Goal: Task Accomplishment & Management: Manage account settings

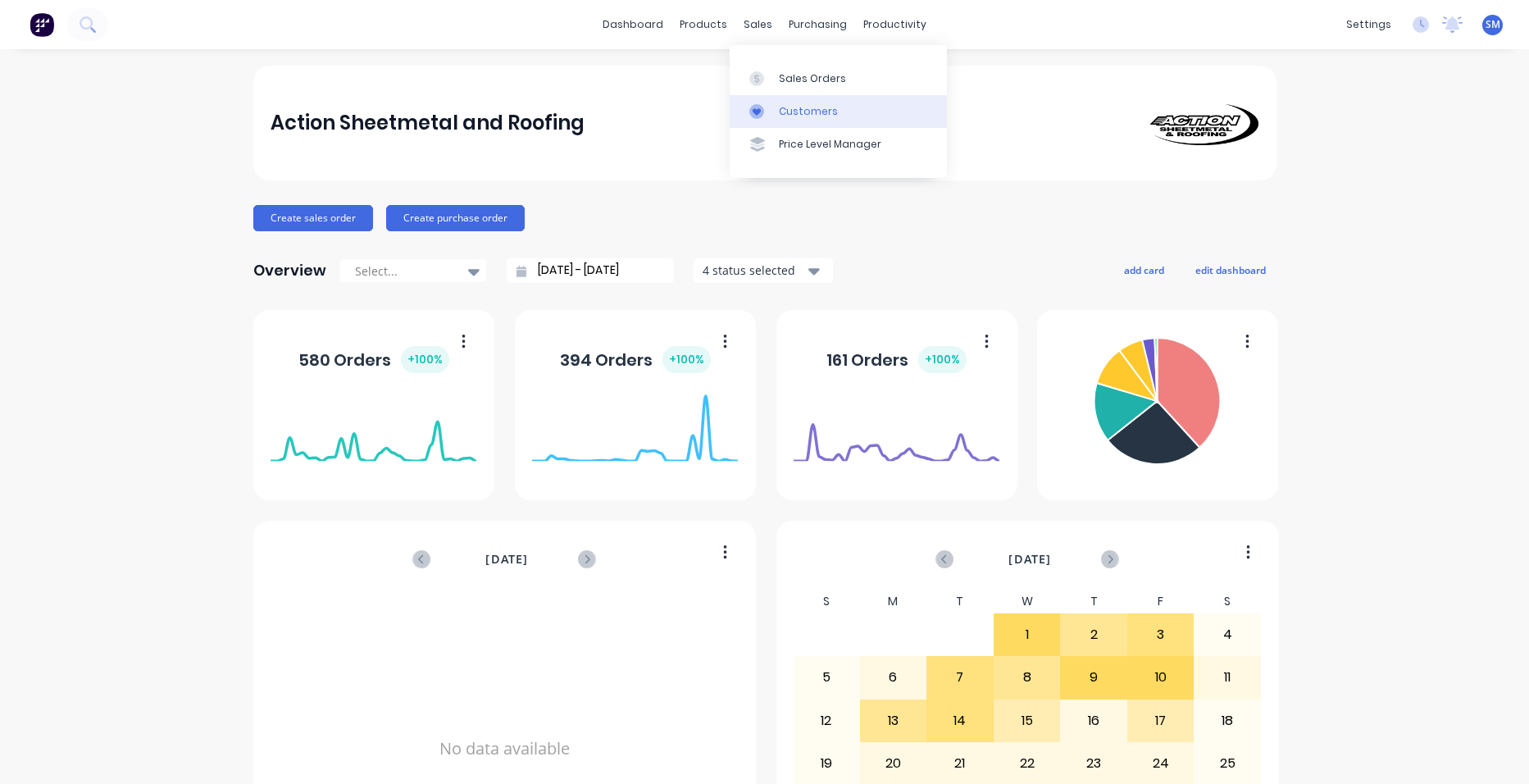
drag, startPoint x: 805, startPoint y: 107, endPoint x: 785, endPoint y: 109, distance: 20.1
click at [805, 108] on div "Customers" at bounding box center [808, 111] width 59 height 14
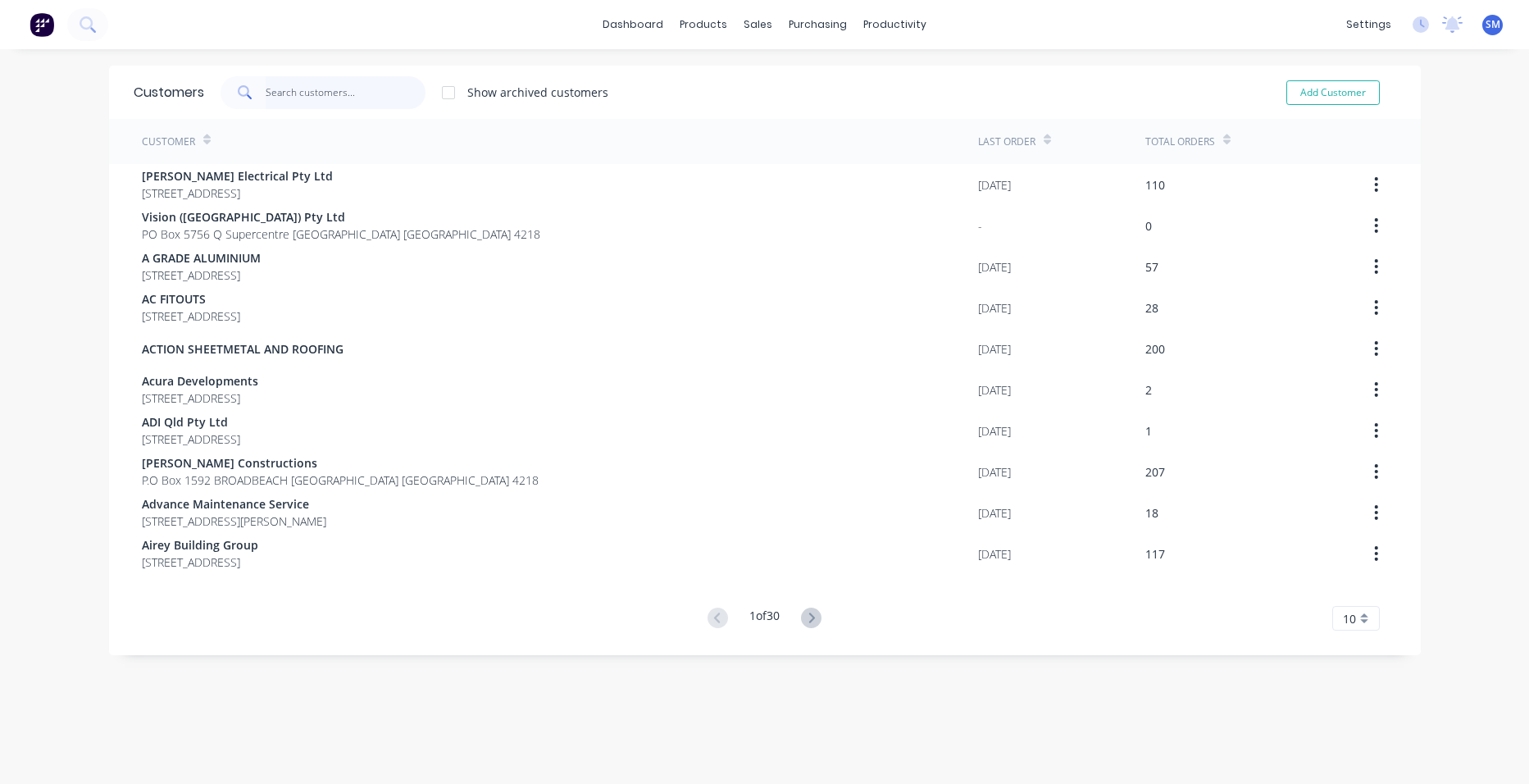
drag, startPoint x: 287, startPoint y: 92, endPoint x: 317, endPoint y: 69, distance: 37.8
click at [286, 92] on input "text" at bounding box center [345, 92] width 160 height 33
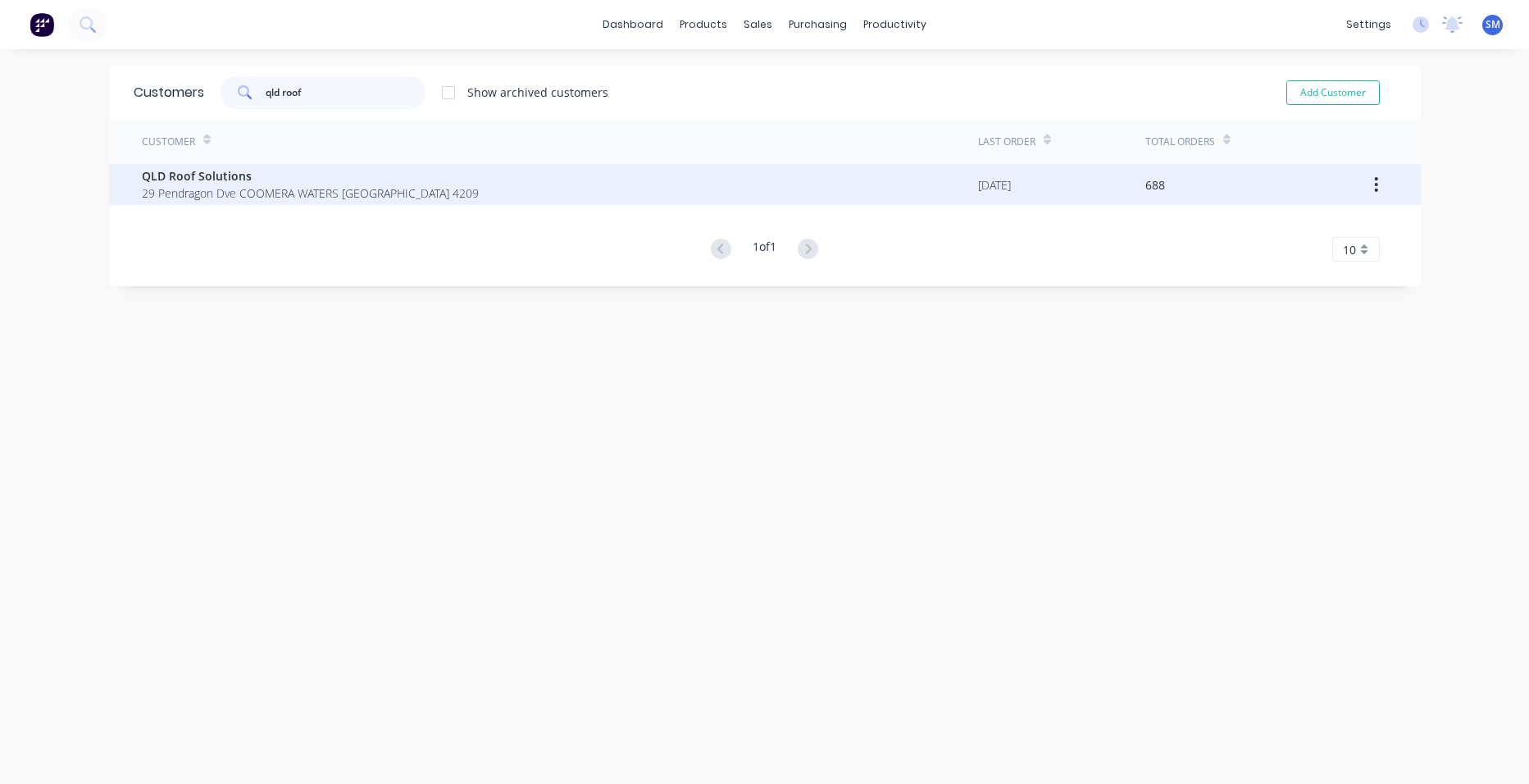
type input "qld roof"
click at [229, 183] on span "QLD Roof Solutions" at bounding box center [310, 175] width 337 height 17
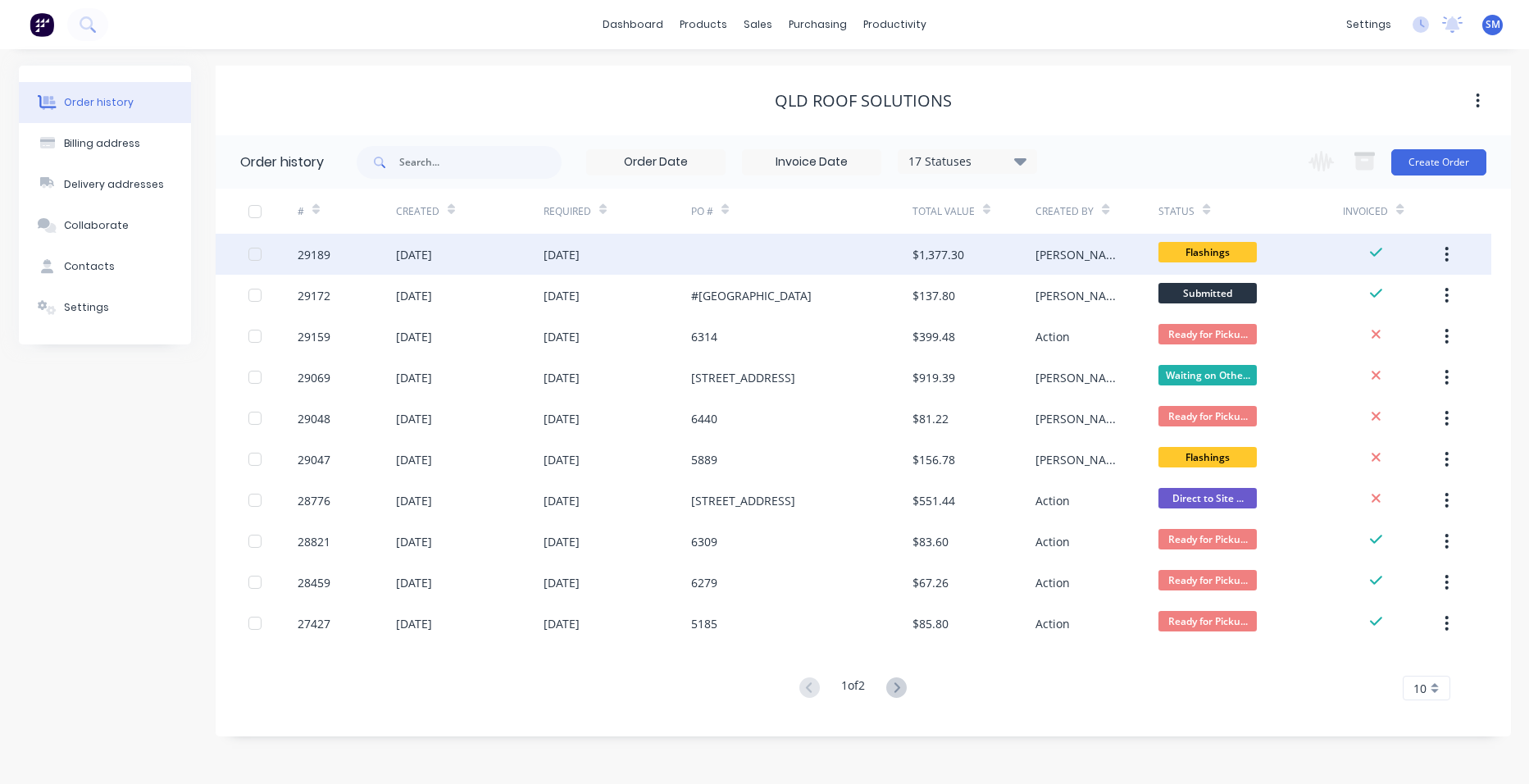
click at [800, 251] on div at bounding box center [801, 254] width 222 height 41
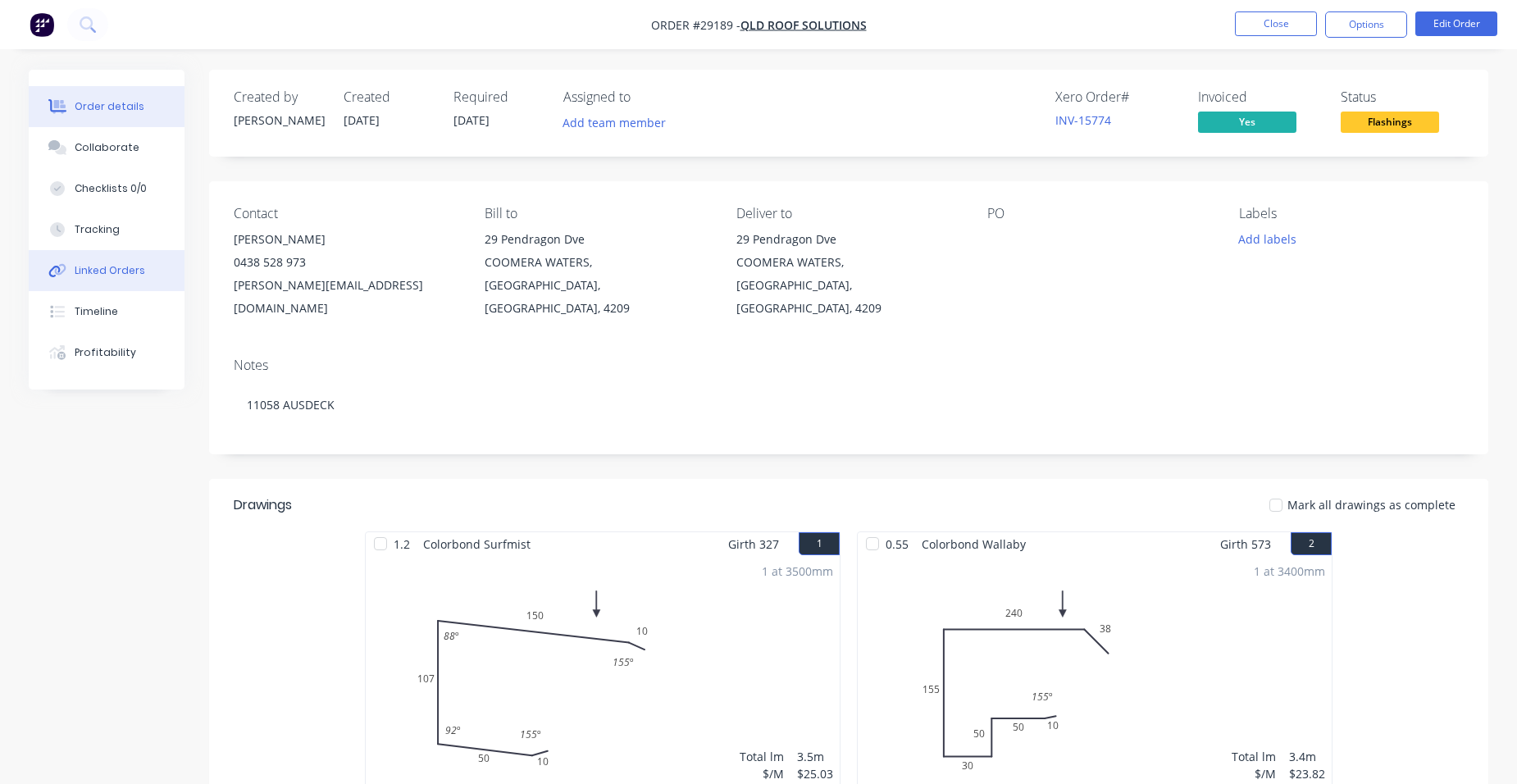
click at [136, 279] on button "Linked Orders" at bounding box center [107, 271] width 156 height 41
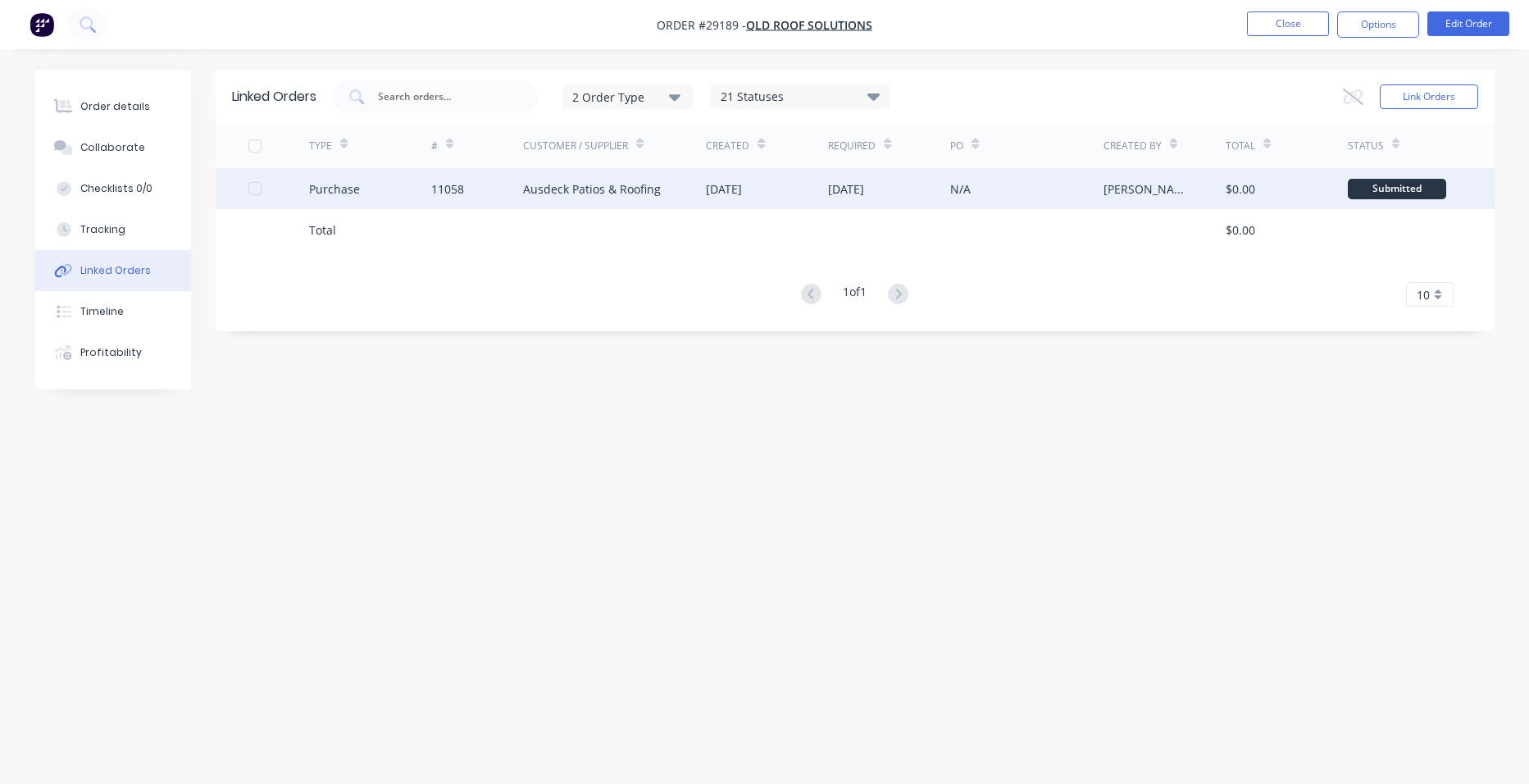
click at [621, 188] on div "Ausdeck Patios & Roofing" at bounding box center [592, 188] width 138 height 17
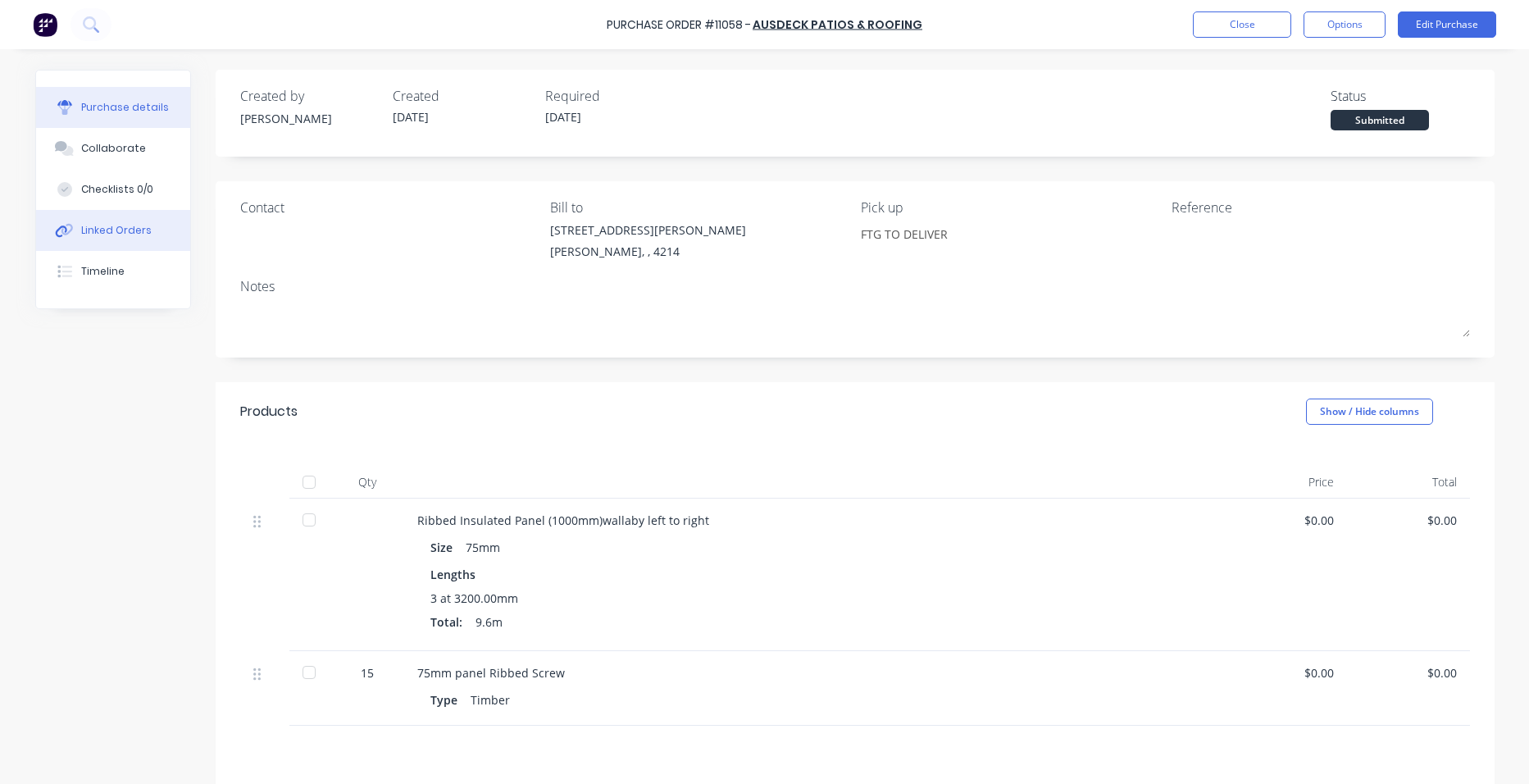
click at [102, 231] on div "Linked Orders" at bounding box center [116, 231] width 71 height 14
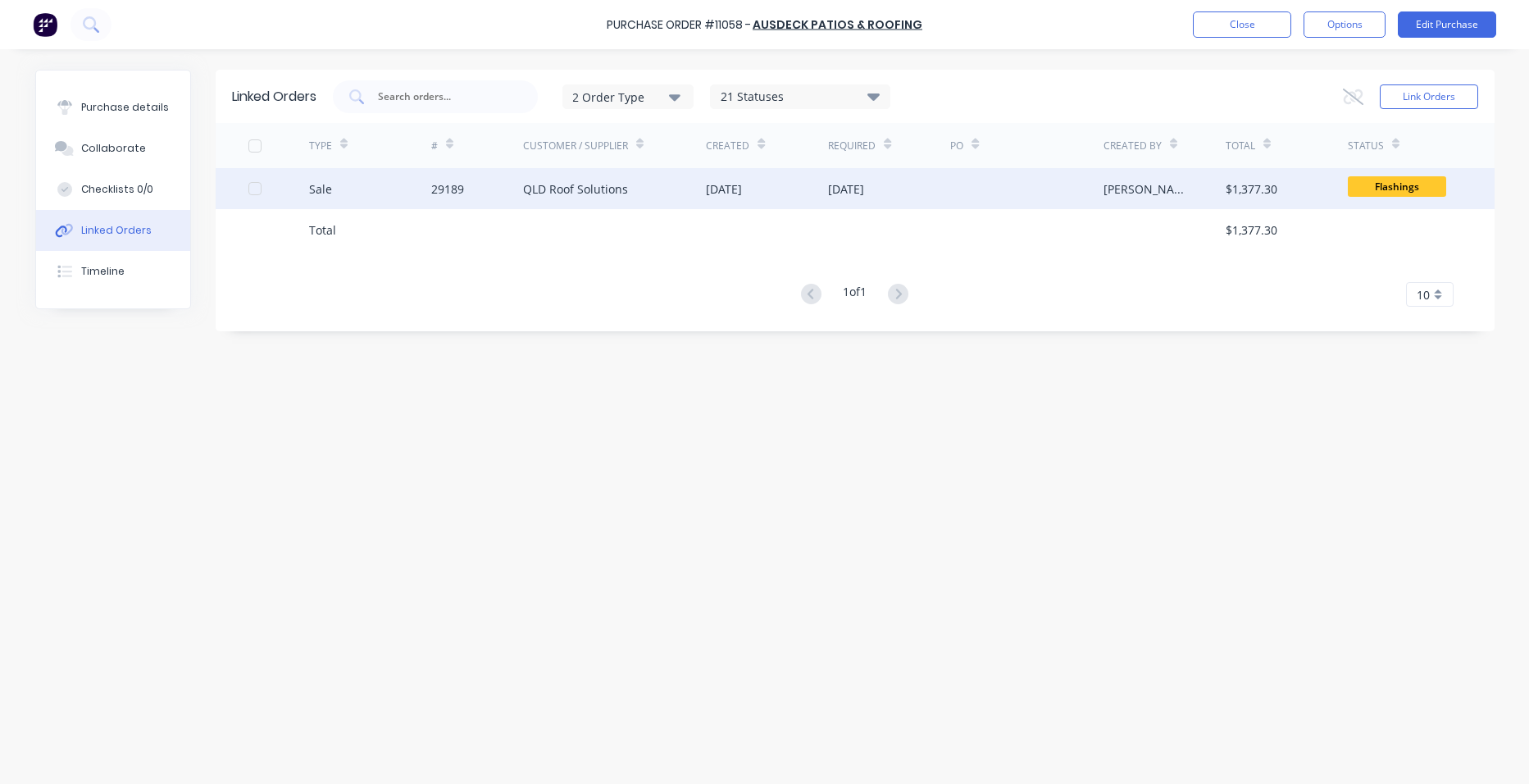
click at [702, 201] on div "QLD Roof Solutions" at bounding box center [615, 188] width 184 height 41
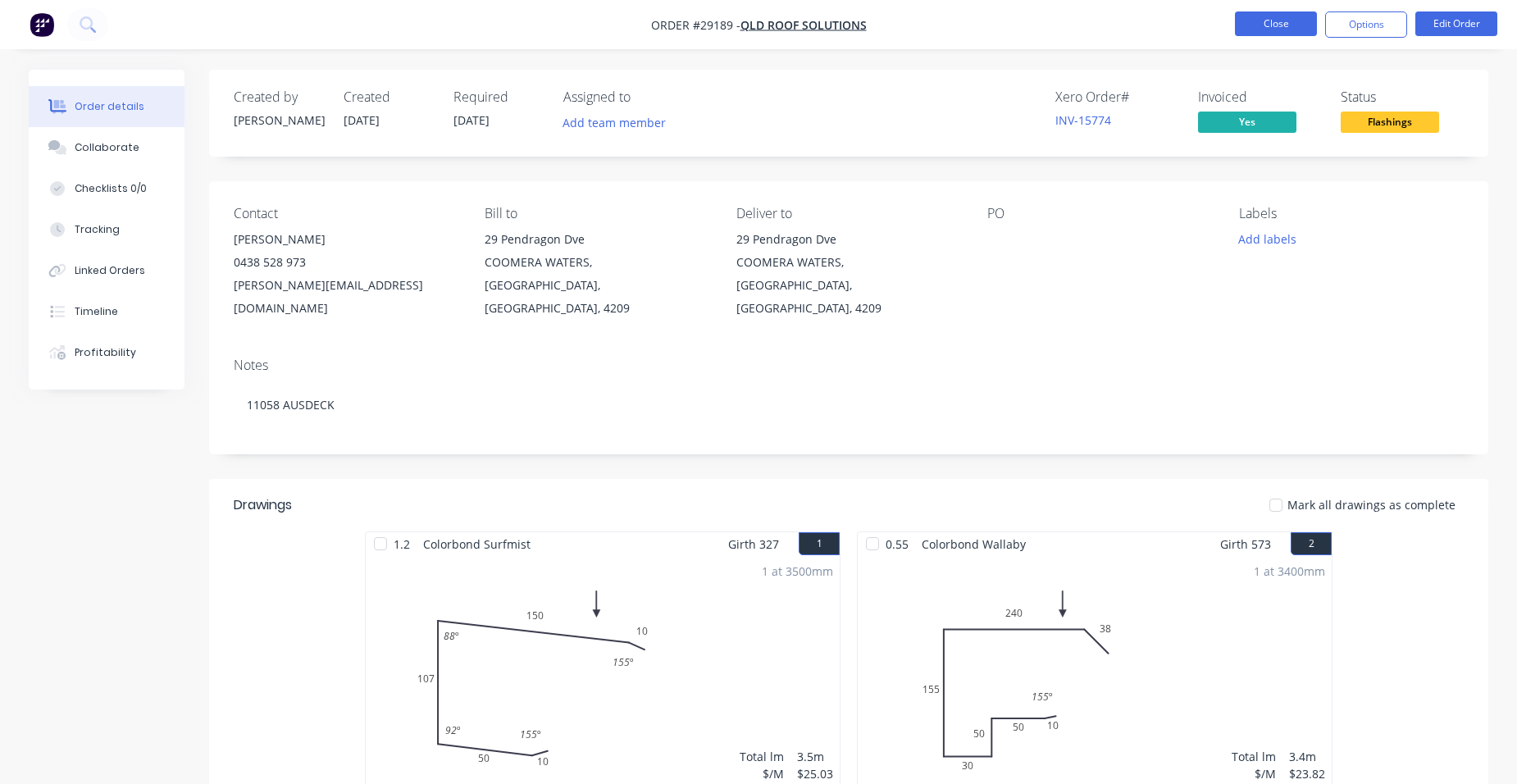
click at [1255, 19] on button "Close" at bounding box center [1275, 23] width 82 height 24
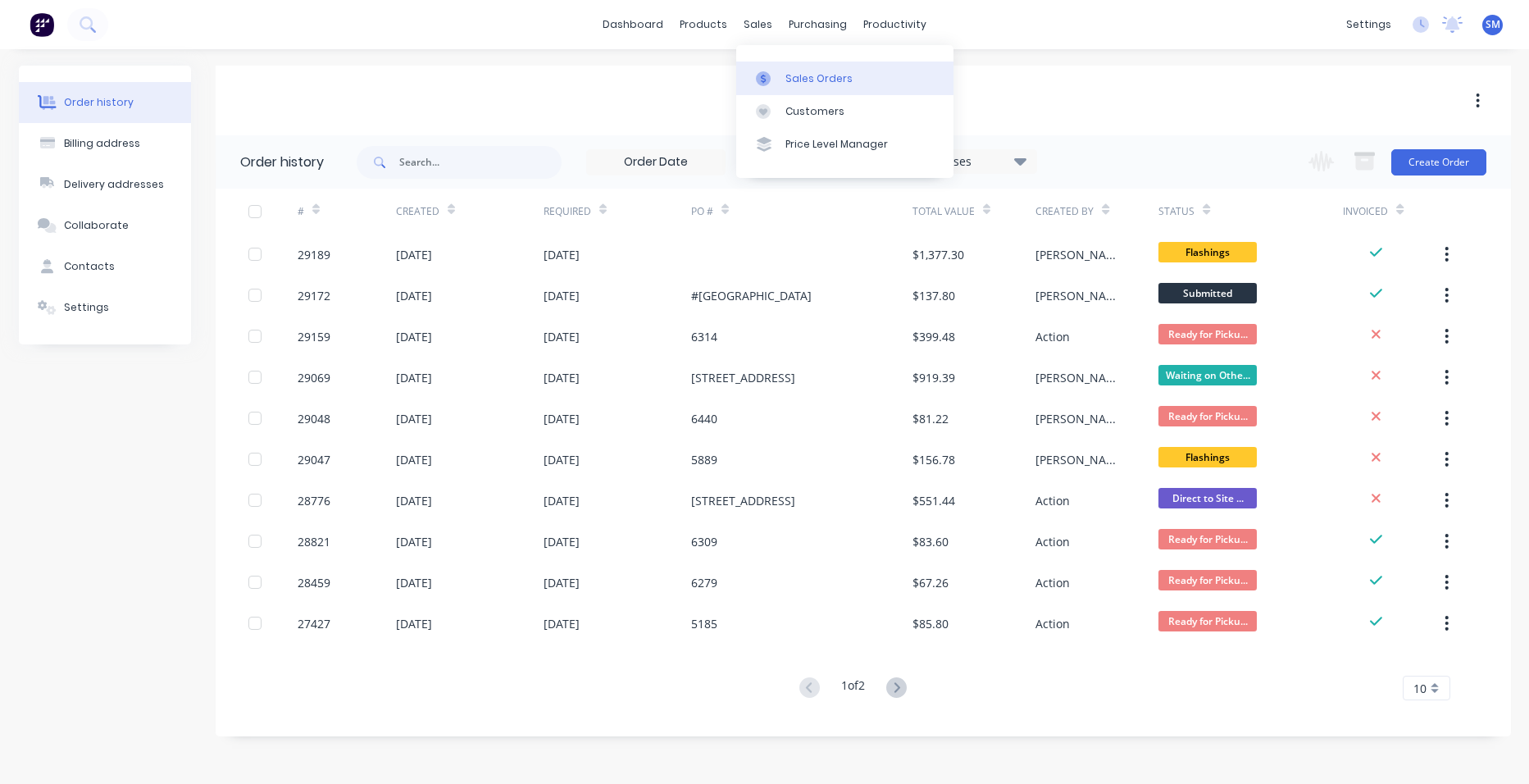
click at [810, 69] on link "Sales Orders" at bounding box center [845, 78] width 217 height 33
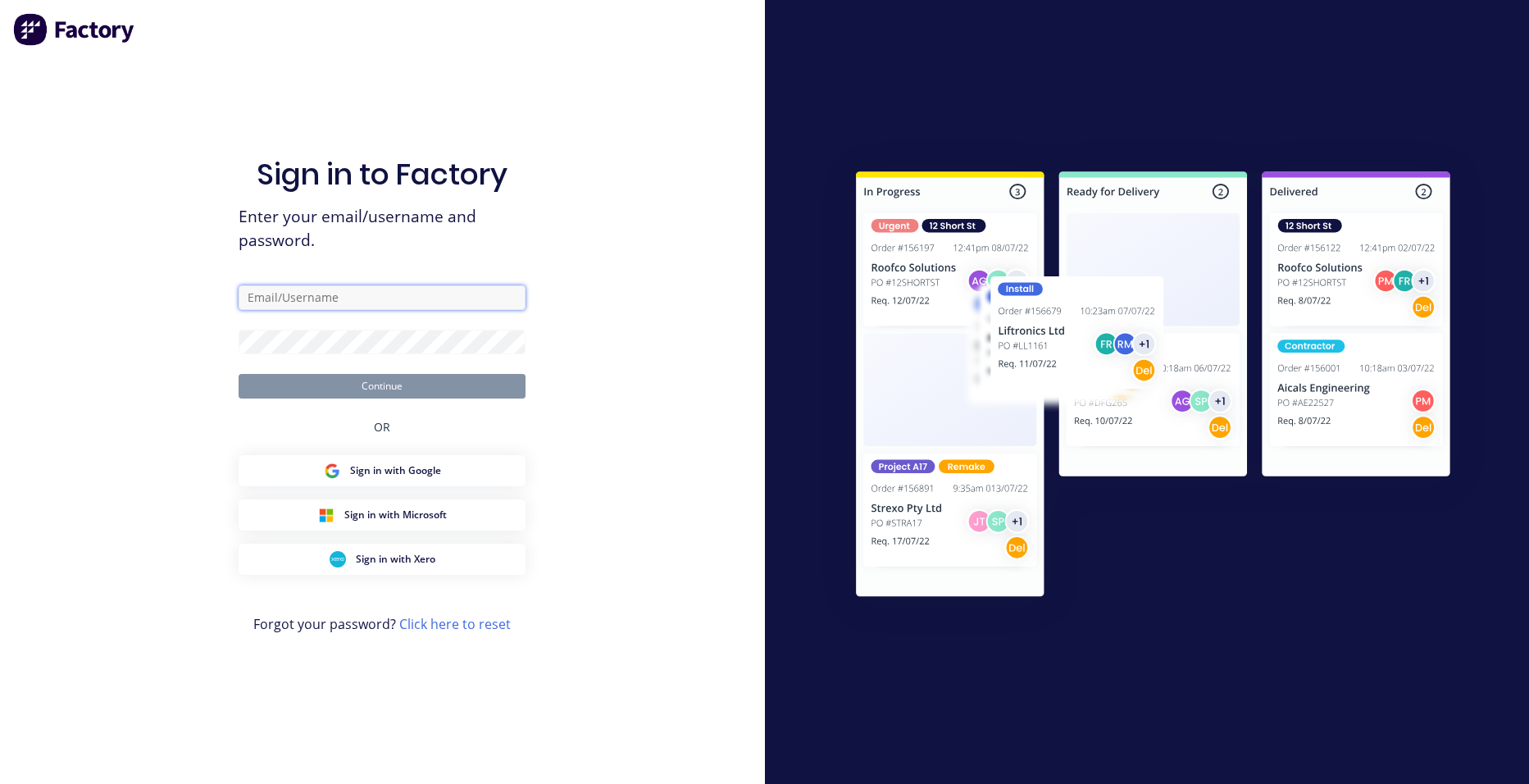
type input "[PERSON_NAME][EMAIL_ADDRESS][PERSON_NAME][DOMAIN_NAME]"
click at [367, 379] on button "Continue" at bounding box center [382, 386] width 287 height 24
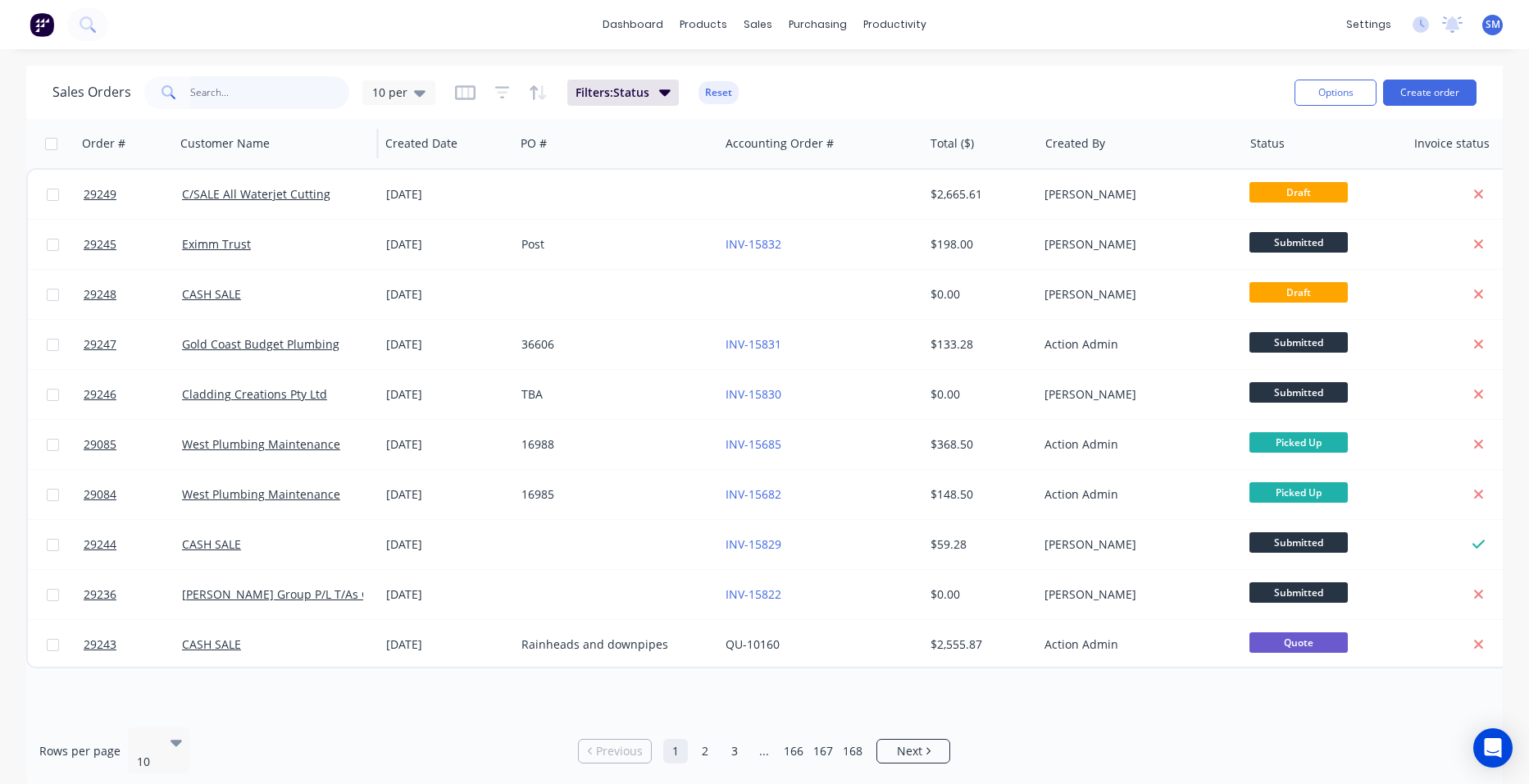
drag, startPoint x: 222, startPoint y: 97, endPoint x: 336, endPoint y: 123, distance: 116.9
click at [222, 97] on input "text" at bounding box center [270, 92] width 160 height 33
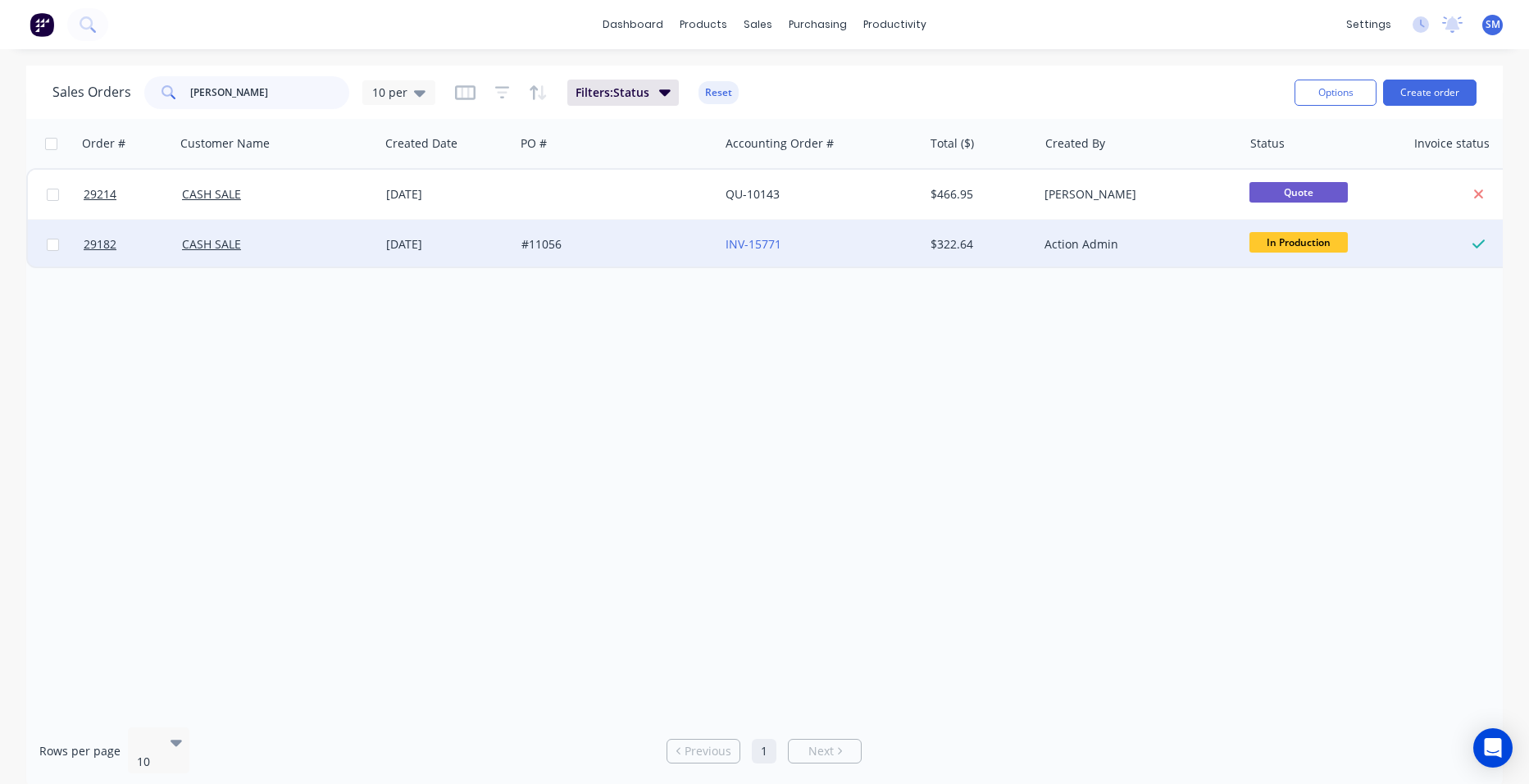
type input "[PERSON_NAME]"
click at [642, 248] on div "#11056" at bounding box center [612, 244] width 182 height 16
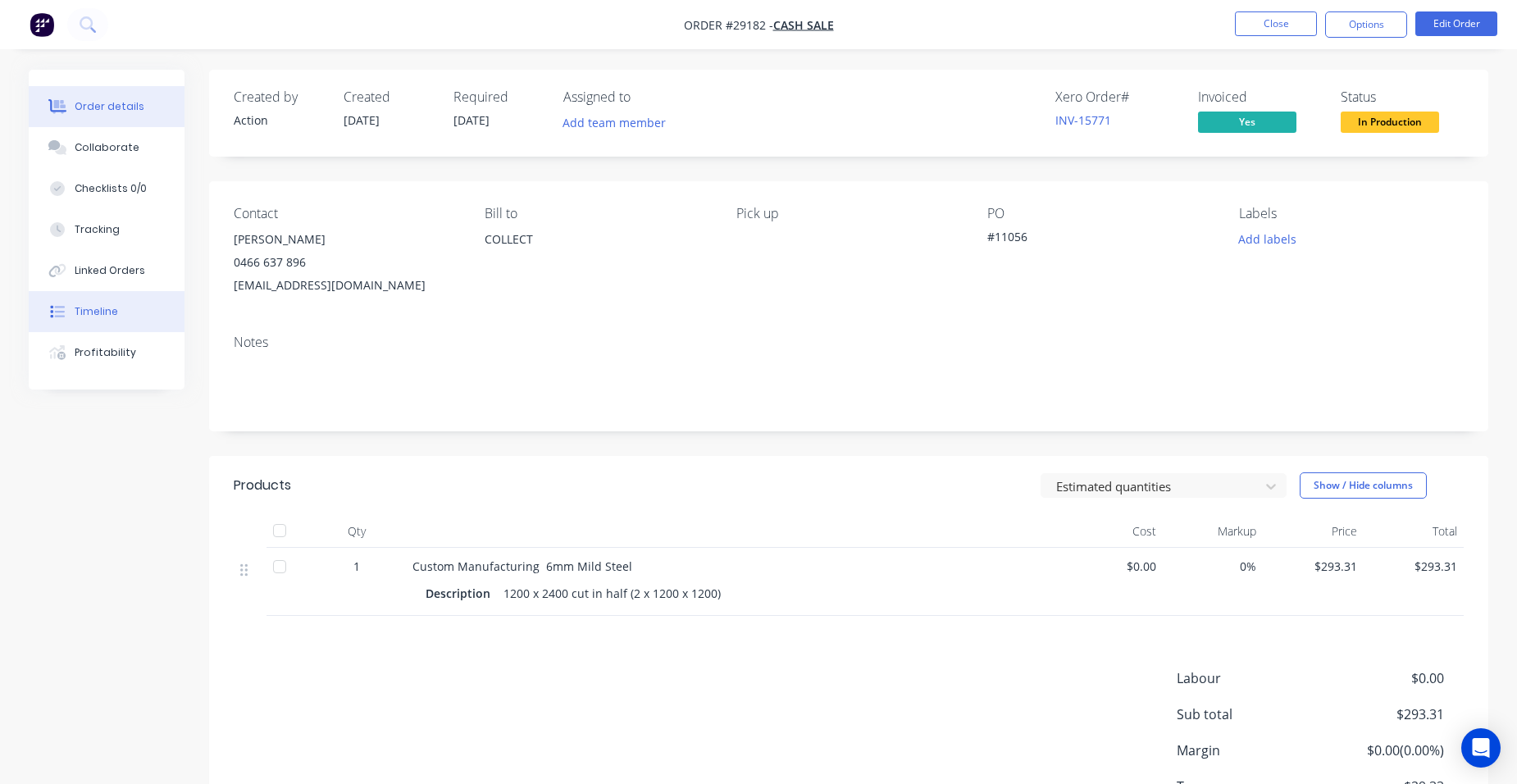
click at [128, 320] on button "Timeline" at bounding box center [107, 311] width 156 height 41
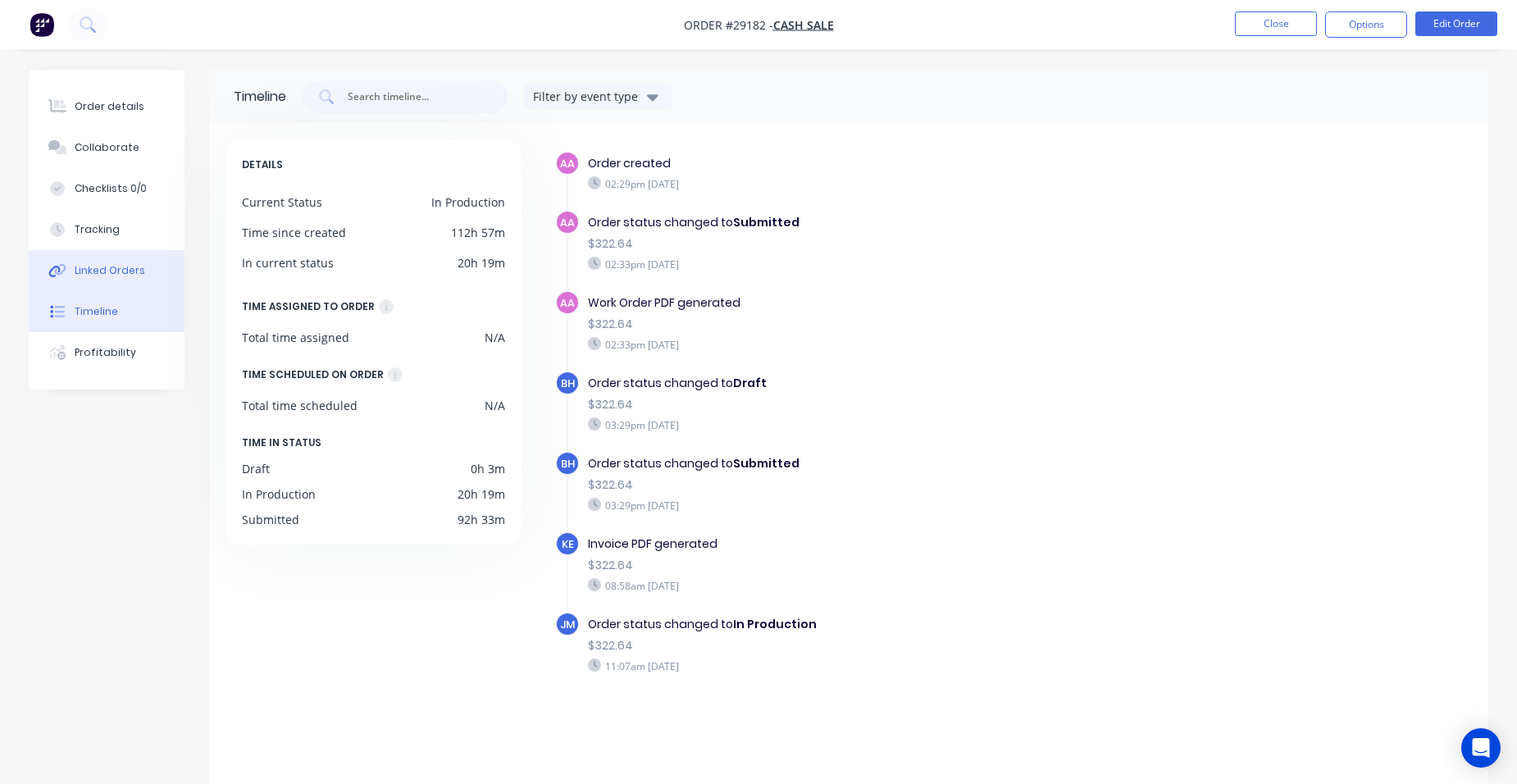
click at [135, 274] on div "Linked Orders" at bounding box center [109, 270] width 71 height 14
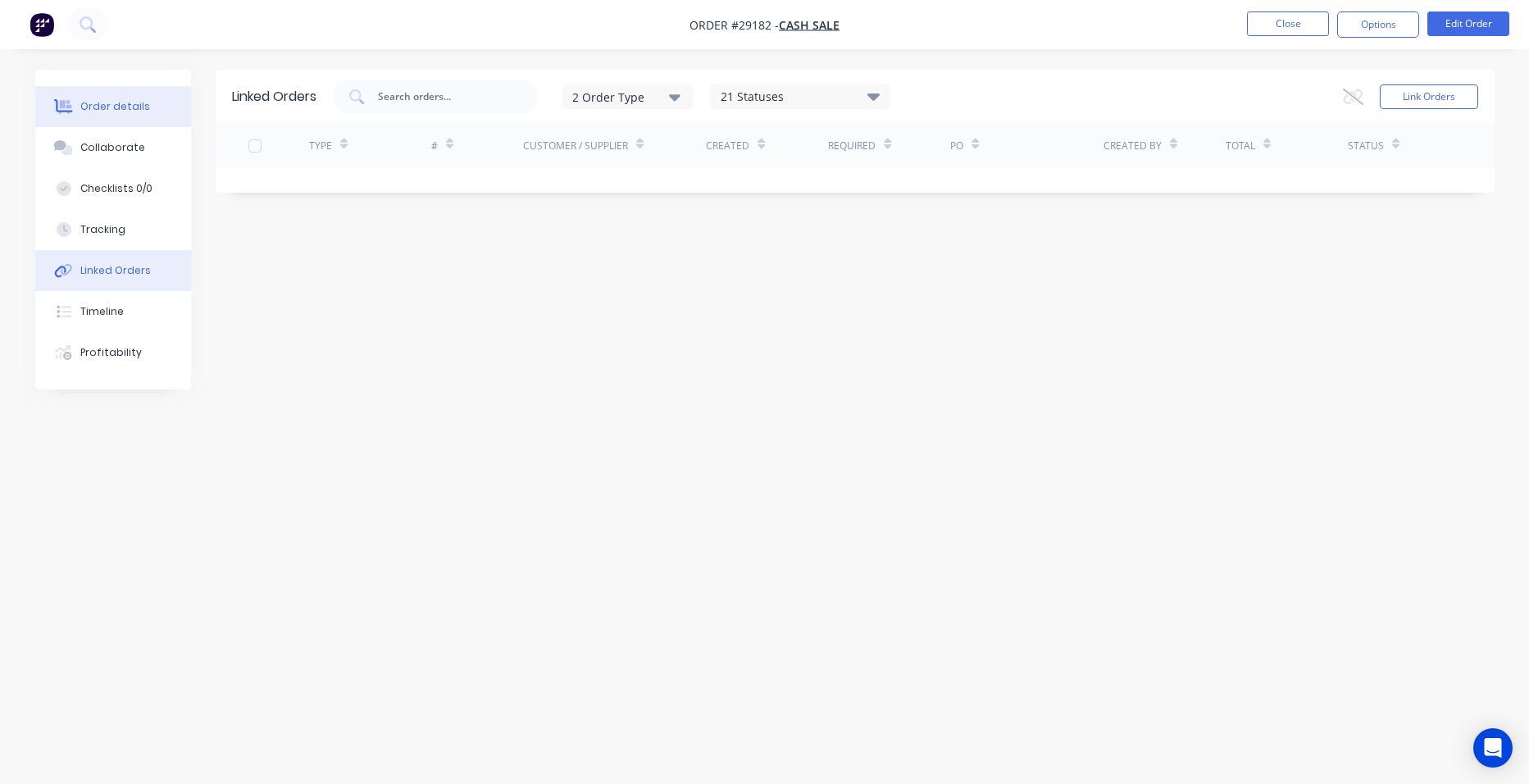
click at [109, 96] on button "Order details" at bounding box center [113, 107] width 156 height 41
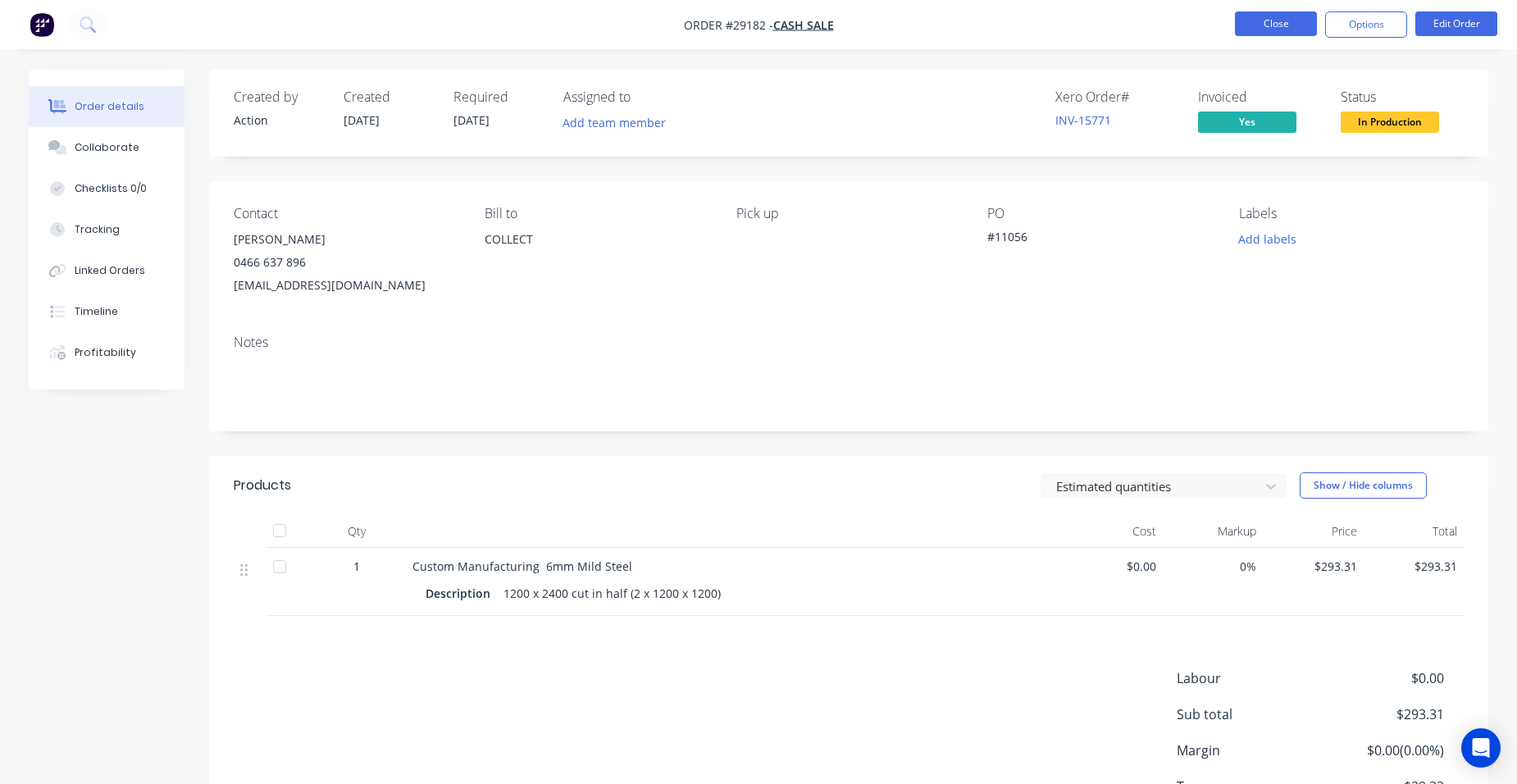
click at [1277, 13] on button "Close" at bounding box center [1275, 23] width 82 height 24
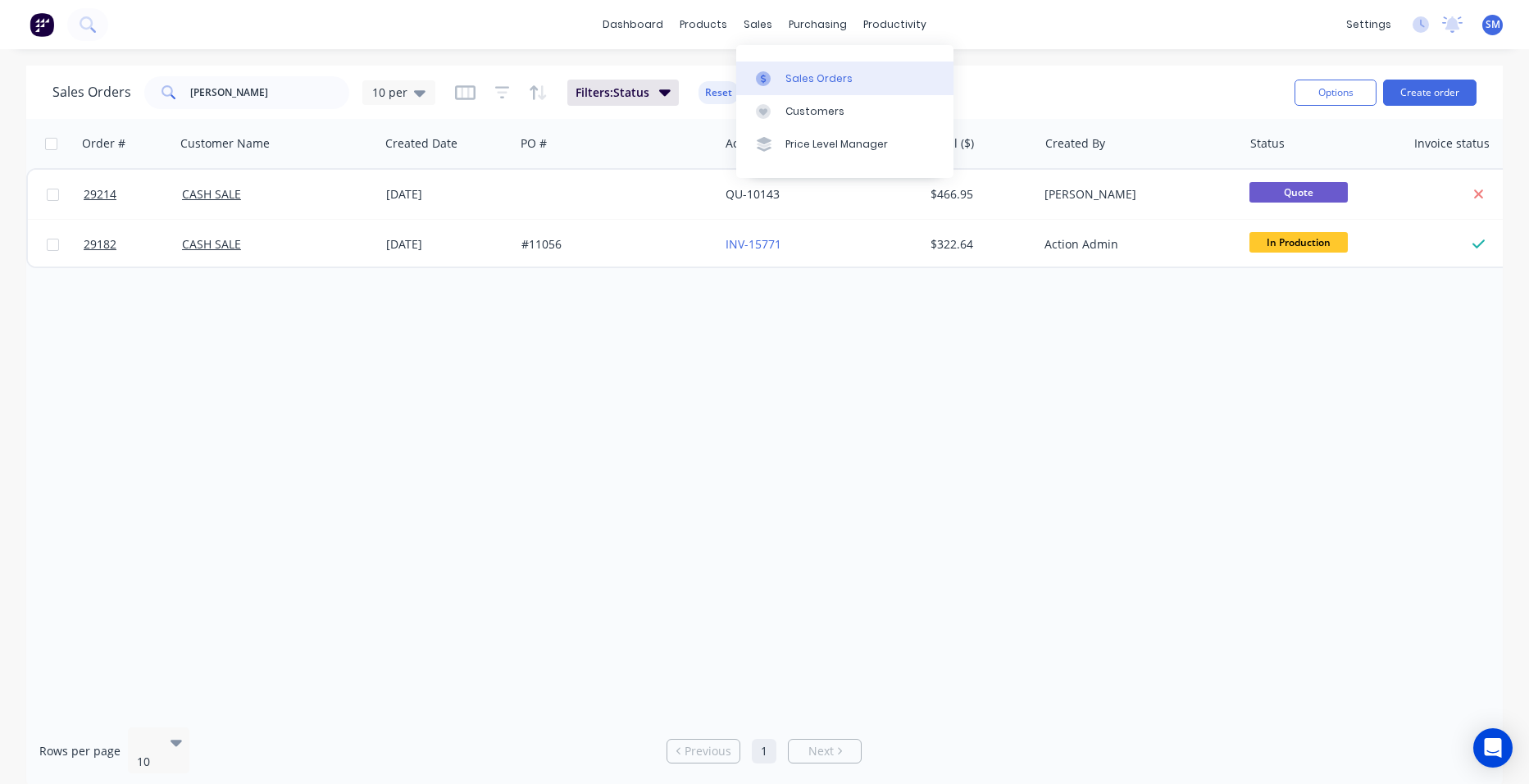
click at [792, 72] on div "Sales Orders" at bounding box center [819, 79] width 67 height 14
drag, startPoint x: 196, startPoint y: 95, endPoint x: 84, endPoint y: 80, distance: 113.0
click at [84, 80] on div "Sales Orders [PERSON_NAME] 10 per" at bounding box center [243, 92] width 383 height 33
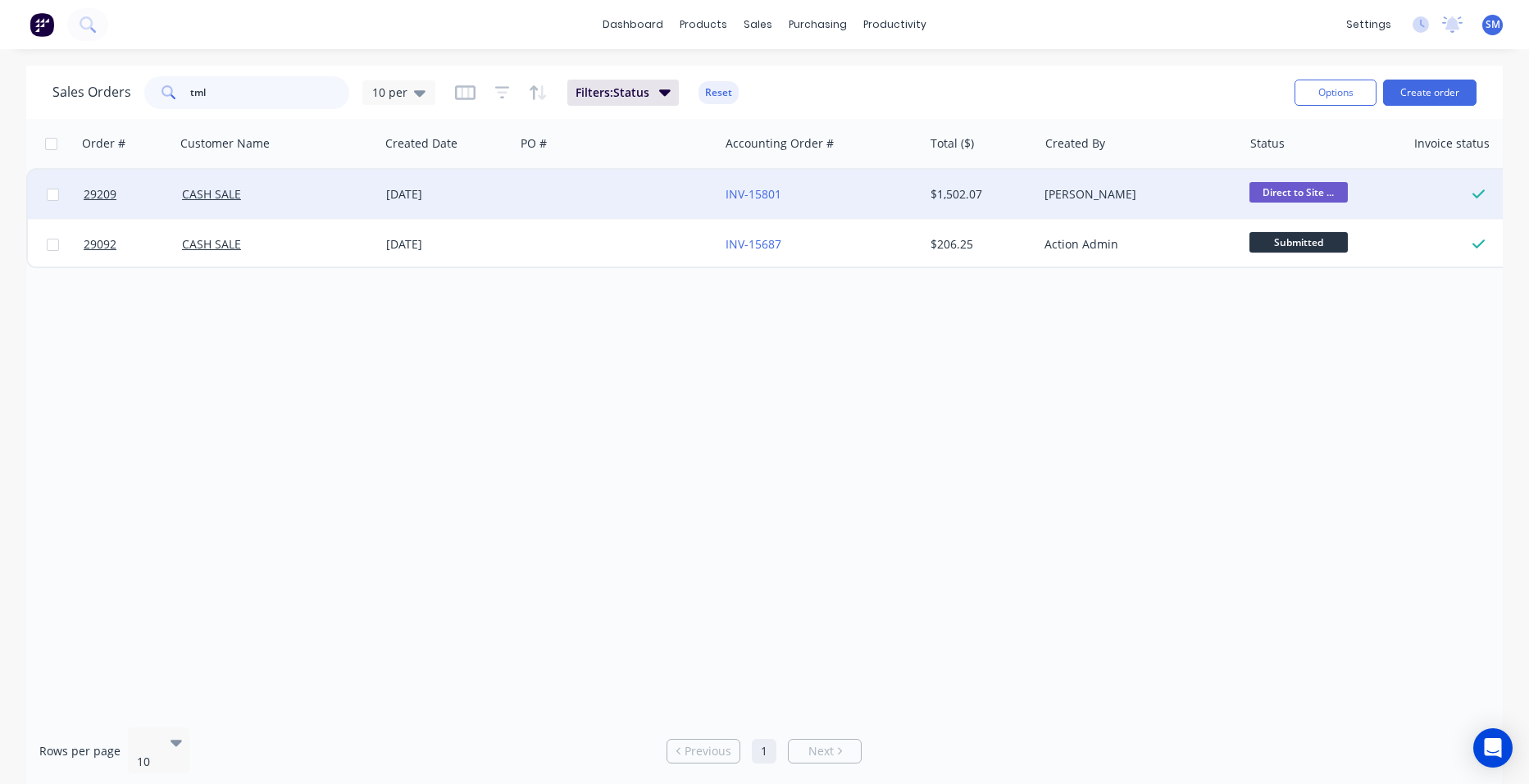
type input "tml"
click at [568, 198] on div at bounding box center [617, 194] width 205 height 49
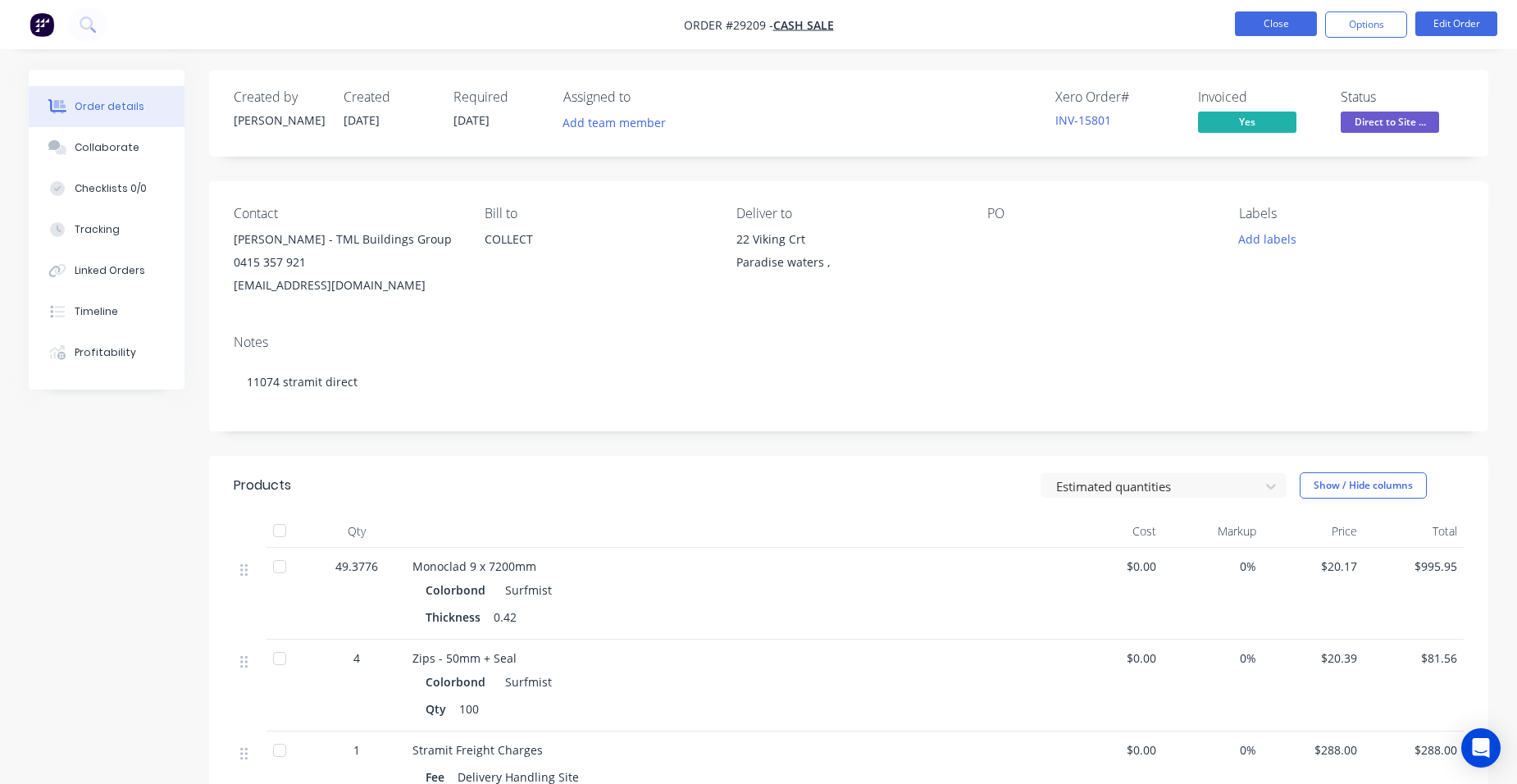
click at [1273, 15] on button "Close" at bounding box center [1275, 23] width 82 height 24
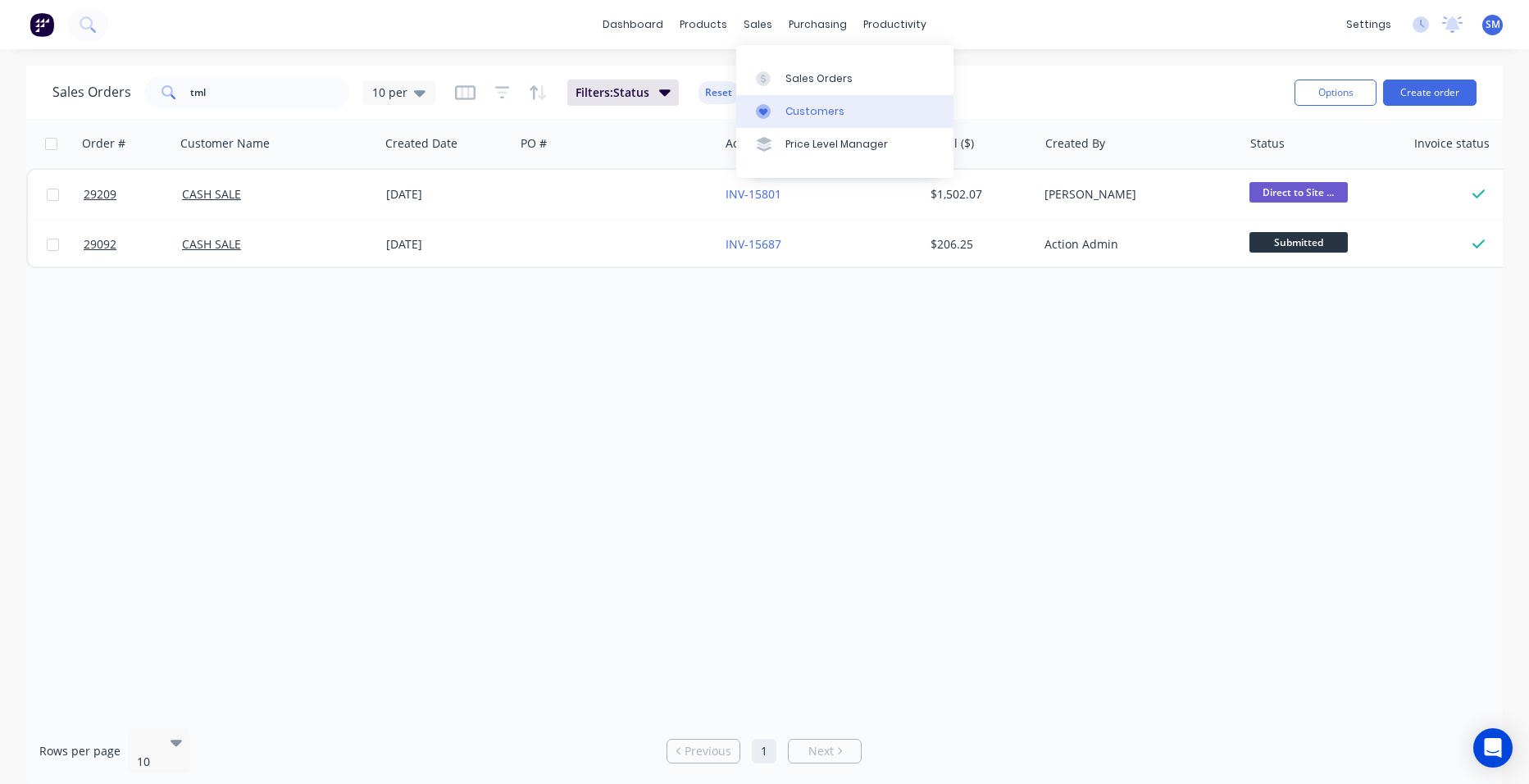
click at [826, 109] on div "Customers" at bounding box center [816, 111] width 59 height 14
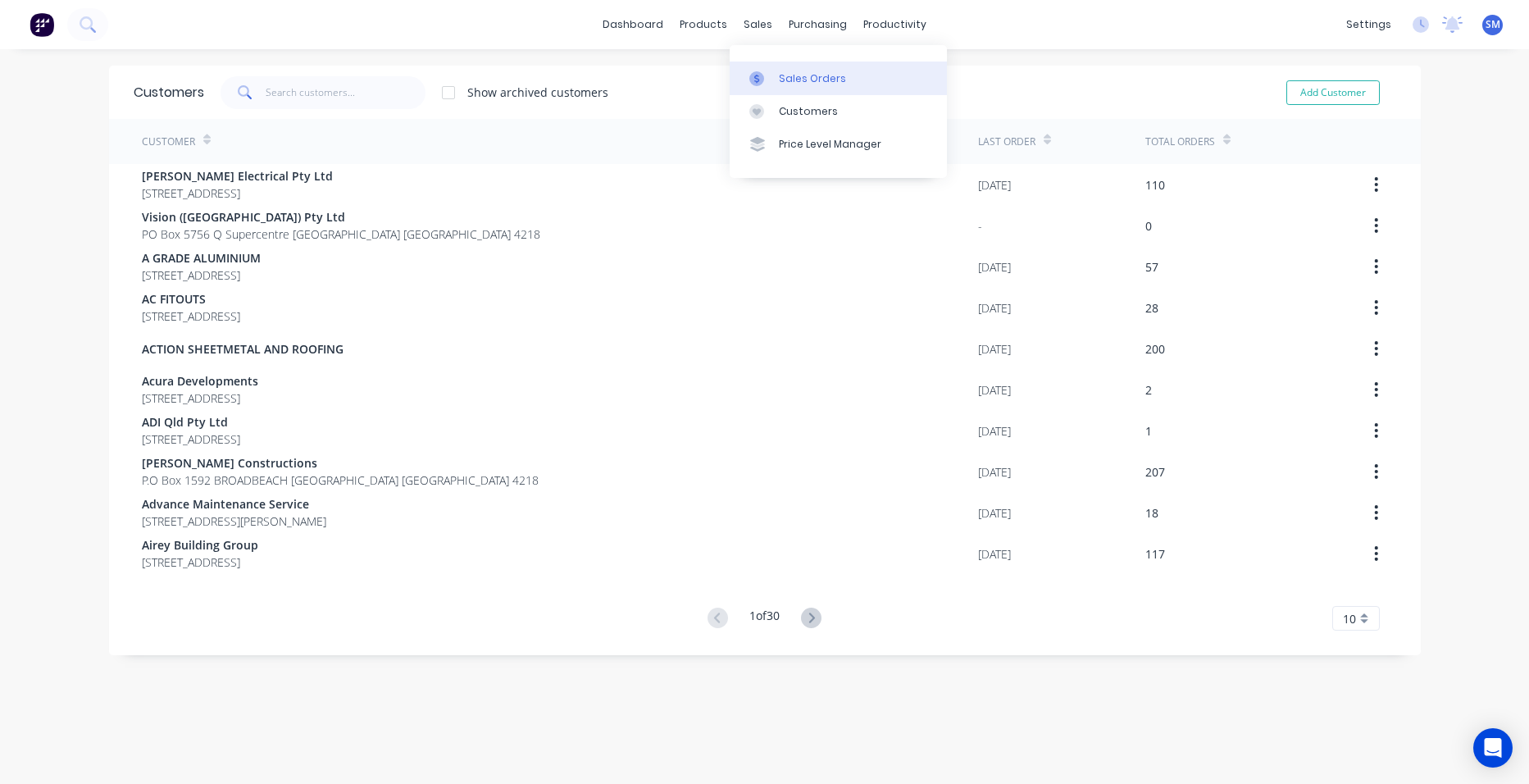
click at [780, 71] on link "Sales Orders" at bounding box center [838, 78] width 217 height 33
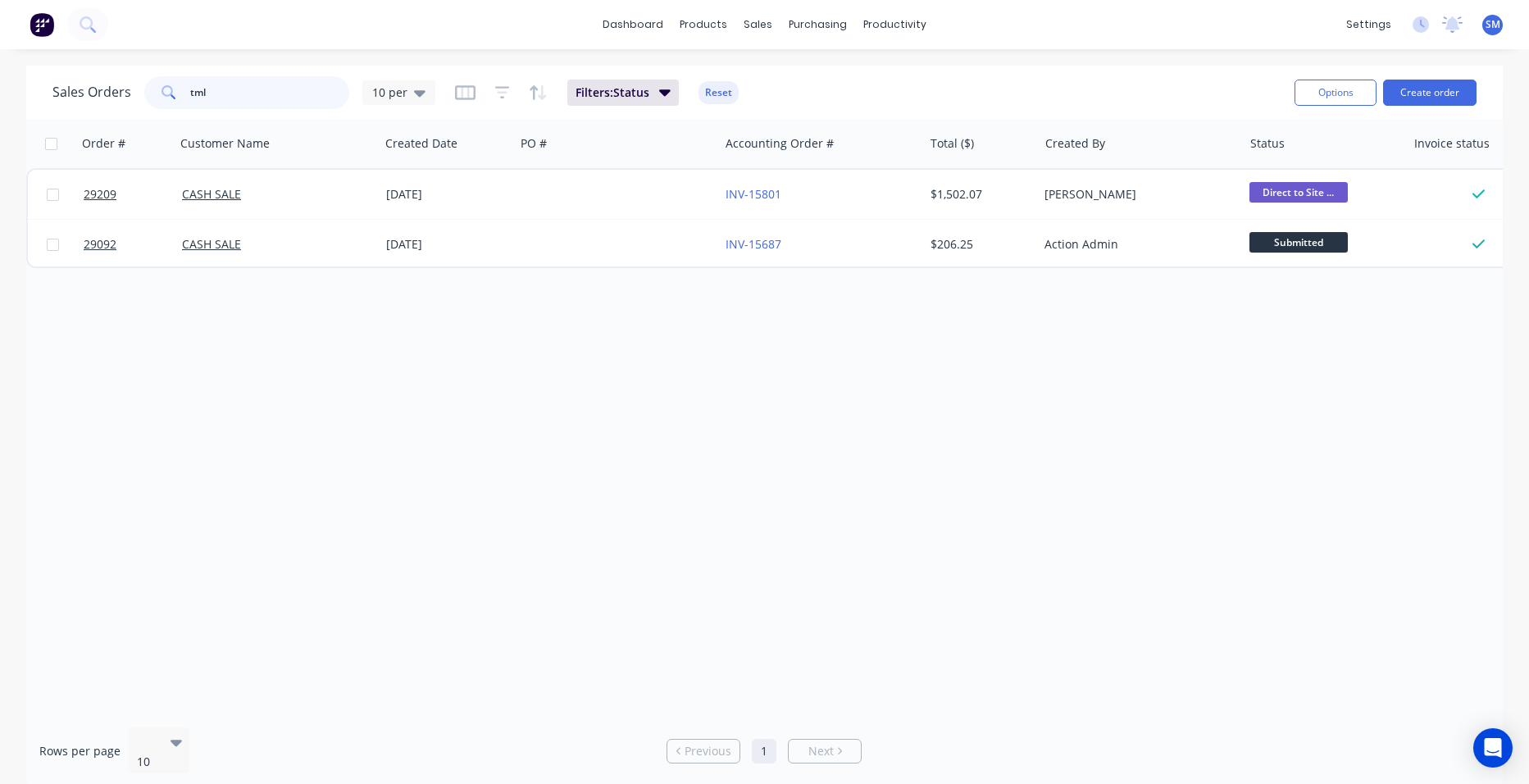
drag, startPoint x: 226, startPoint y: 91, endPoint x: 176, endPoint y: 90, distance: 50.0
click at [178, 91] on div "tml" at bounding box center [247, 92] width 205 height 33
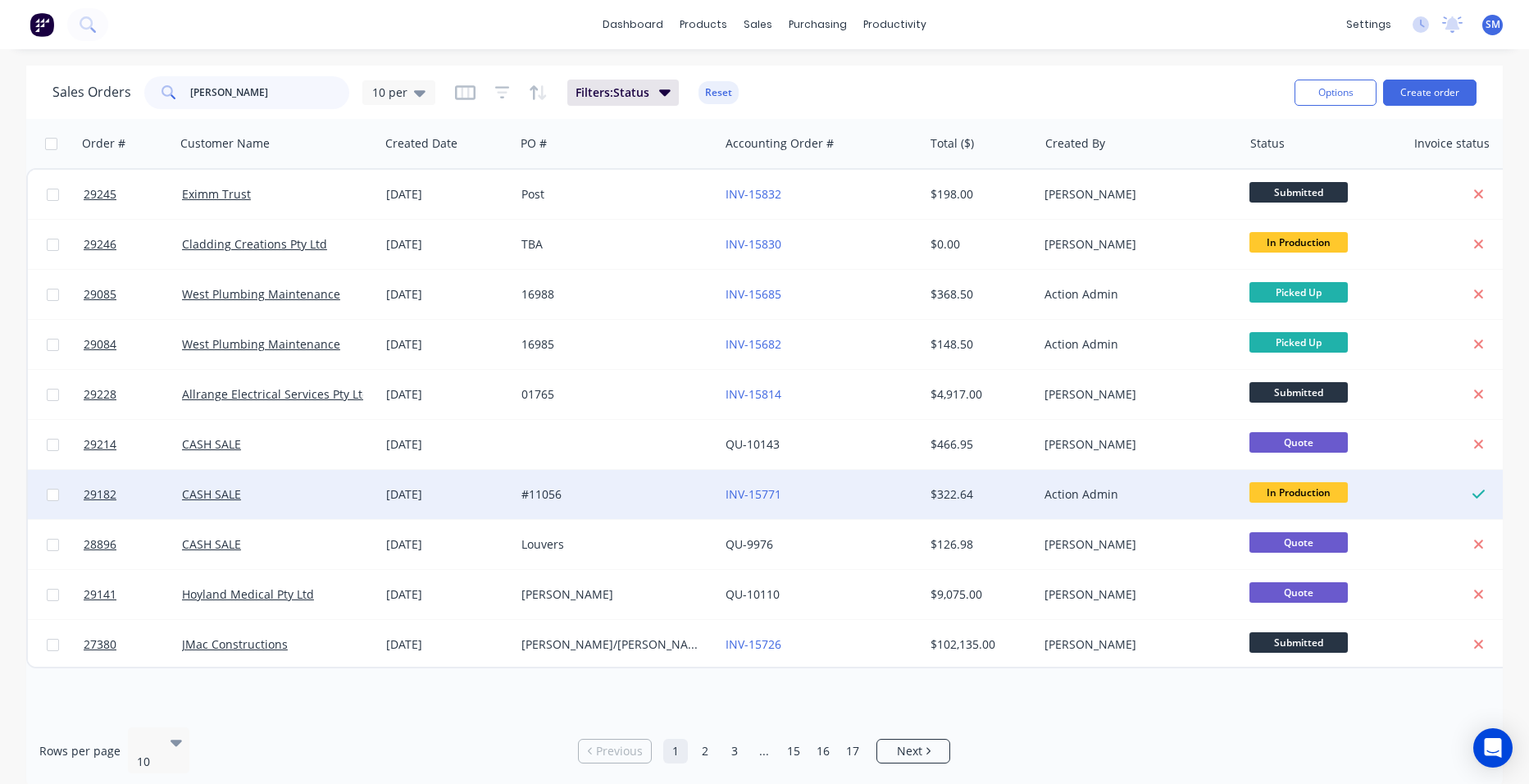
type input "[PERSON_NAME]"
click at [872, 499] on div "INV-15771" at bounding box center [817, 494] width 182 height 16
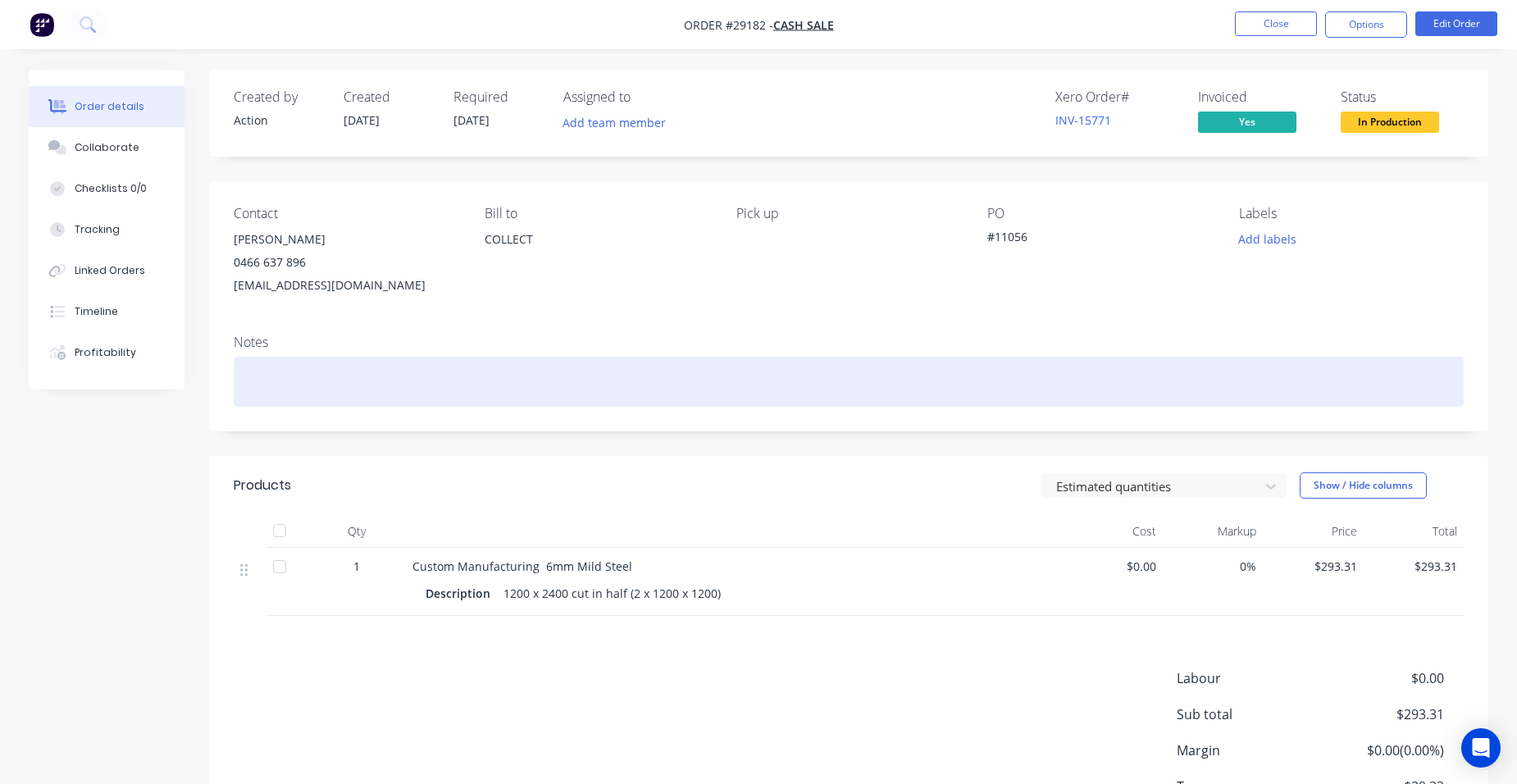
click at [270, 379] on div at bounding box center [848, 382] width 1230 height 50
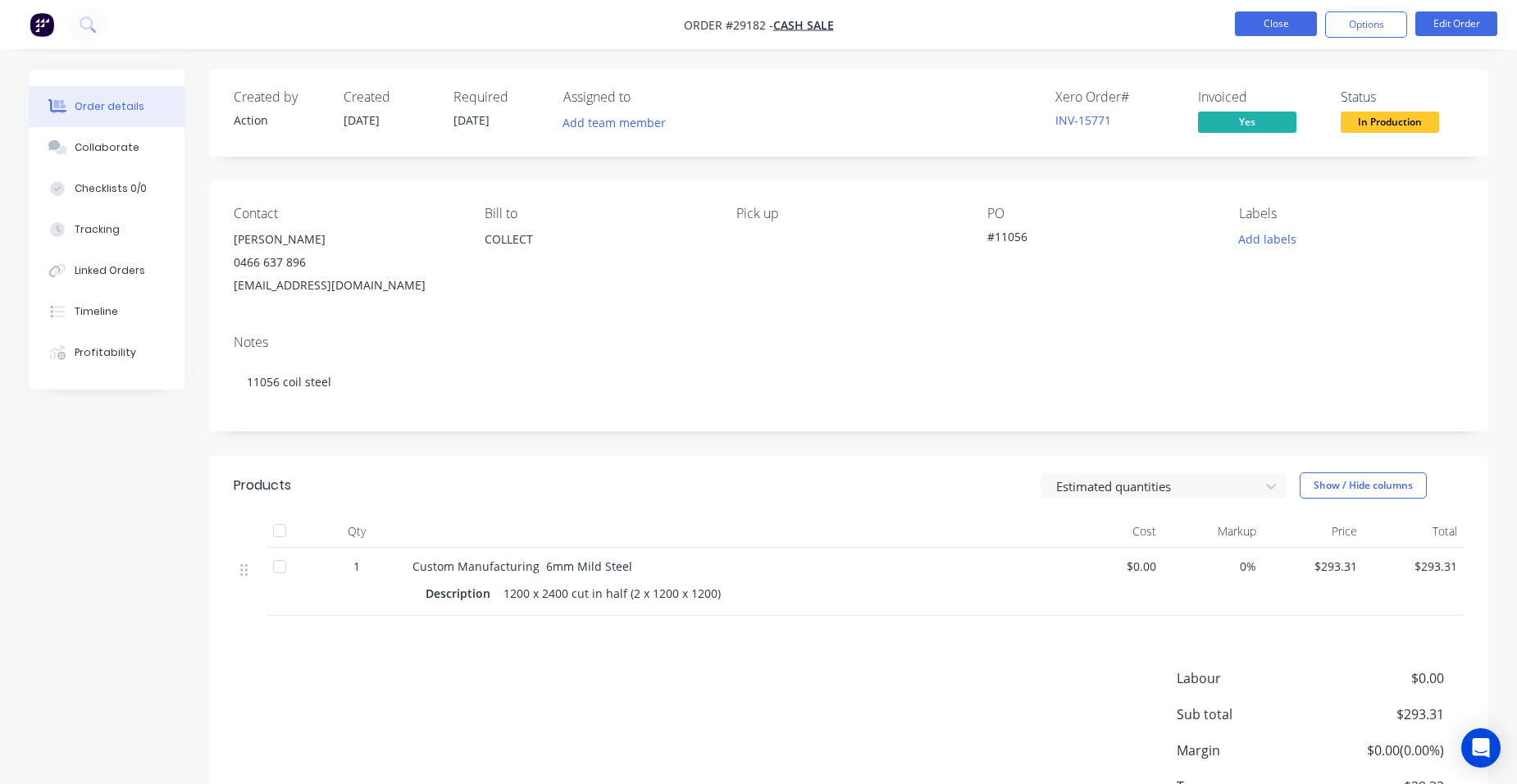
click at [1274, 25] on button "Close" at bounding box center [1275, 23] width 82 height 24
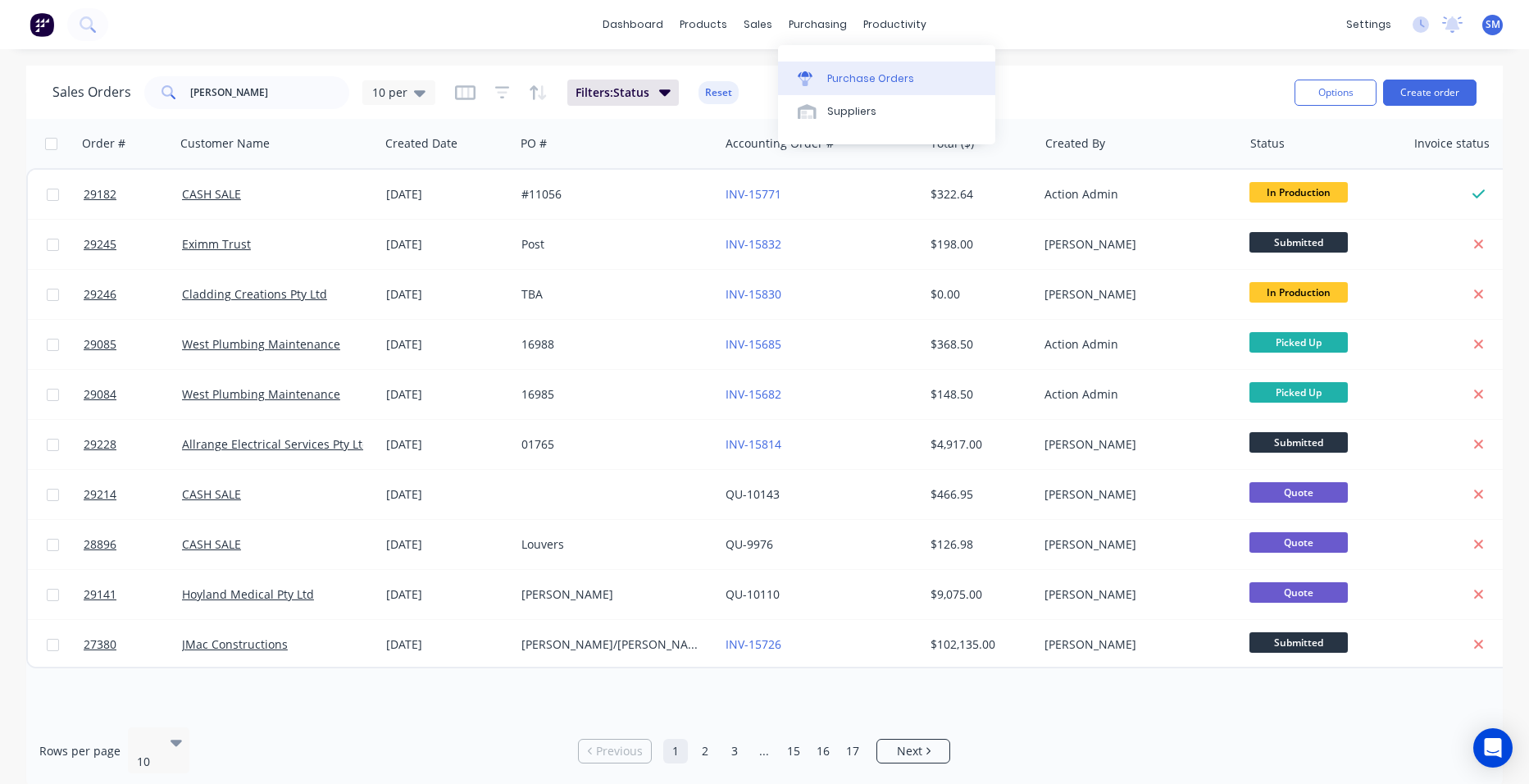
click at [851, 74] on div "Purchase Orders" at bounding box center [870, 79] width 87 height 14
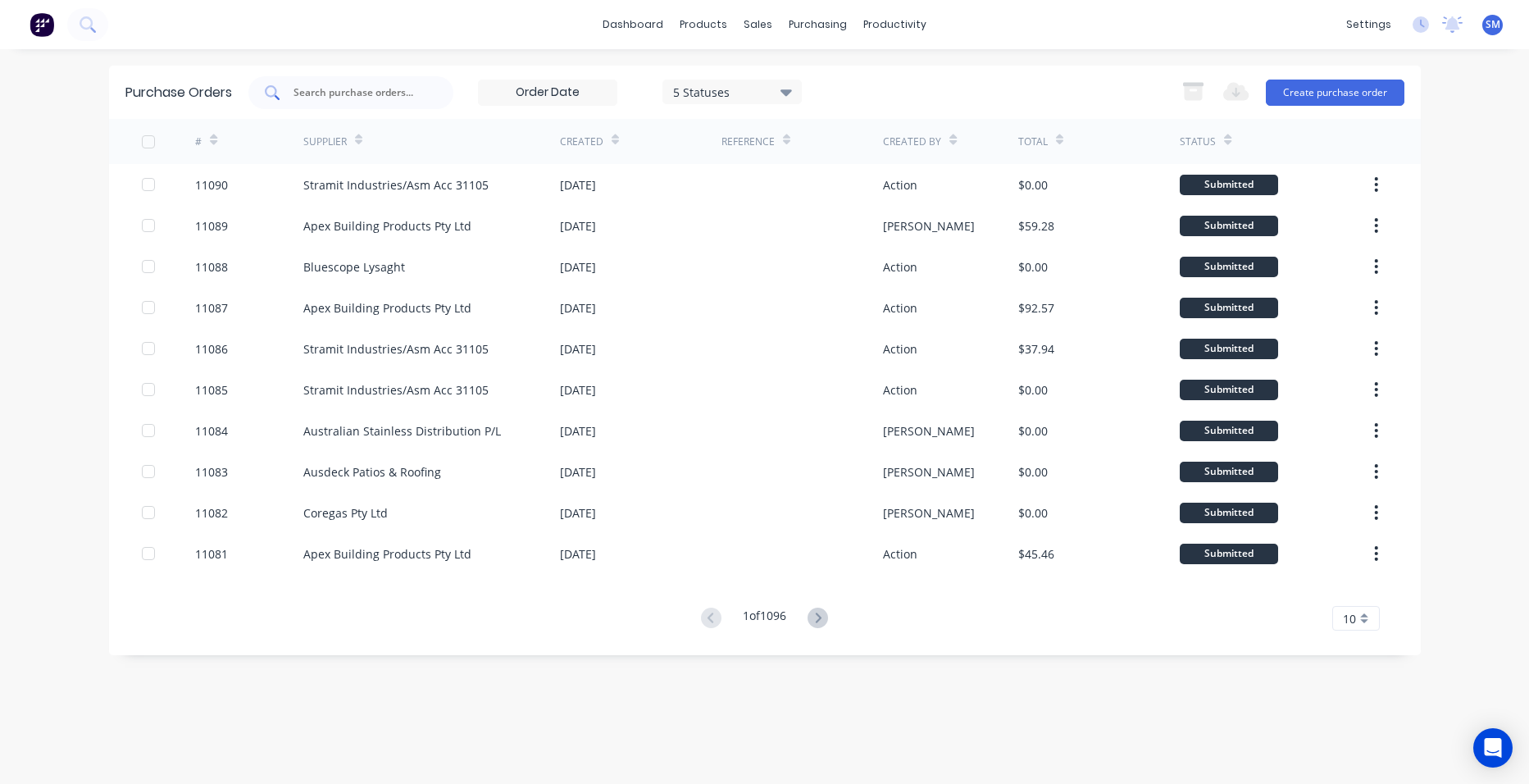
click at [379, 97] on input "text" at bounding box center [360, 92] width 136 height 16
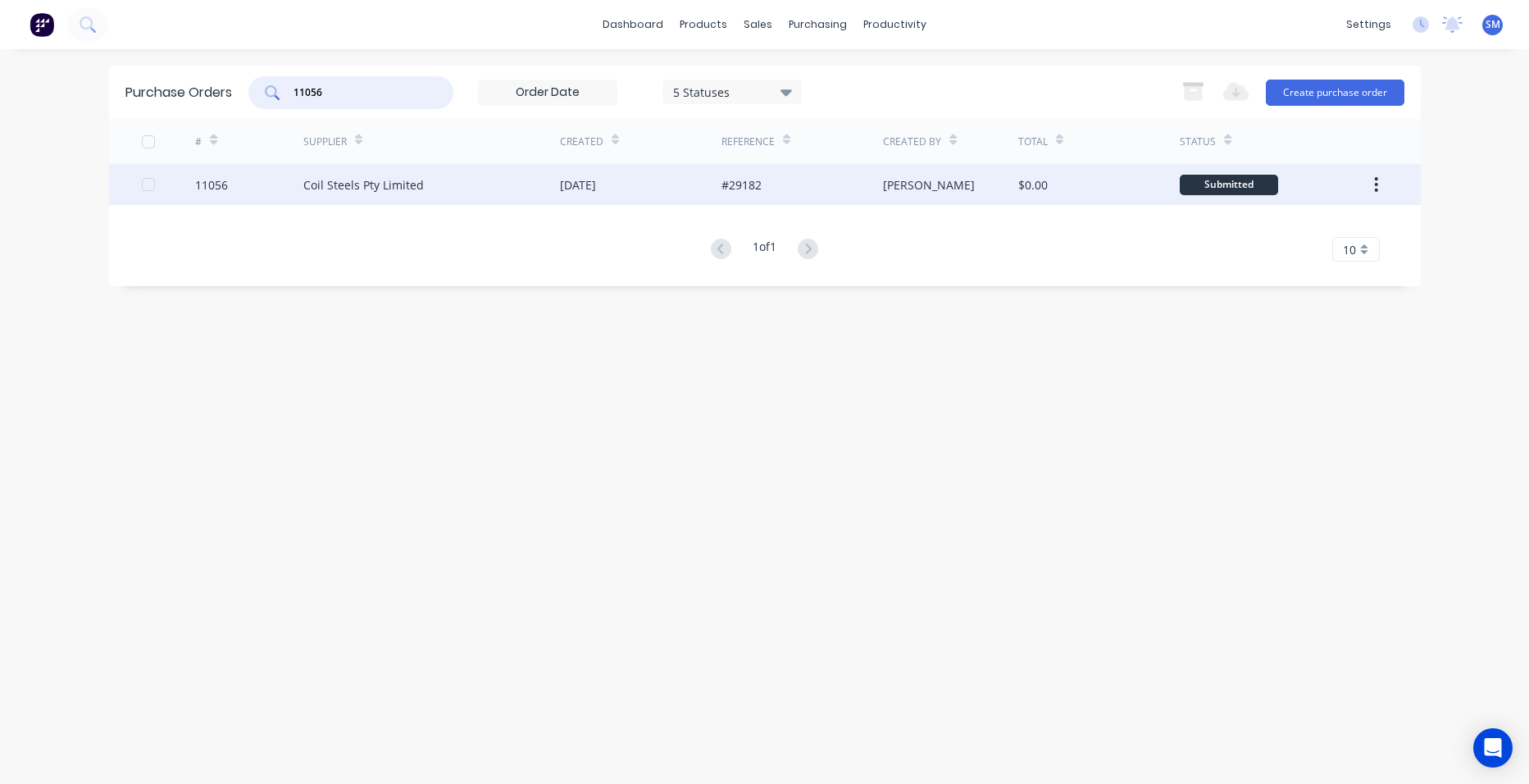
type input "11056"
click at [812, 190] on div "#29182" at bounding box center [802, 185] width 162 height 41
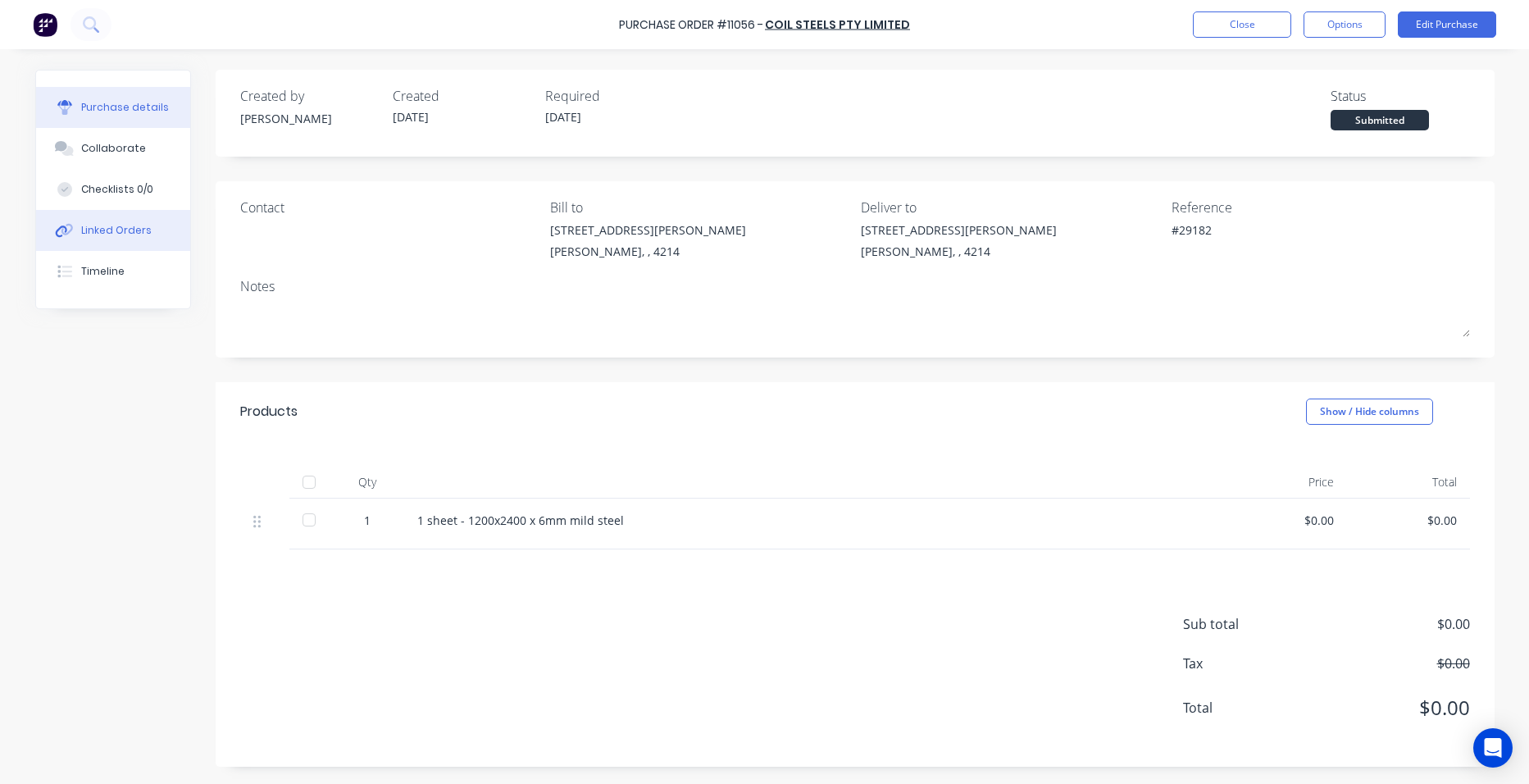
click at [122, 234] on div "Linked Orders" at bounding box center [116, 231] width 71 height 14
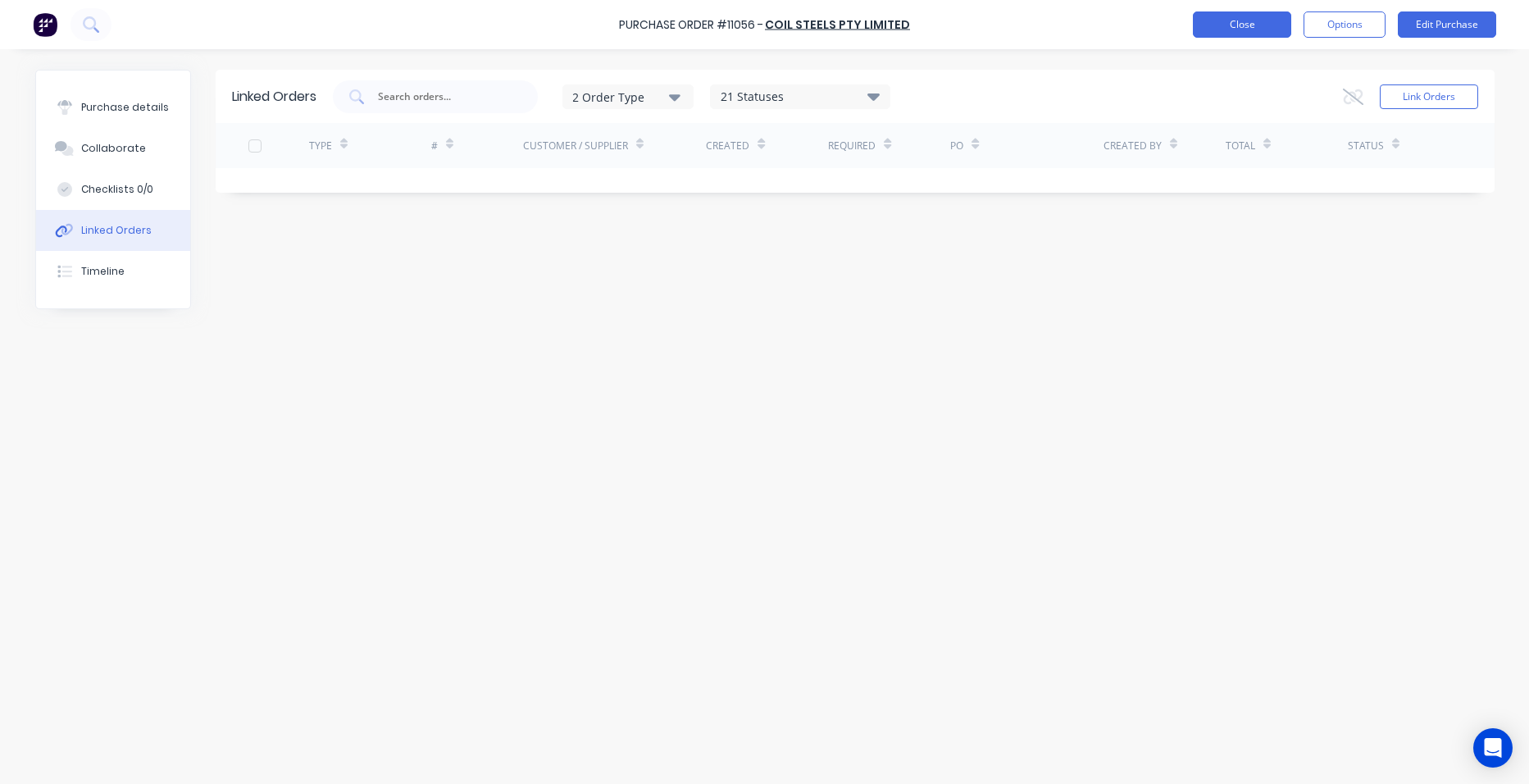
click at [1263, 19] on button "Close" at bounding box center [1243, 24] width 99 height 26
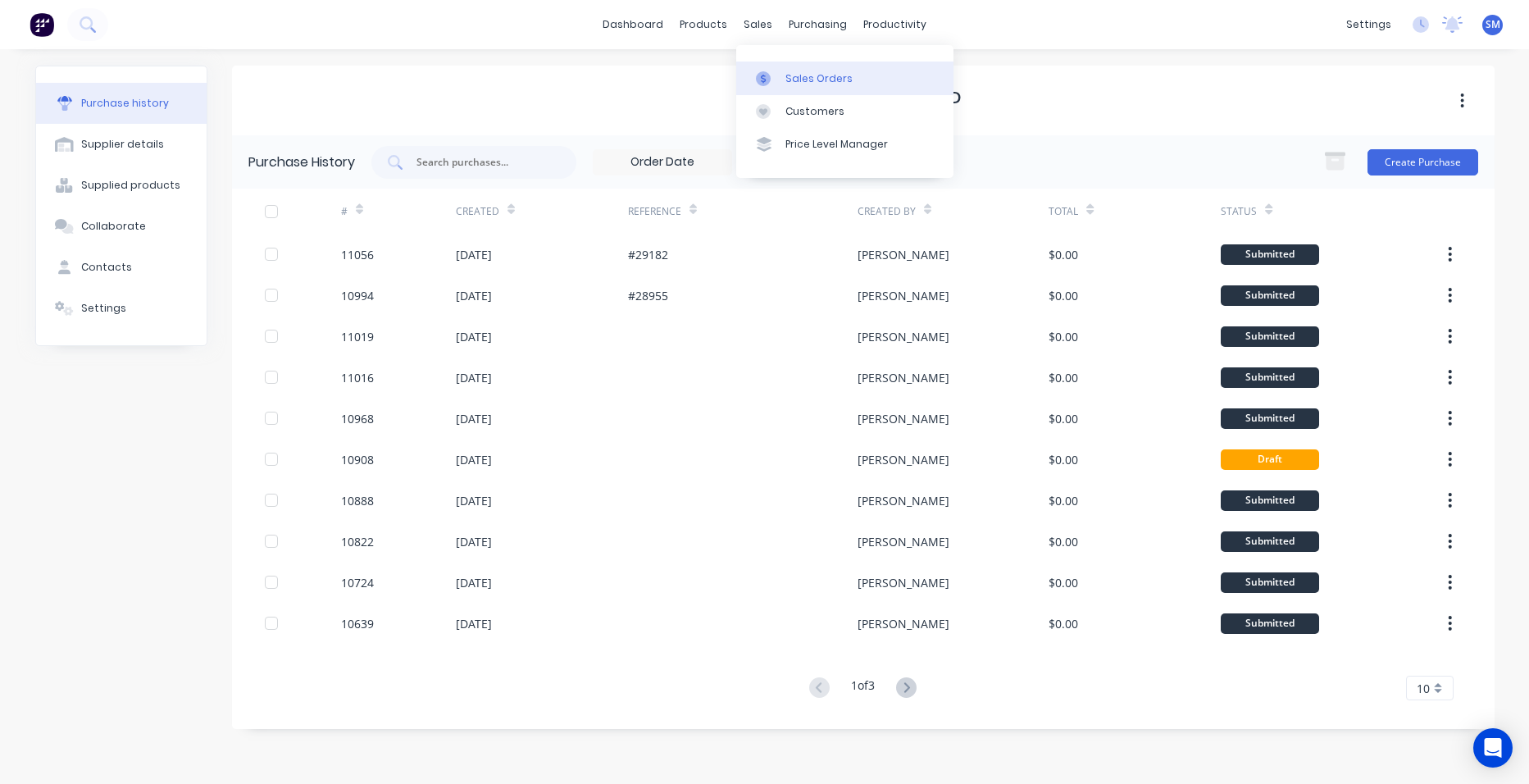
click at [843, 78] on div "Sales Orders" at bounding box center [819, 79] width 67 height 14
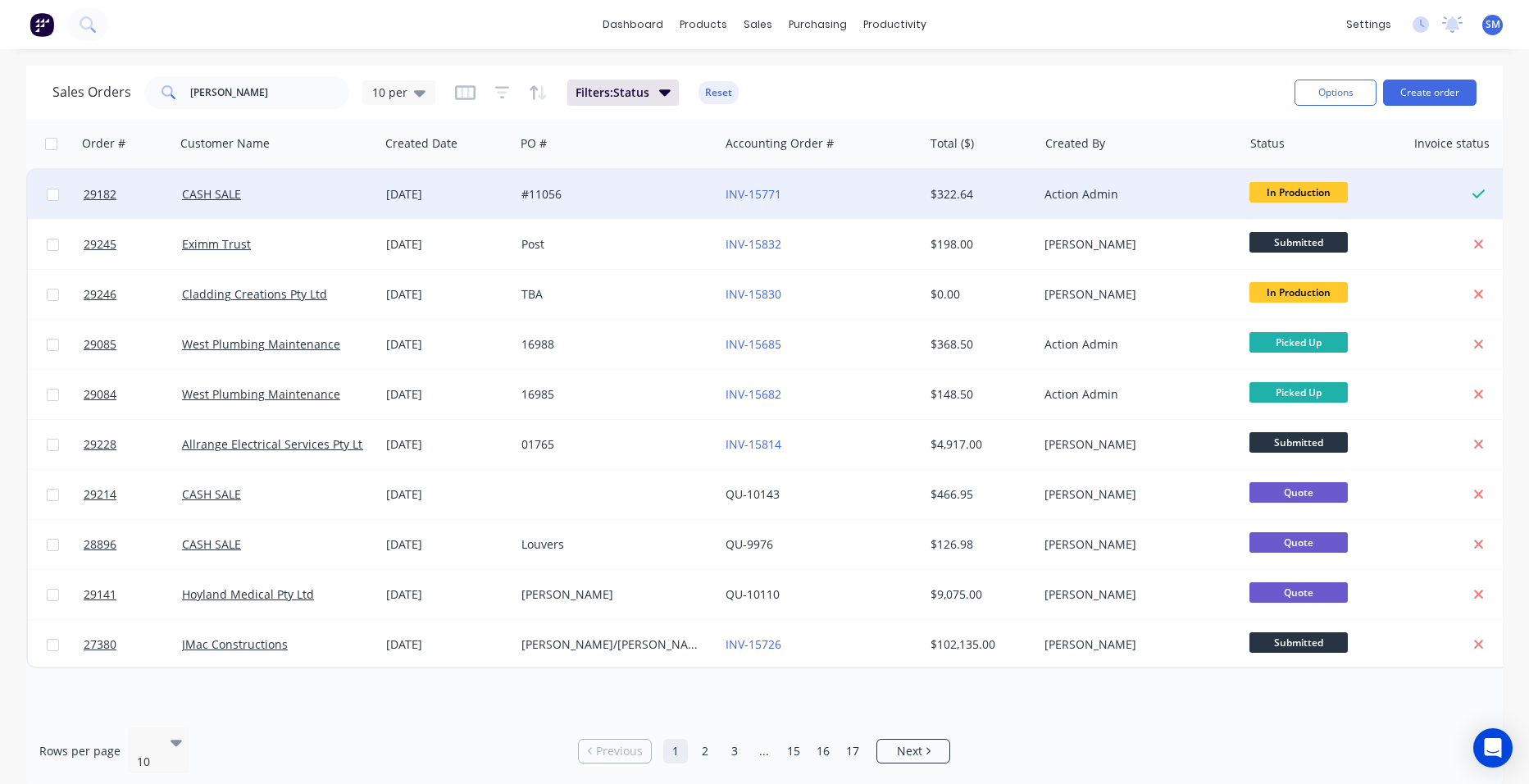
click at [855, 187] on div "INV-15771" at bounding box center [817, 194] width 182 height 16
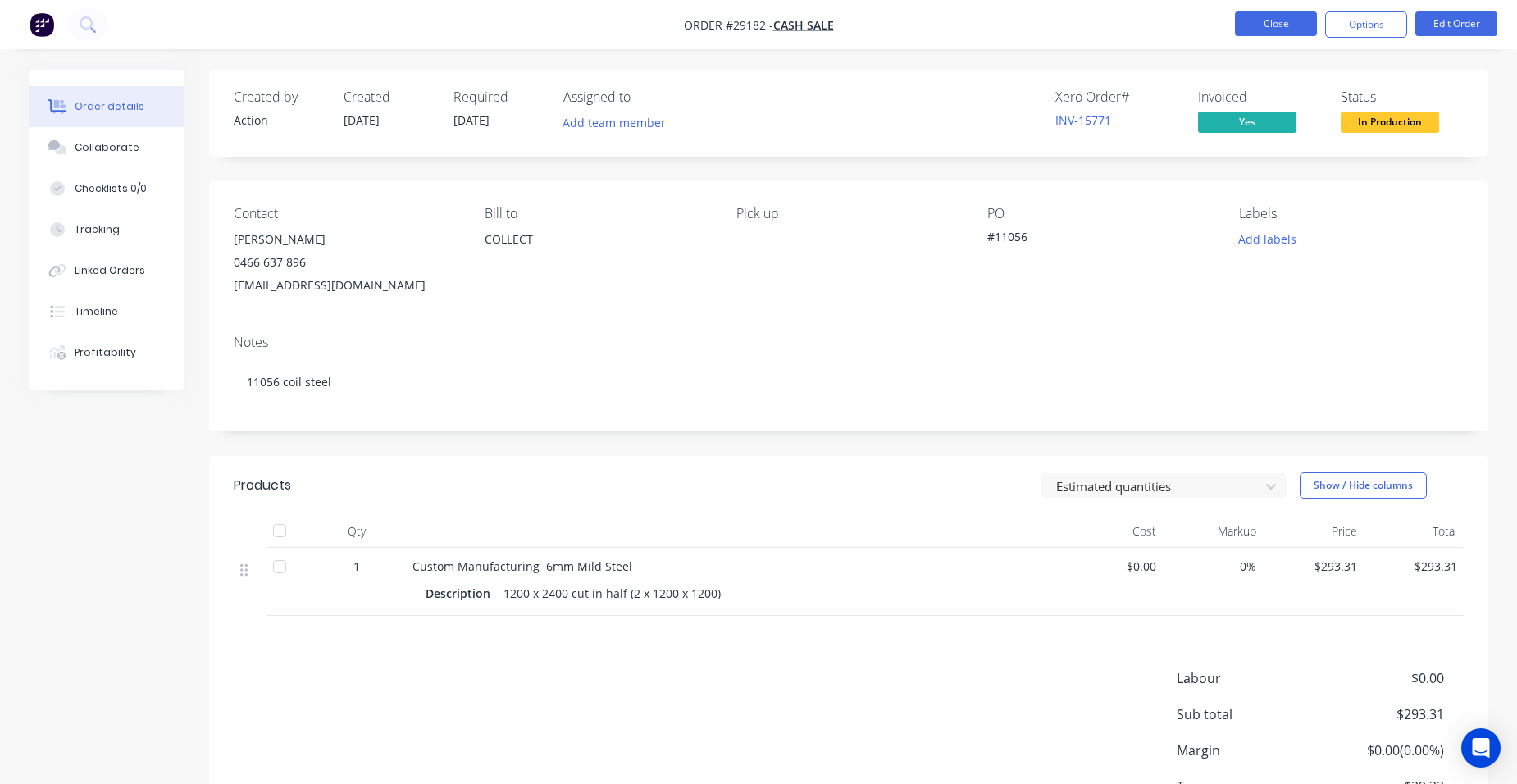
click at [1267, 16] on button "Close" at bounding box center [1275, 23] width 82 height 24
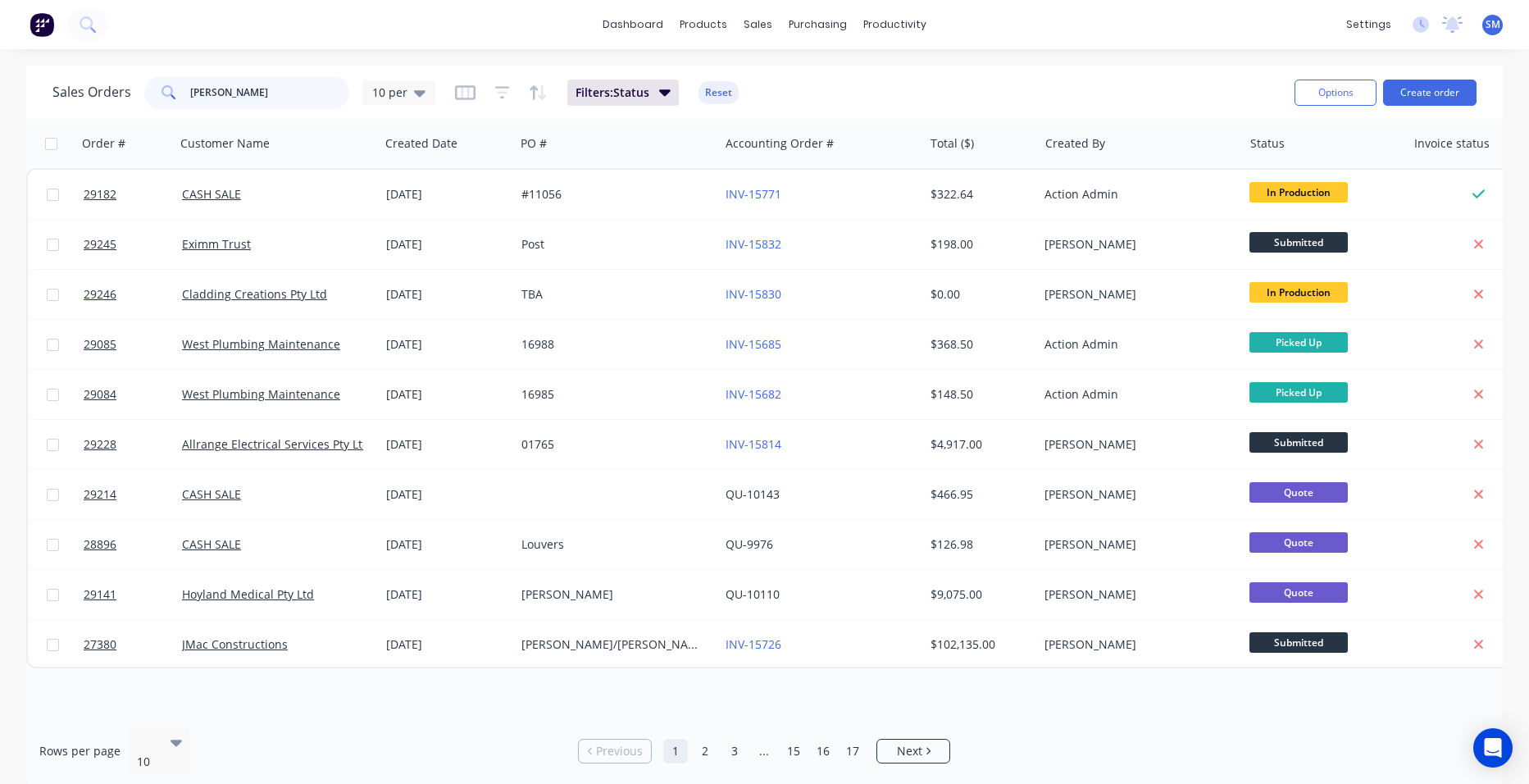
drag, startPoint x: 280, startPoint y: 88, endPoint x: 101, endPoint y: 83, distance: 179.1
click at [101, 92] on div "Sales Orders [PERSON_NAME] 10 per" at bounding box center [243, 92] width 383 height 33
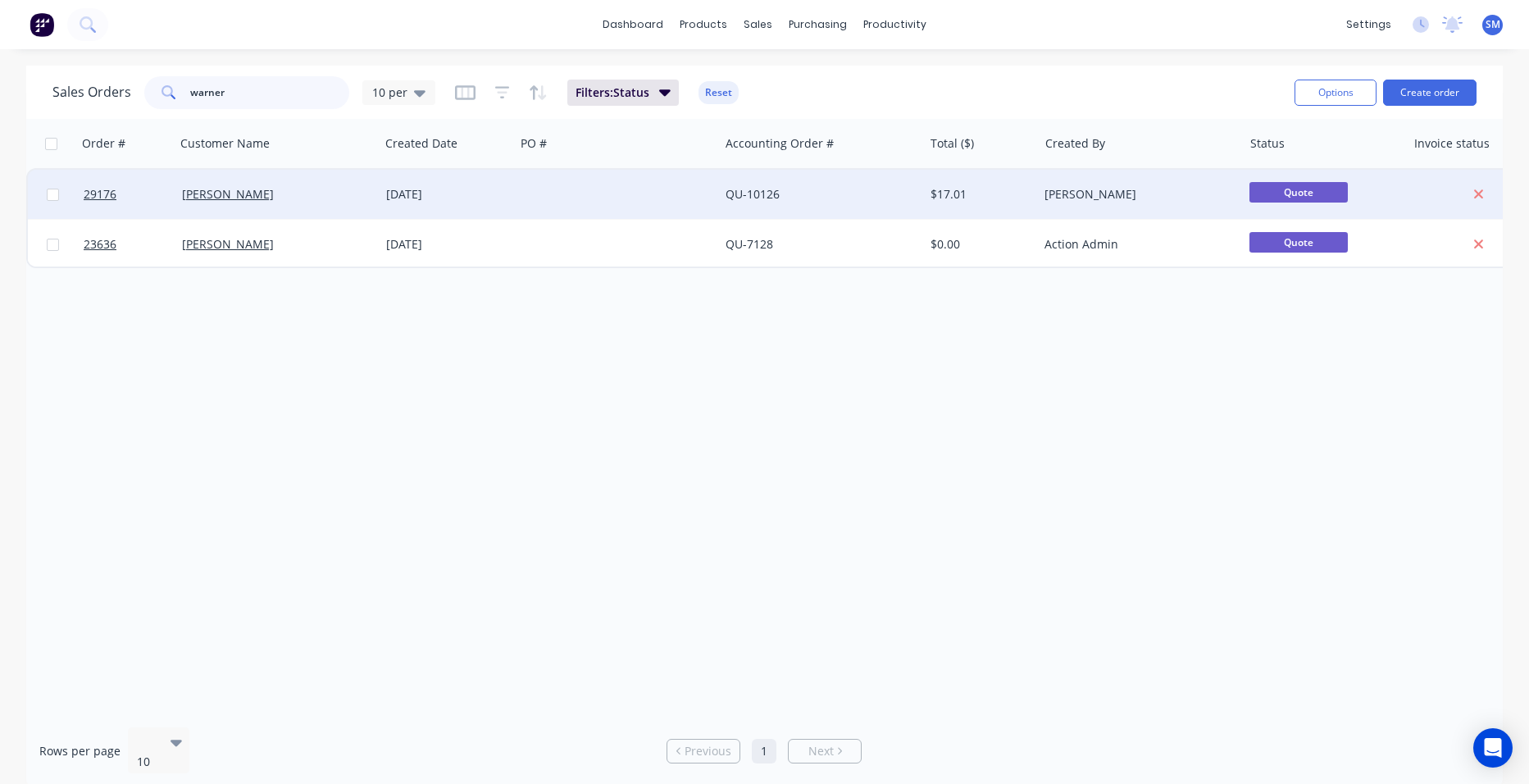
type input "warner"
click at [578, 196] on div at bounding box center [617, 194] width 205 height 49
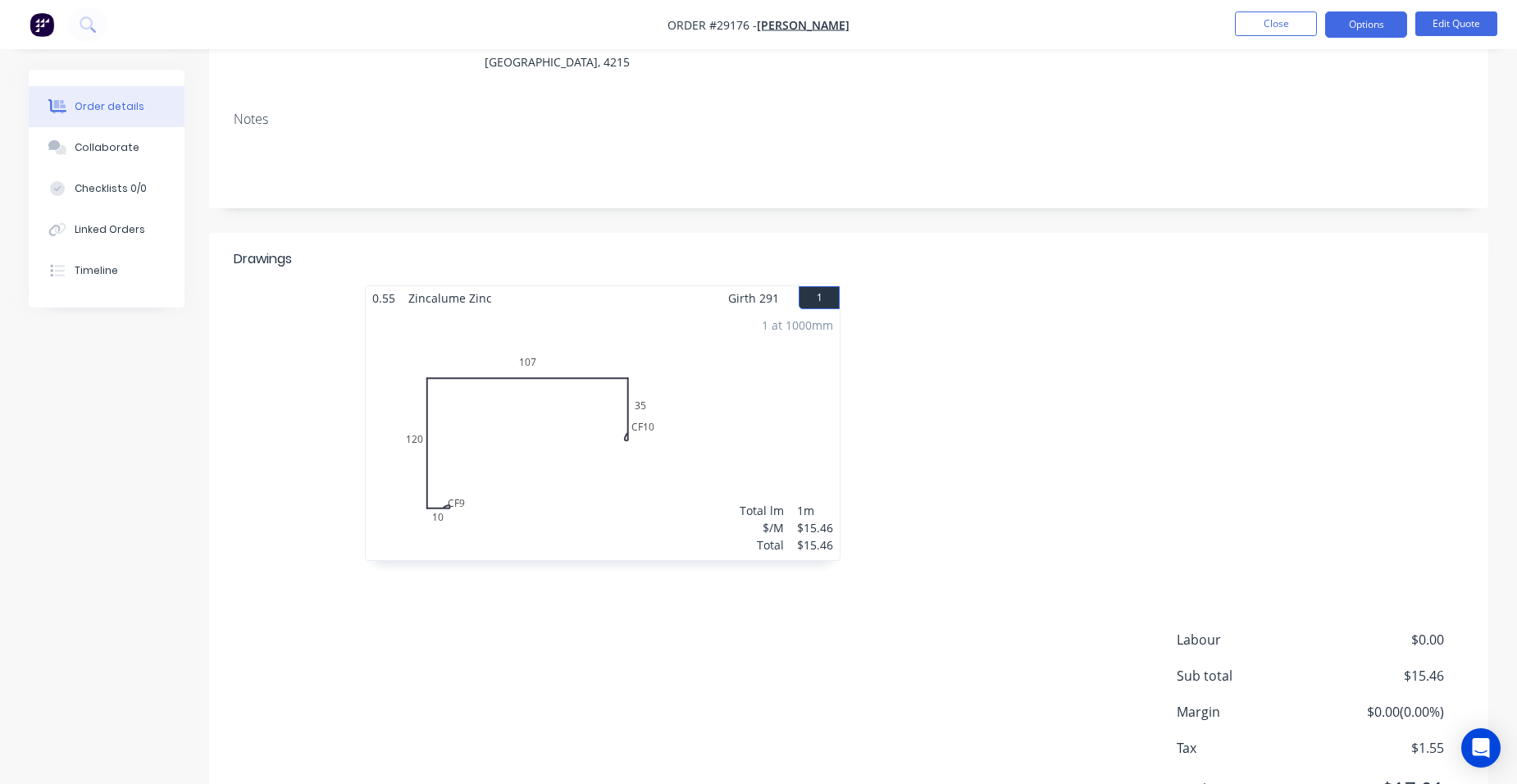
scroll to position [309, 0]
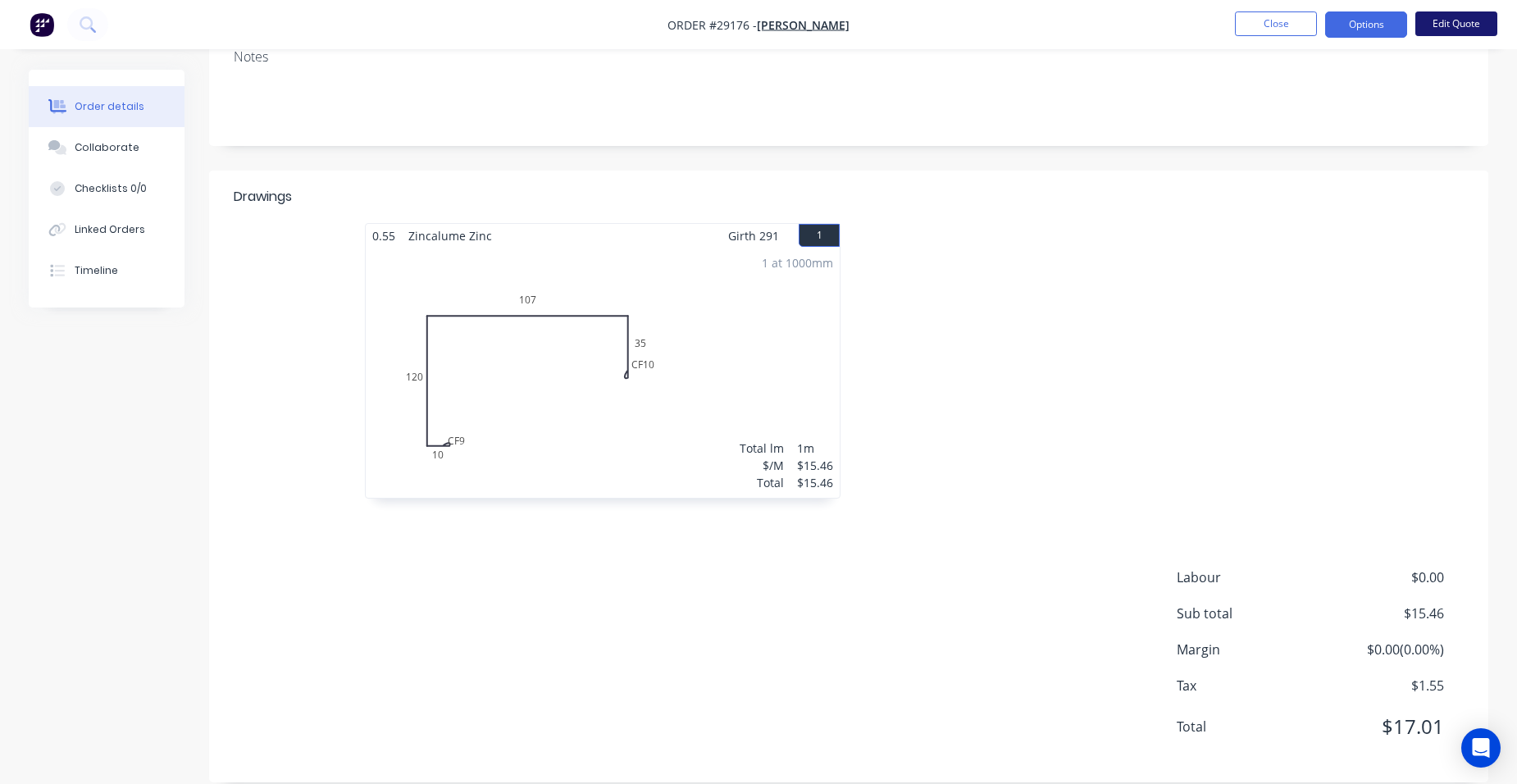
click at [1461, 25] on button "Edit Quote" at bounding box center [1455, 23] width 82 height 24
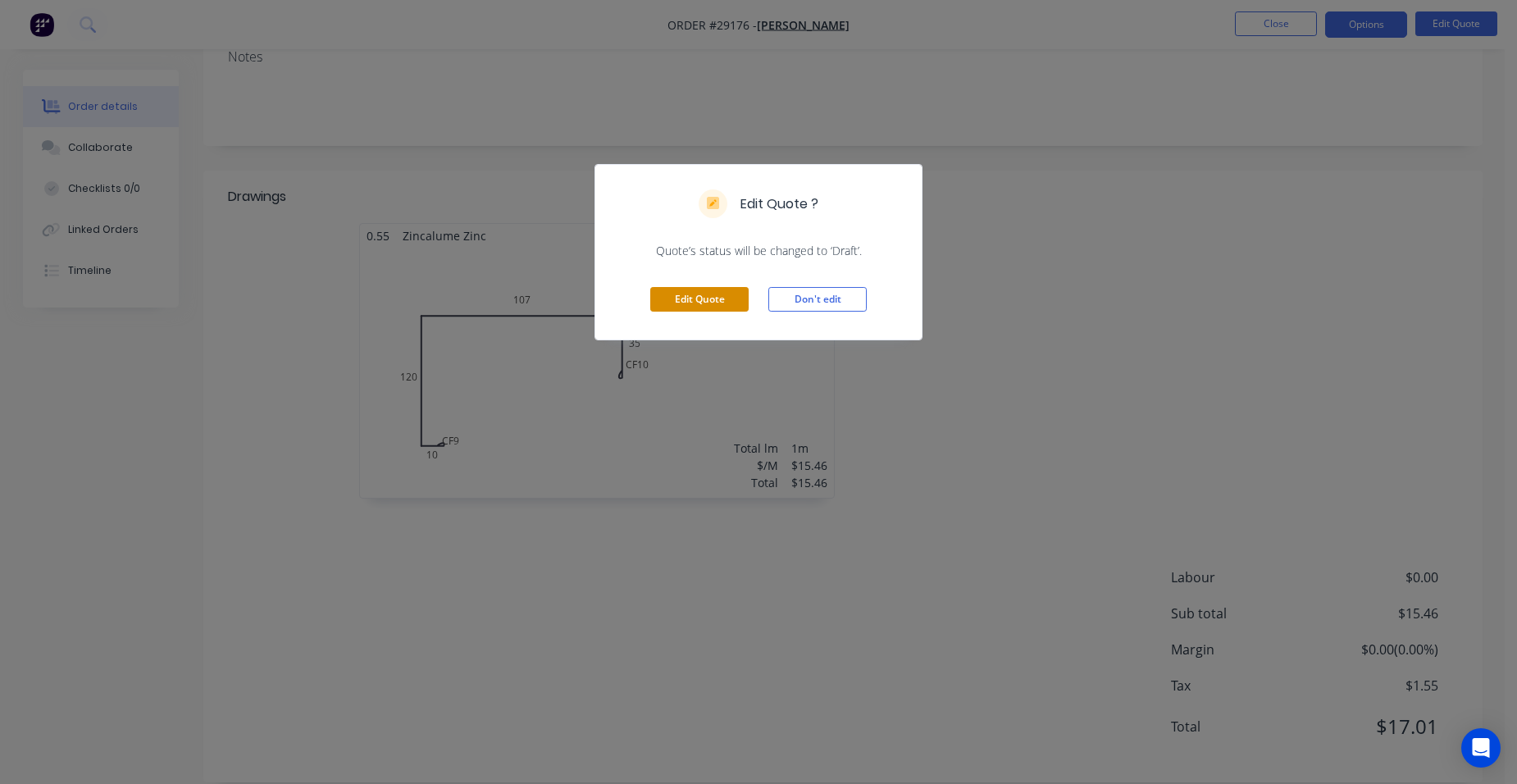
click at [710, 299] on button "Edit Quote" at bounding box center [700, 299] width 99 height 24
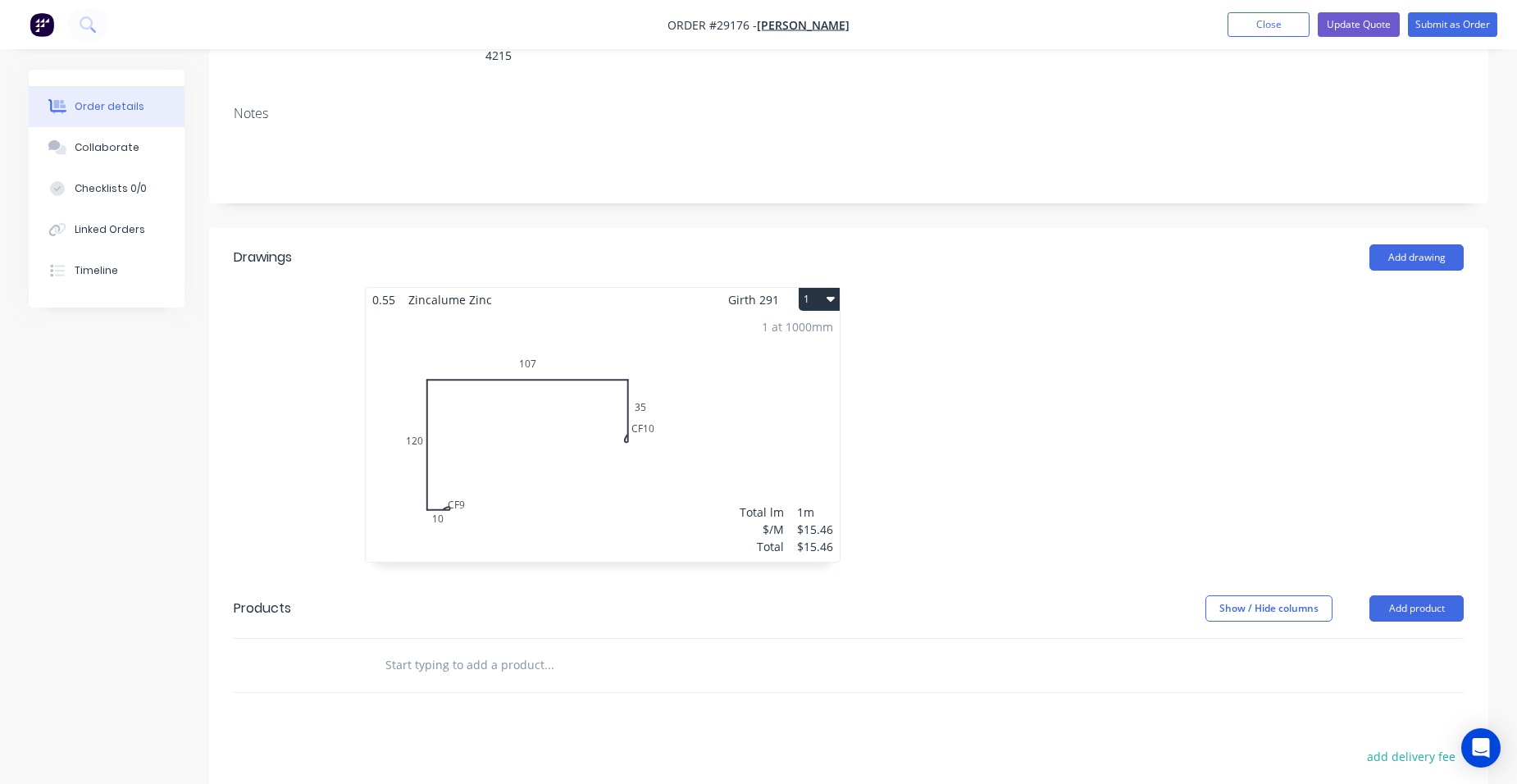
scroll to position [328, 0]
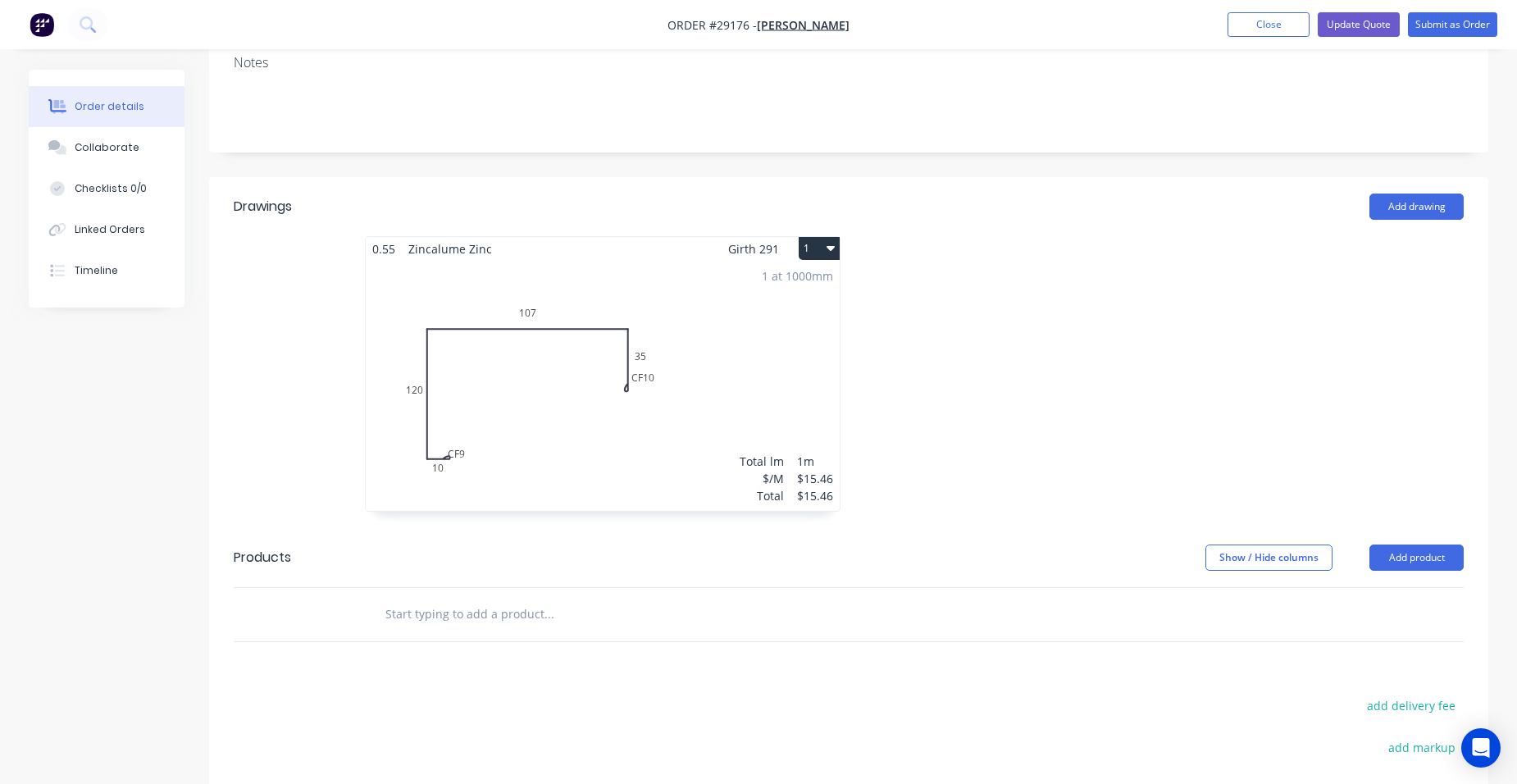
click at [684, 323] on div "1 at 1000mm Total lm $/M Total 1m $15.46 $15.46" at bounding box center [603, 386] width 474 height 250
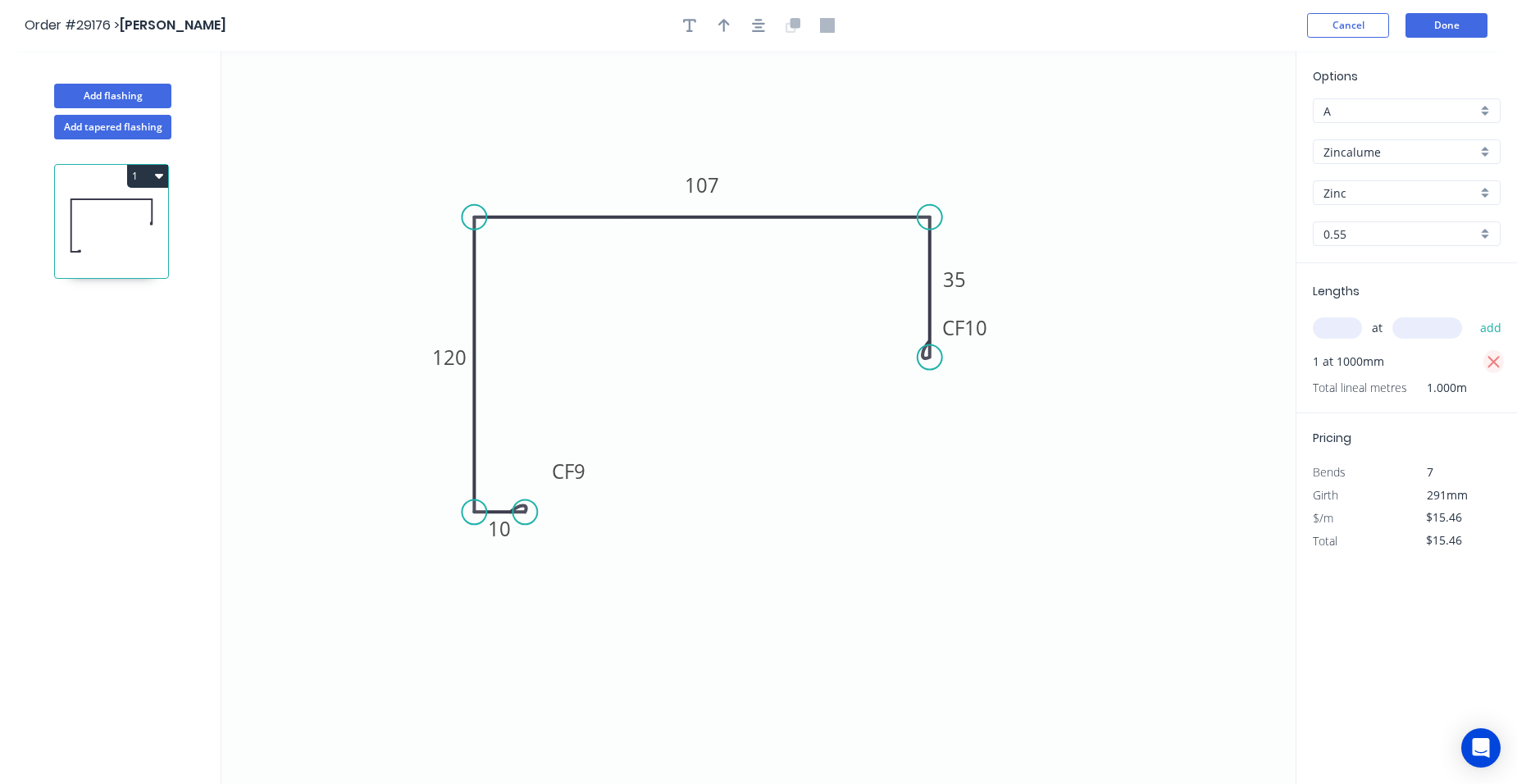
click at [1493, 357] on icon "button" at bounding box center [1494, 362] width 14 height 20
type input "$0.00"
click at [1348, 326] on input "text" at bounding box center [1337, 328] width 49 height 22
type input "5"
type input "800"
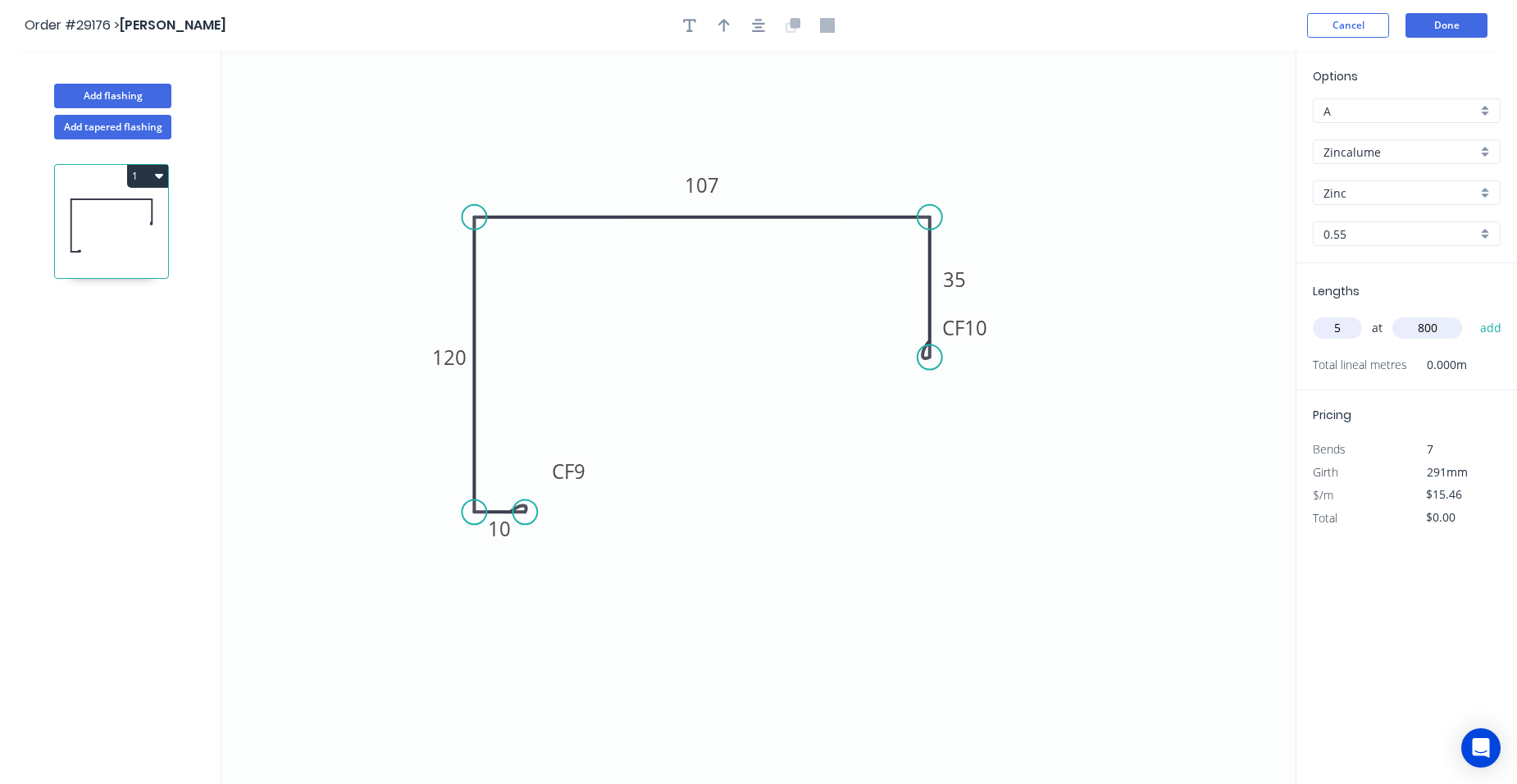
click at [1471, 314] on button "add" at bounding box center [1490, 327] width 39 height 28
type input "$77.30"
type input "8"
type input "500"
click at [1471, 314] on button "add" at bounding box center [1490, 327] width 39 height 28
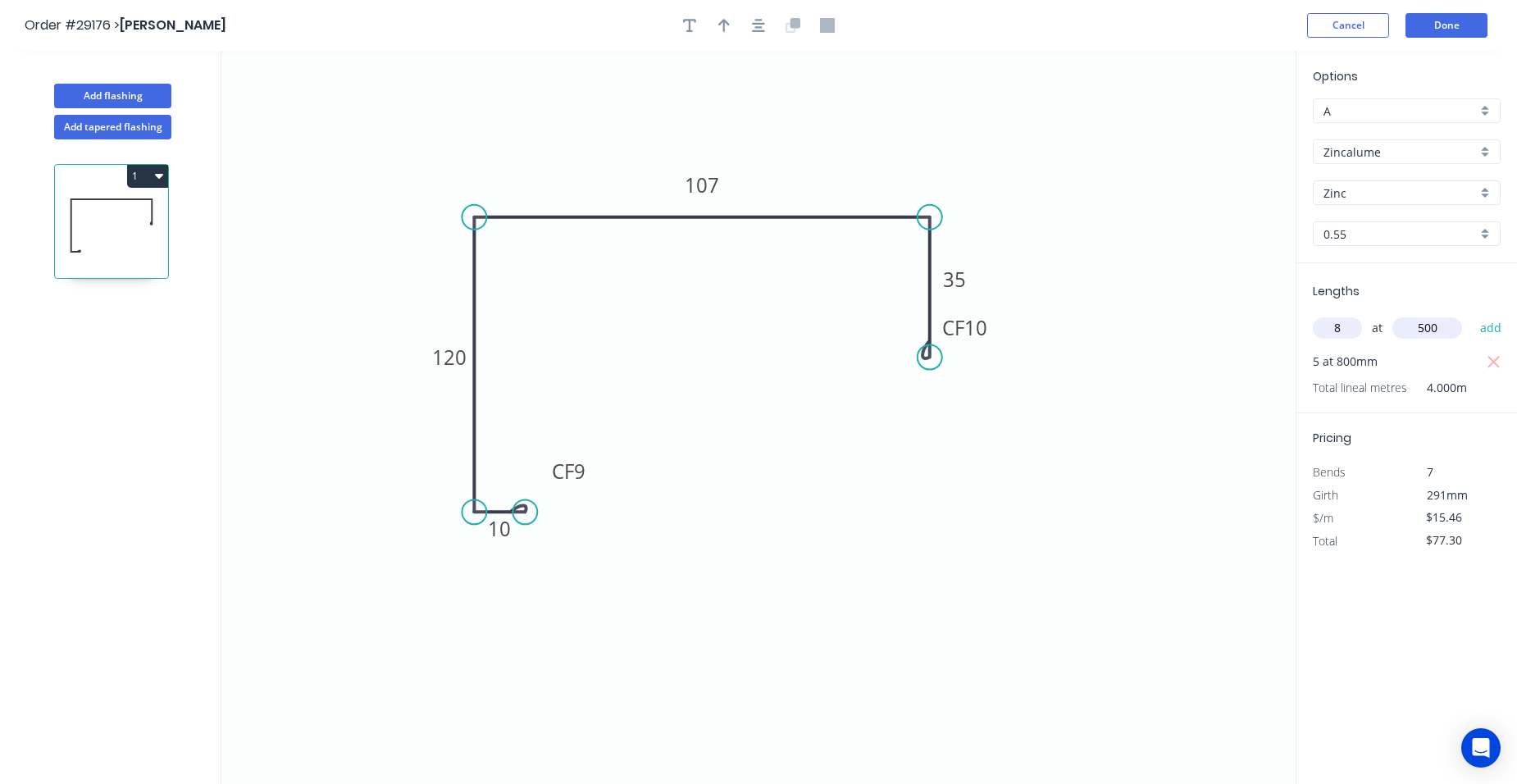
type input "$200.98"
type input "1"
type input "1800"
click at [1471, 314] on button "add" at bounding box center [1490, 327] width 39 height 28
type input "$228.81"
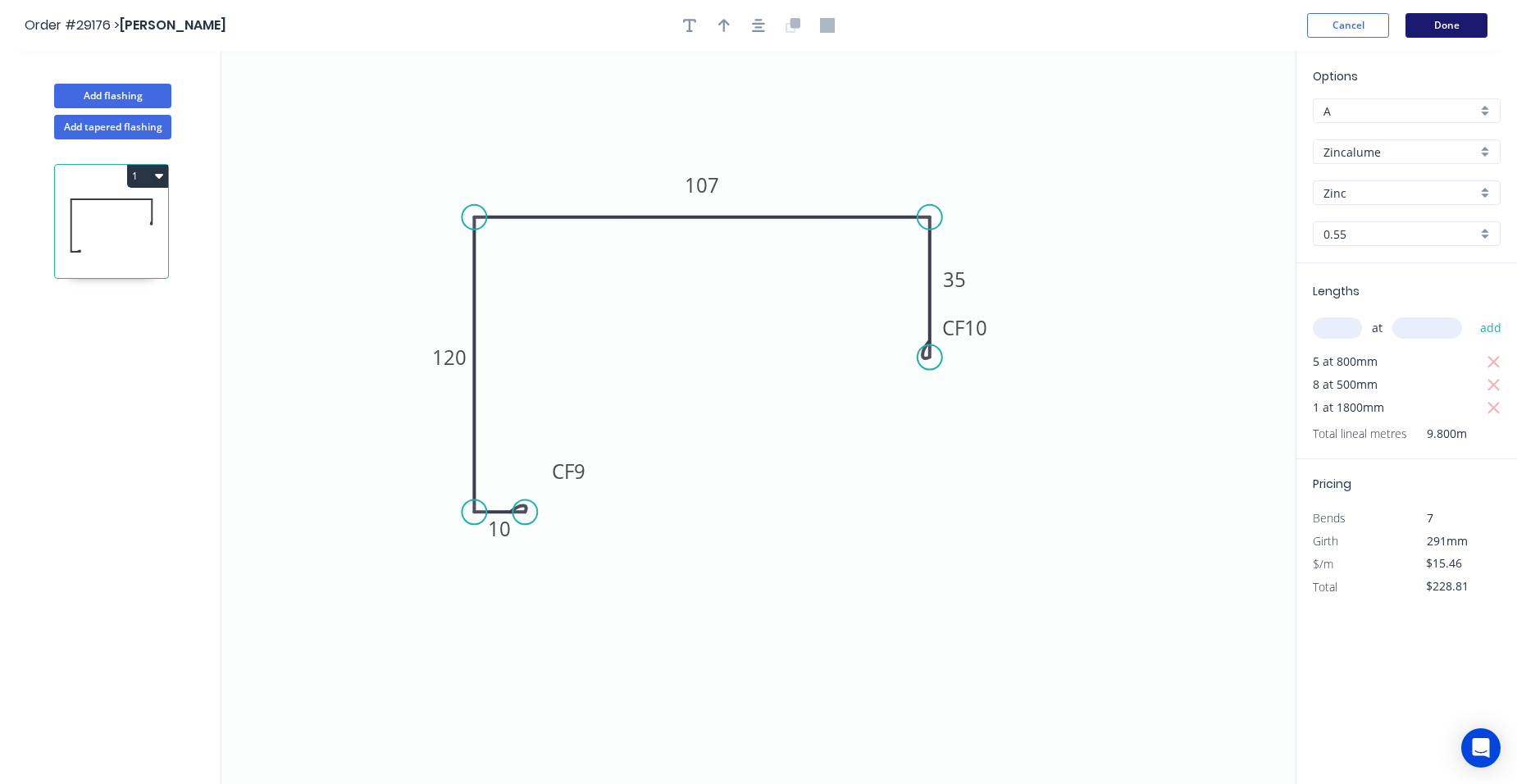
click at [1459, 22] on button "Done" at bounding box center [1445, 25] width 82 height 24
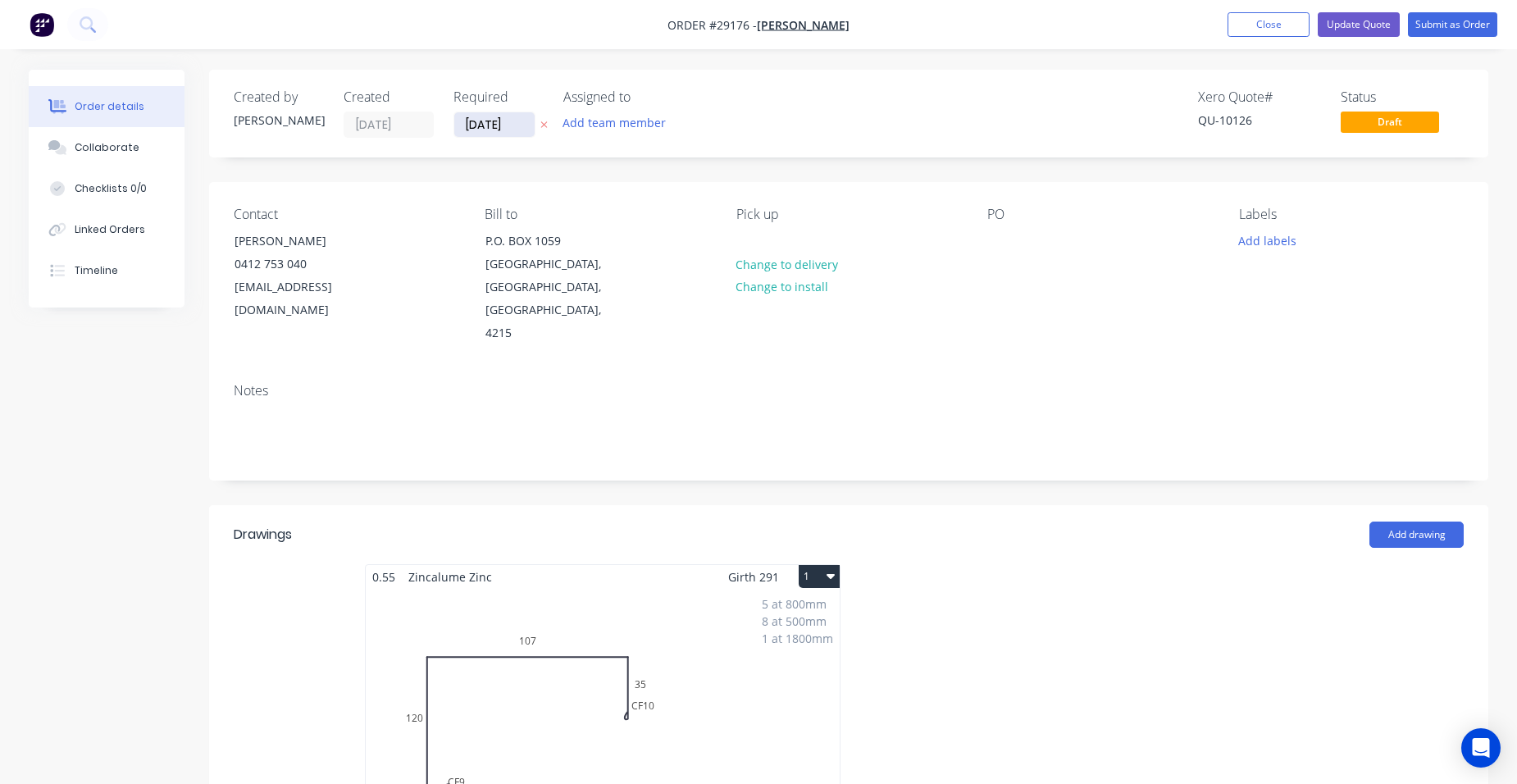
click at [505, 126] on input "[DATE]" at bounding box center [494, 124] width 81 height 24
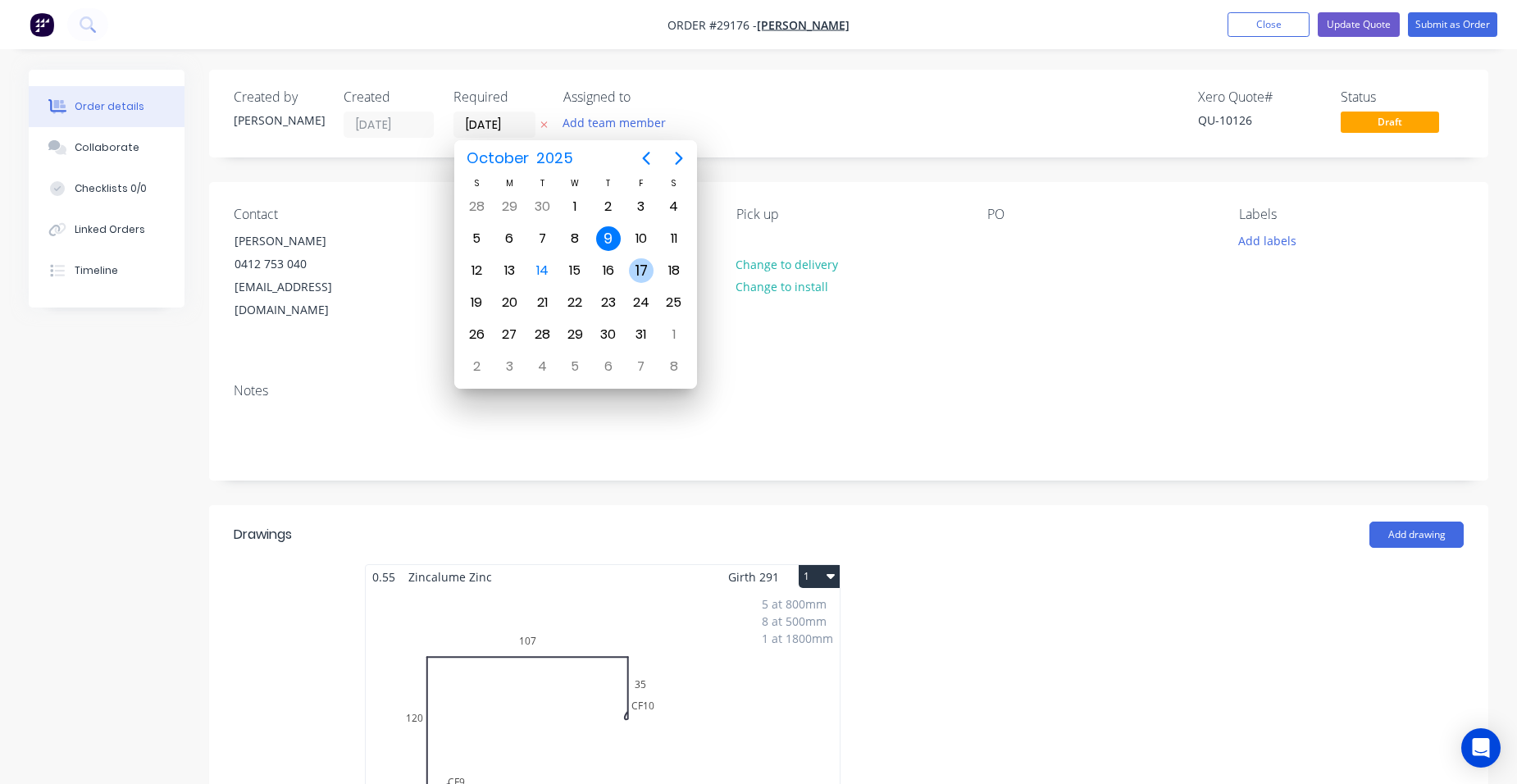
click at [632, 268] on div "17" at bounding box center [641, 270] width 24 height 24
type input "[DATE]"
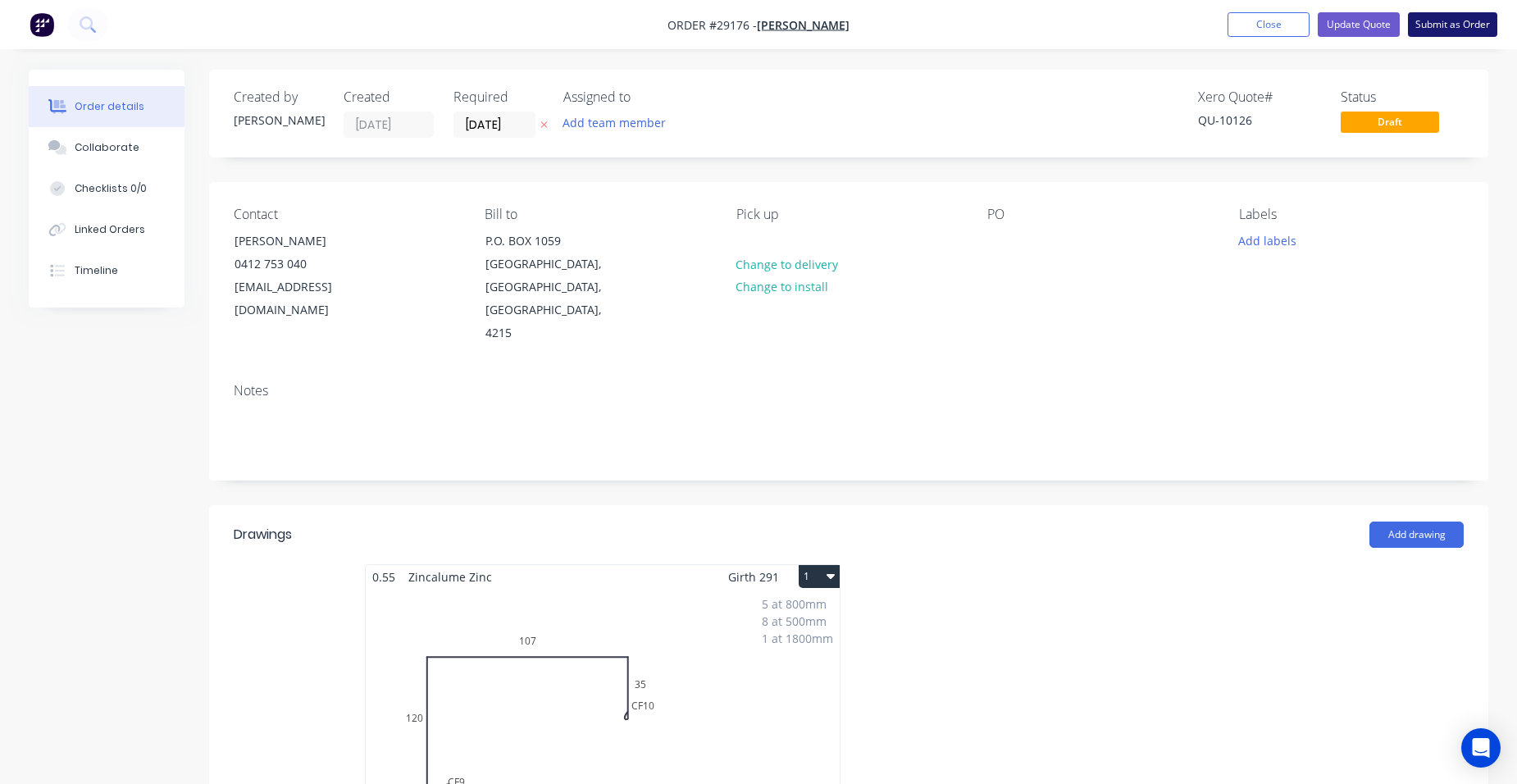
click at [1452, 22] on button "Submit as Order" at bounding box center [1452, 24] width 90 height 24
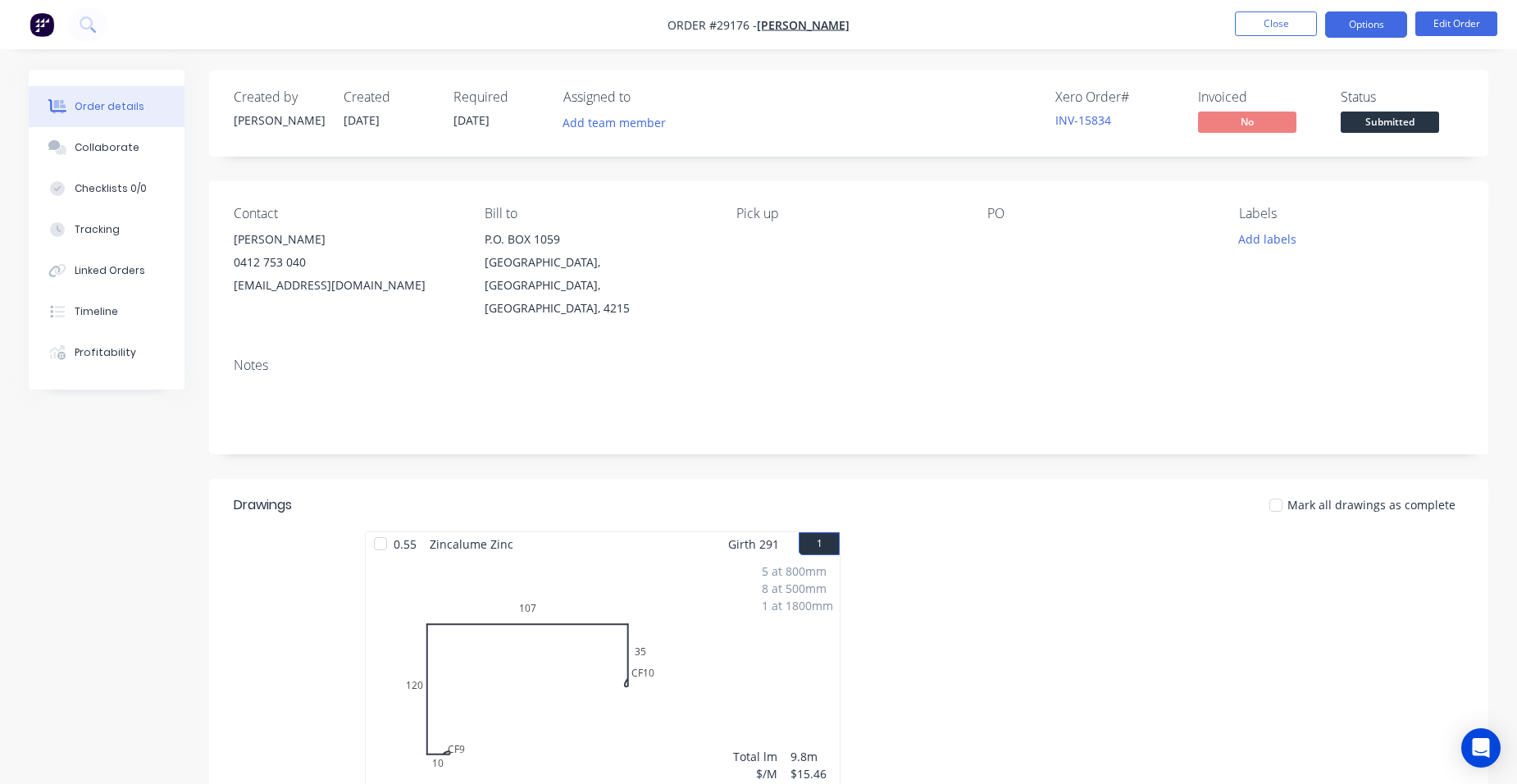
click at [1389, 23] on button "Options" at bounding box center [1365, 24] width 82 height 26
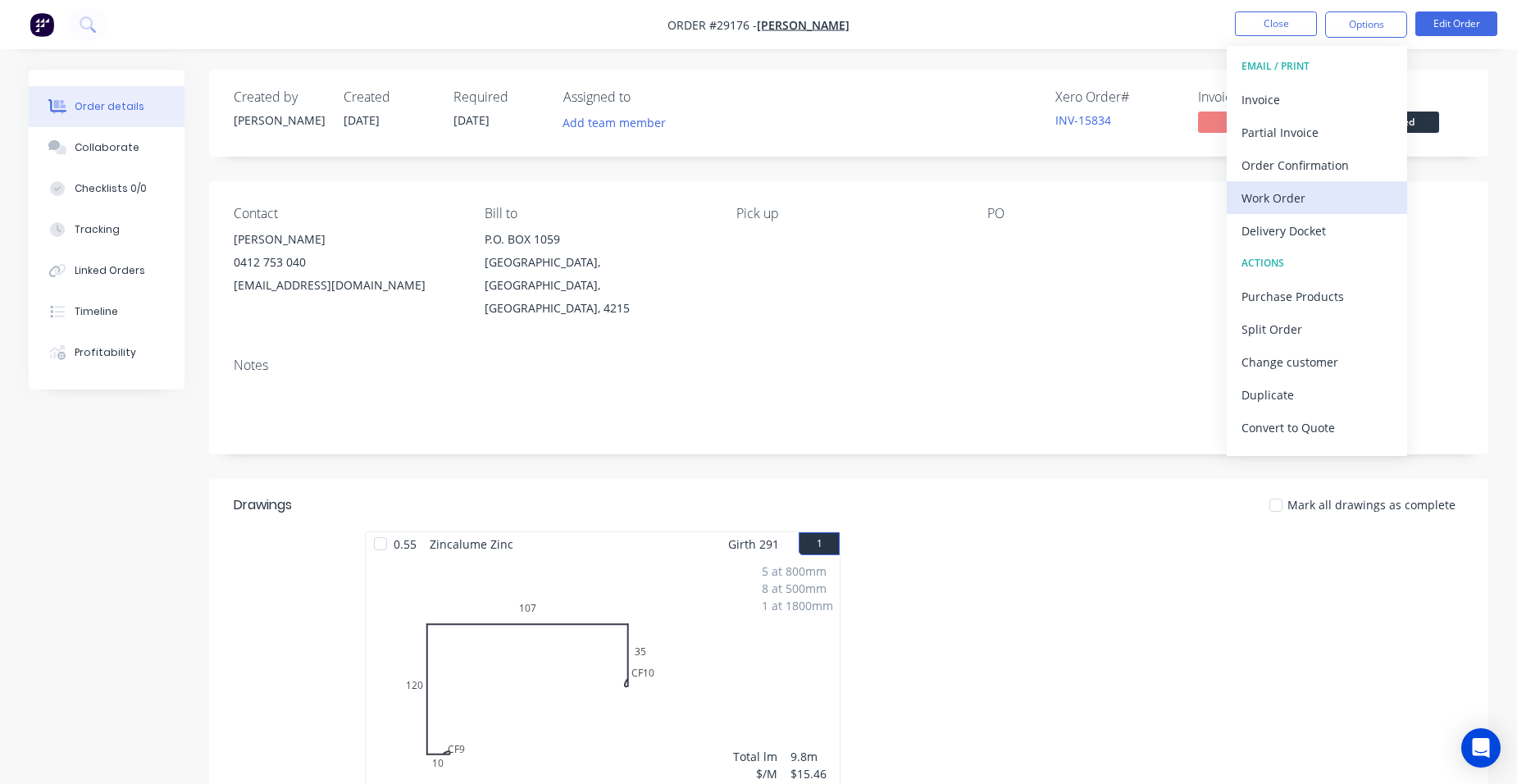
click at [1269, 185] on button "Work Order" at bounding box center [1316, 197] width 180 height 33
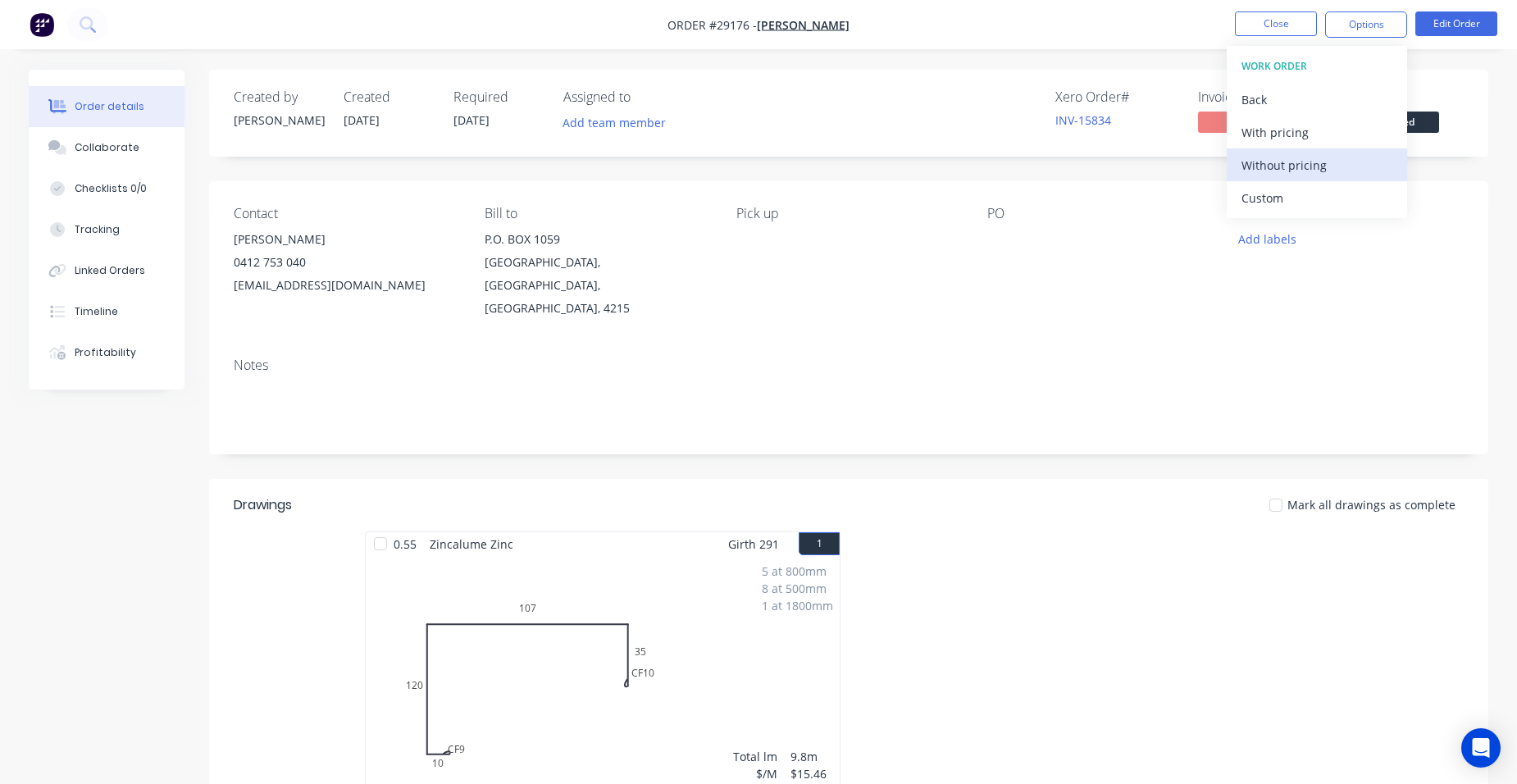
click at [1306, 165] on div "Without pricing" at bounding box center [1317, 165] width 151 height 24
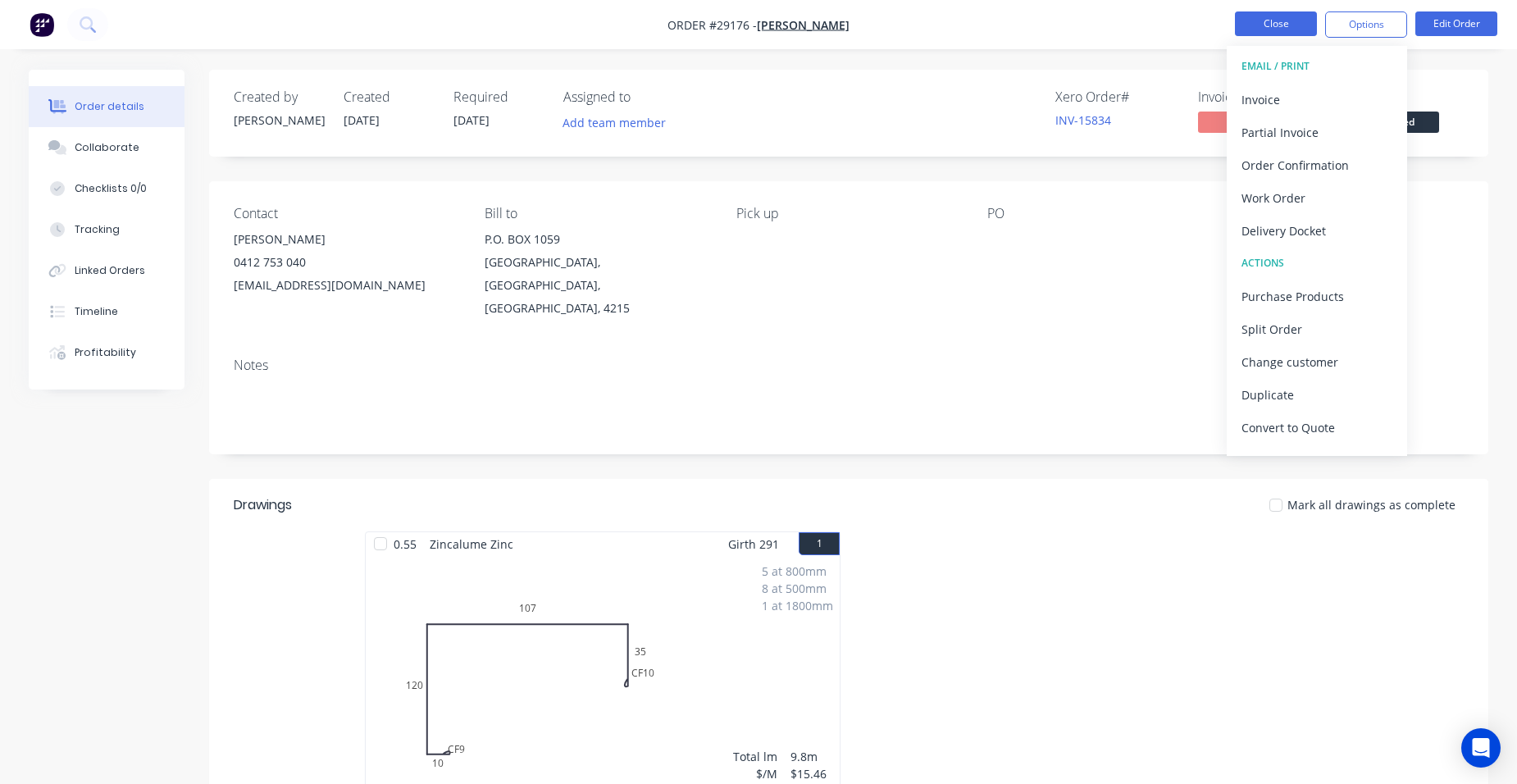
click at [1277, 20] on button "Close" at bounding box center [1275, 23] width 82 height 24
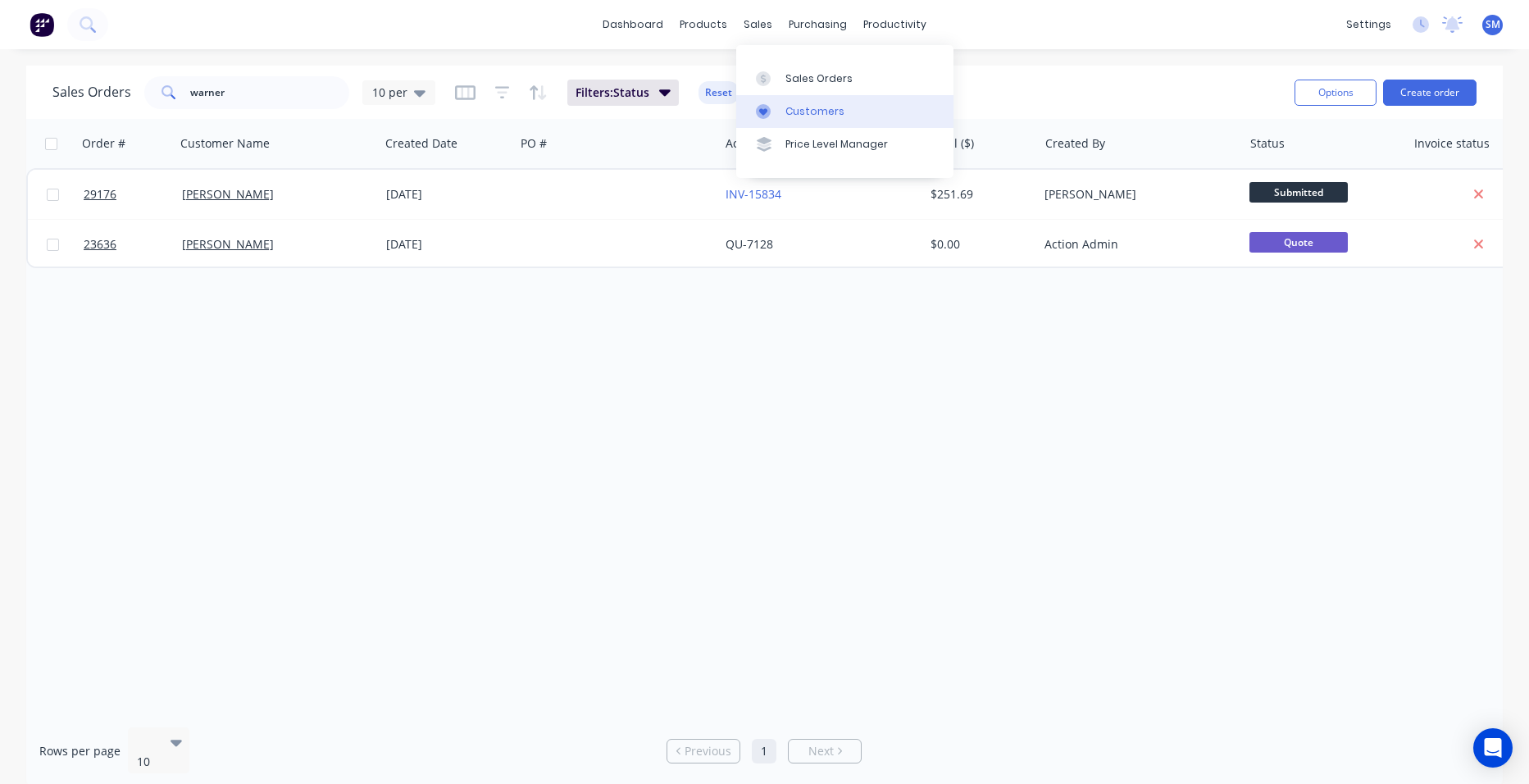
click at [784, 100] on link "Customers" at bounding box center [845, 111] width 217 height 33
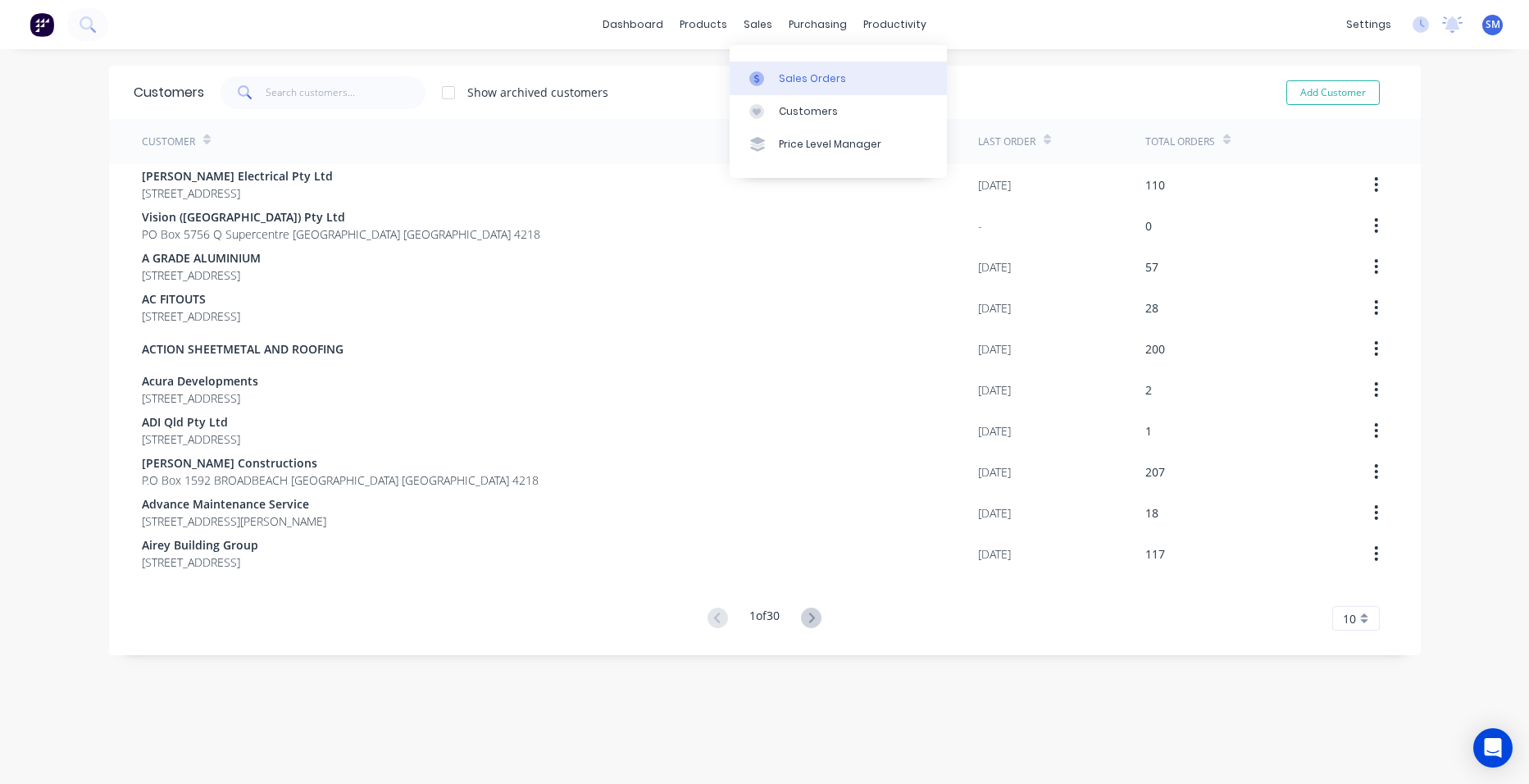
click at [799, 74] on div "Sales Orders" at bounding box center [812, 79] width 67 height 14
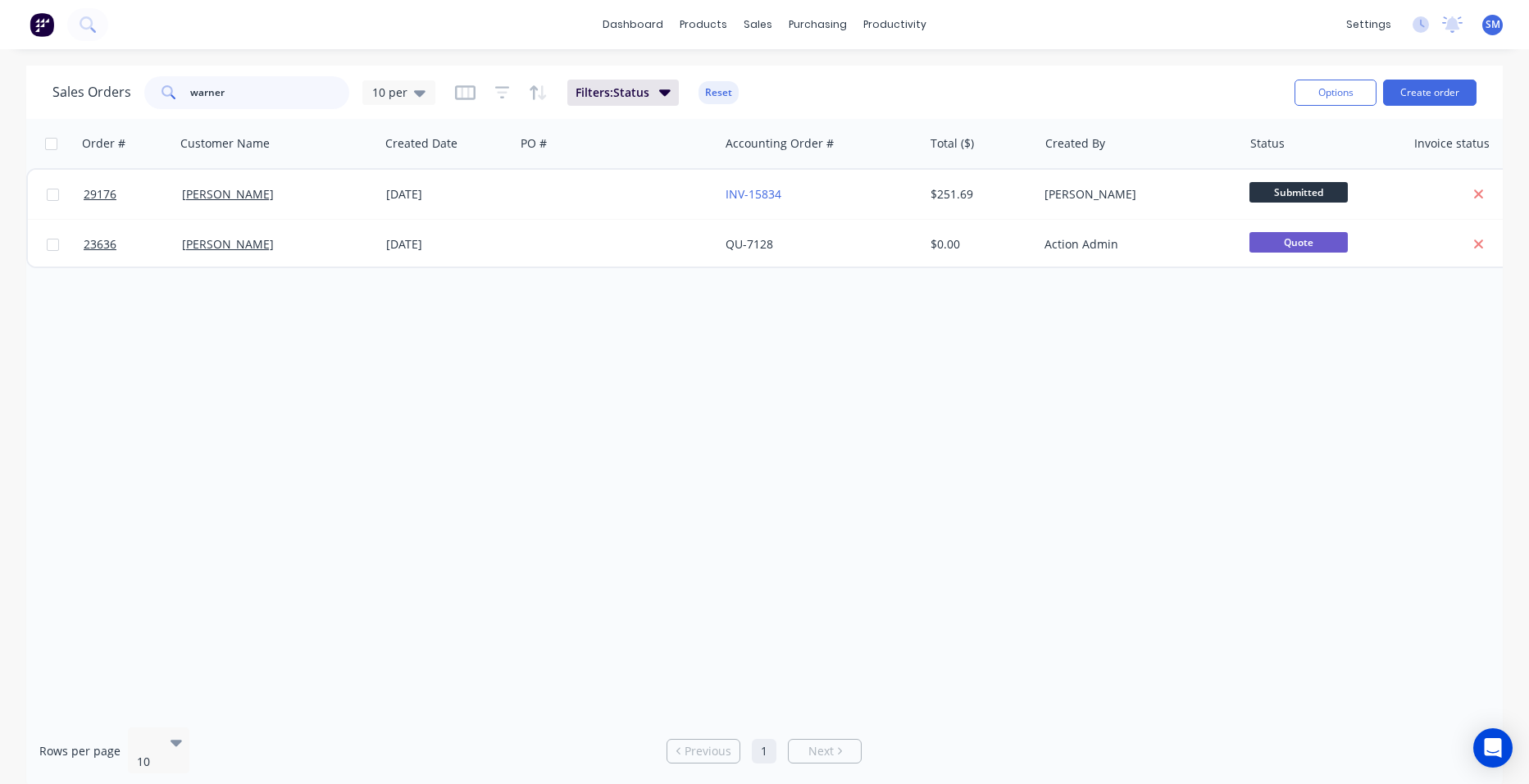
drag, startPoint x: 269, startPoint y: 95, endPoint x: 157, endPoint y: 99, distance: 112.1
click at [118, 109] on div "Sales Orders warner 10 per" at bounding box center [243, 92] width 383 height 33
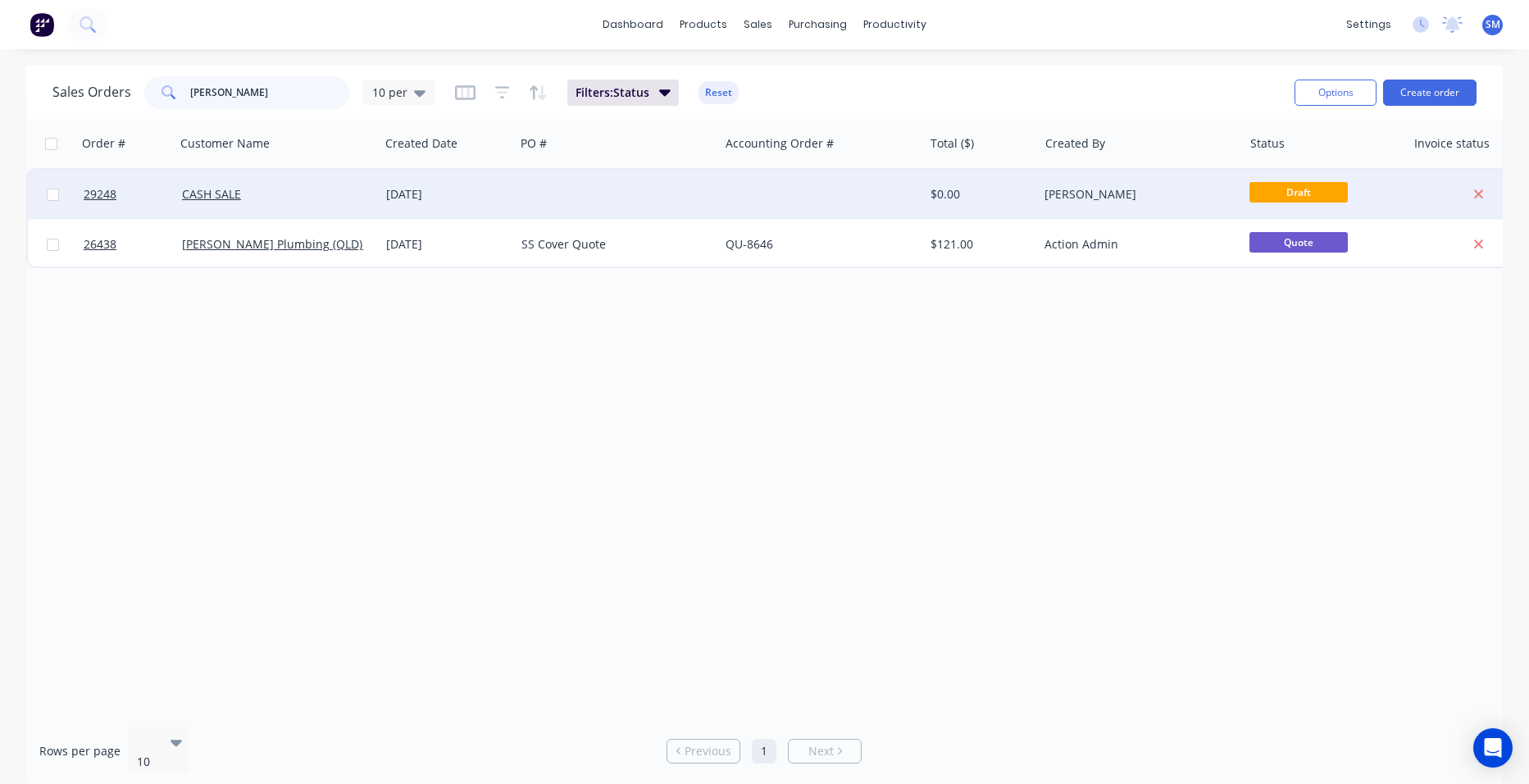
type input "[PERSON_NAME]"
click at [648, 196] on div at bounding box center [617, 194] width 205 height 49
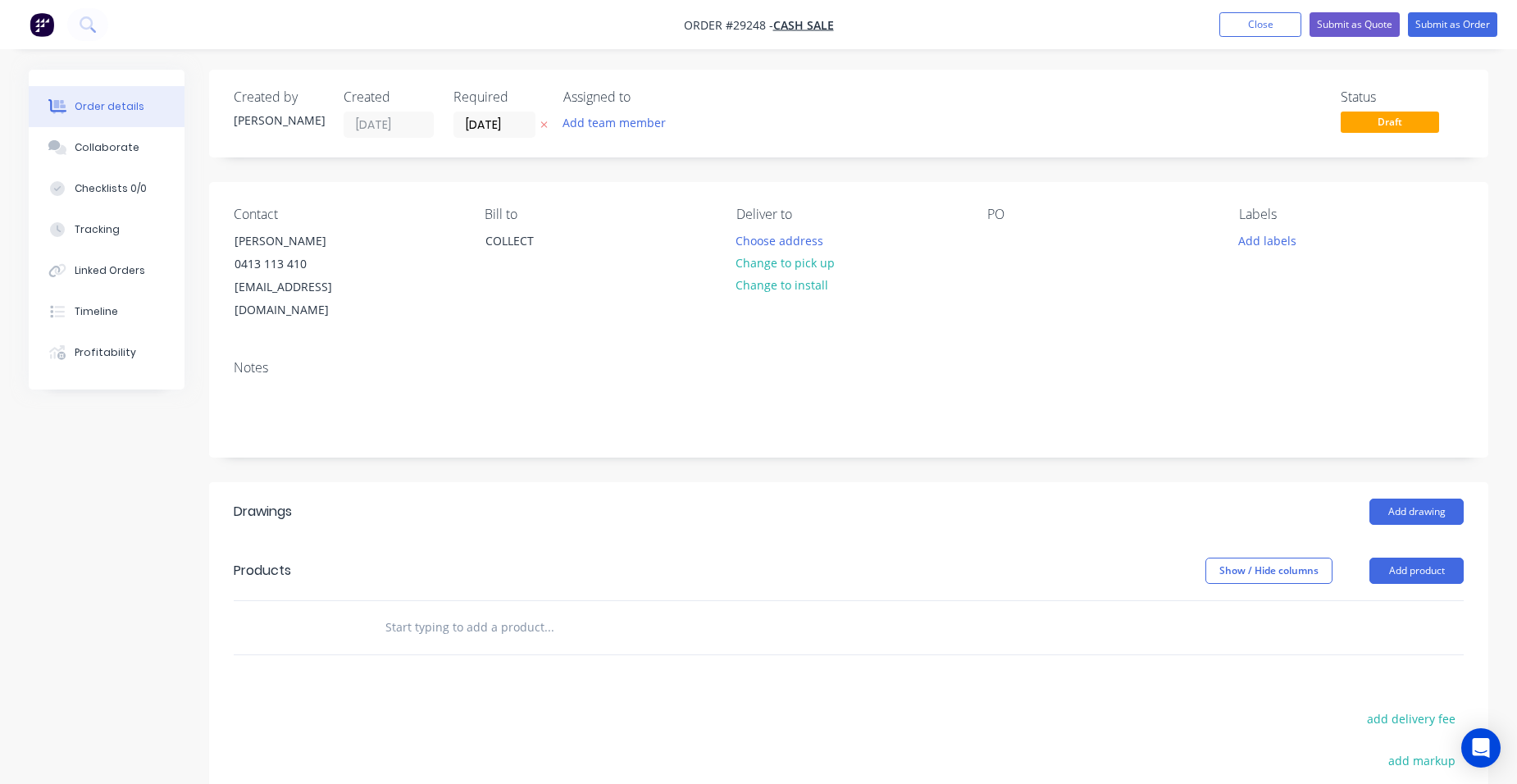
drag, startPoint x: 1403, startPoint y: 530, endPoint x: 1376, endPoint y: 579, distance: 55.9
click at [1401, 541] on header "Products Show / Hide columns Add product" at bounding box center [849, 571] width 1279 height 59
drag, startPoint x: 1385, startPoint y: 546, endPoint x: 1379, endPoint y: 567, distance: 21.8
click at [1385, 557] on button "Add product" at bounding box center [1416, 570] width 94 height 26
click at [1377, 600] on div "Product catalogue" at bounding box center [1385, 612] width 126 height 24
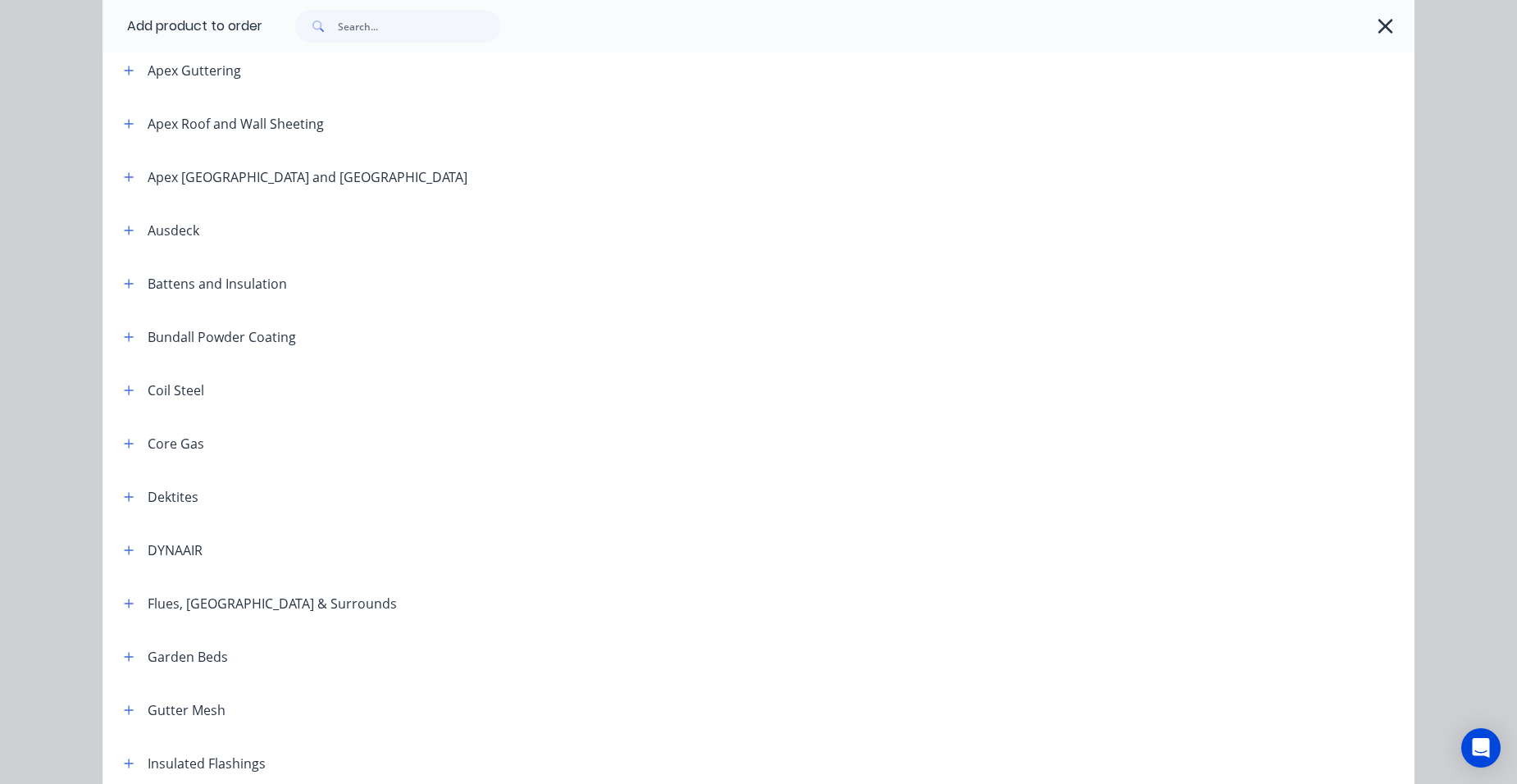
scroll to position [820, 0]
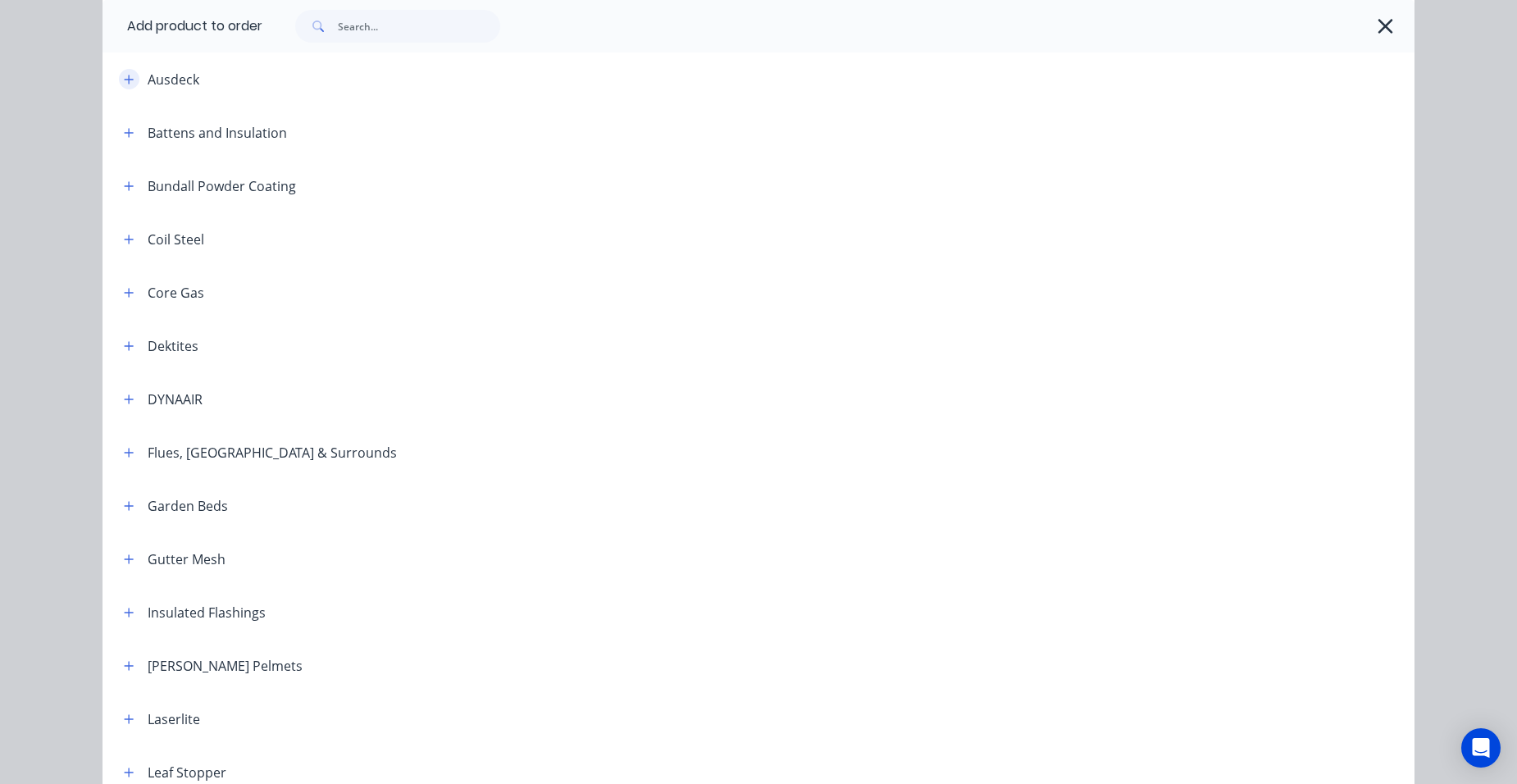
click at [129, 78] on button "button" at bounding box center [129, 79] width 21 height 21
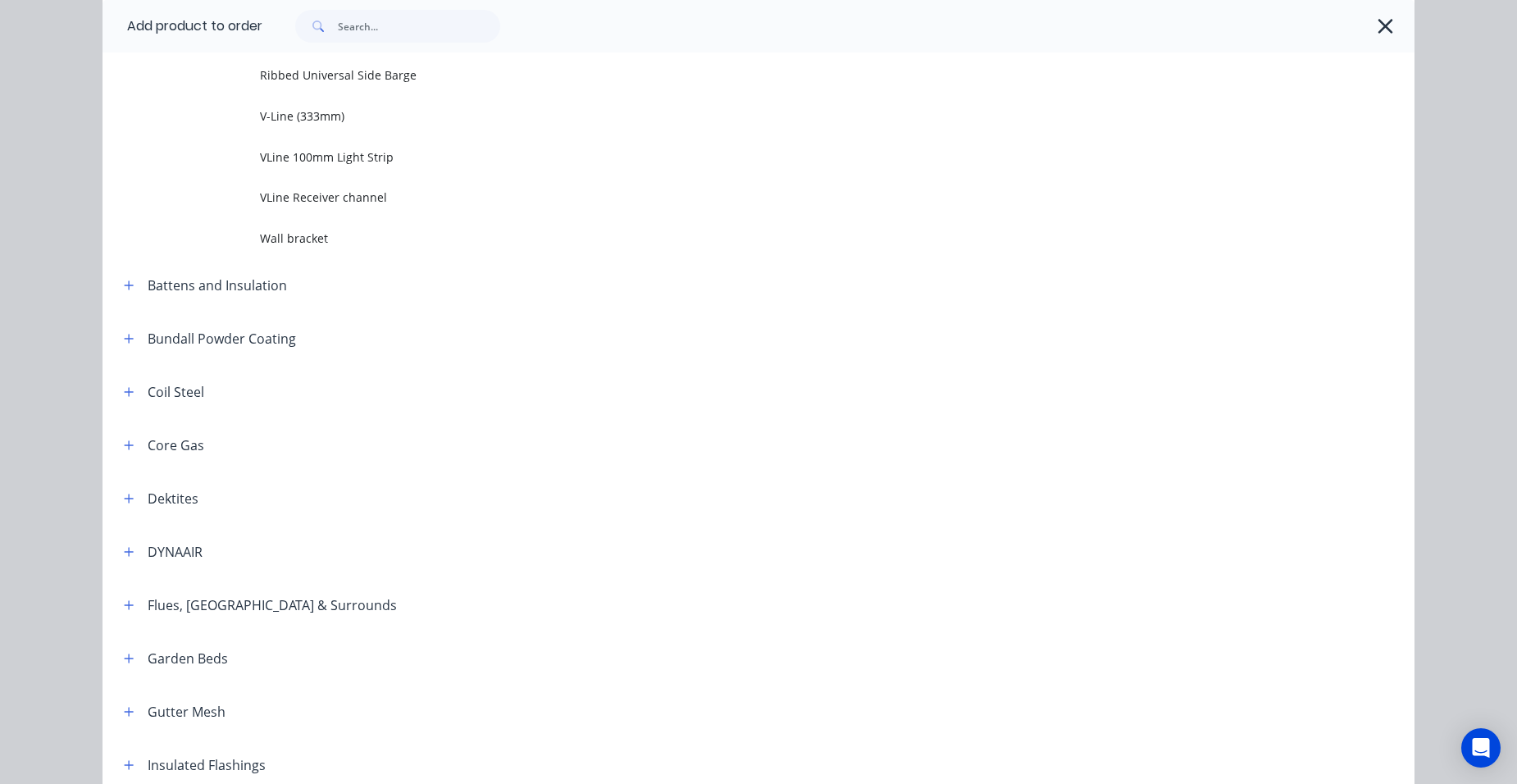
scroll to position [2623, 0]
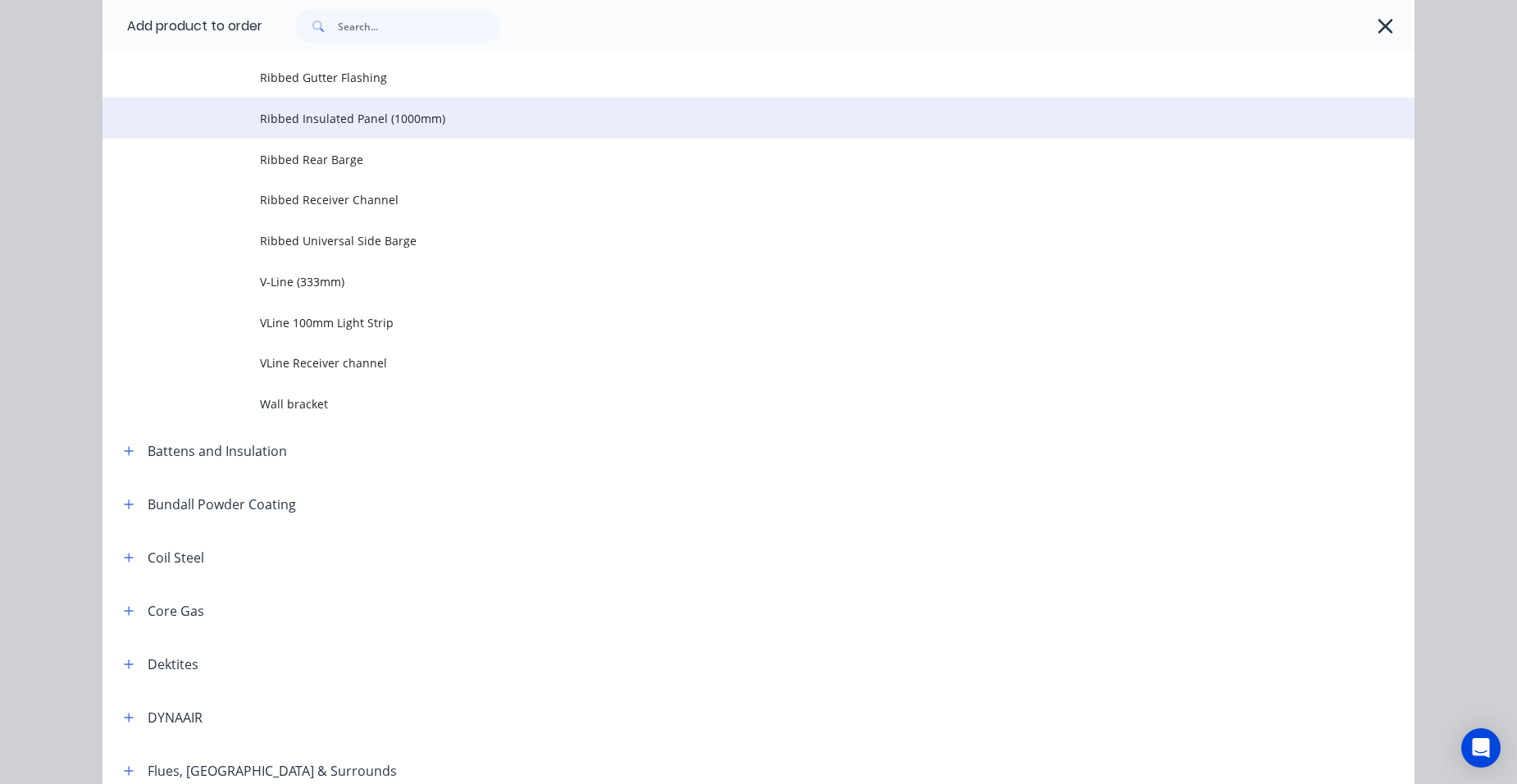
click at [398, 128] on td "Ribbed Insulated Panel (1000mm)" at bounding box center [837, 118] width 1155 height 41
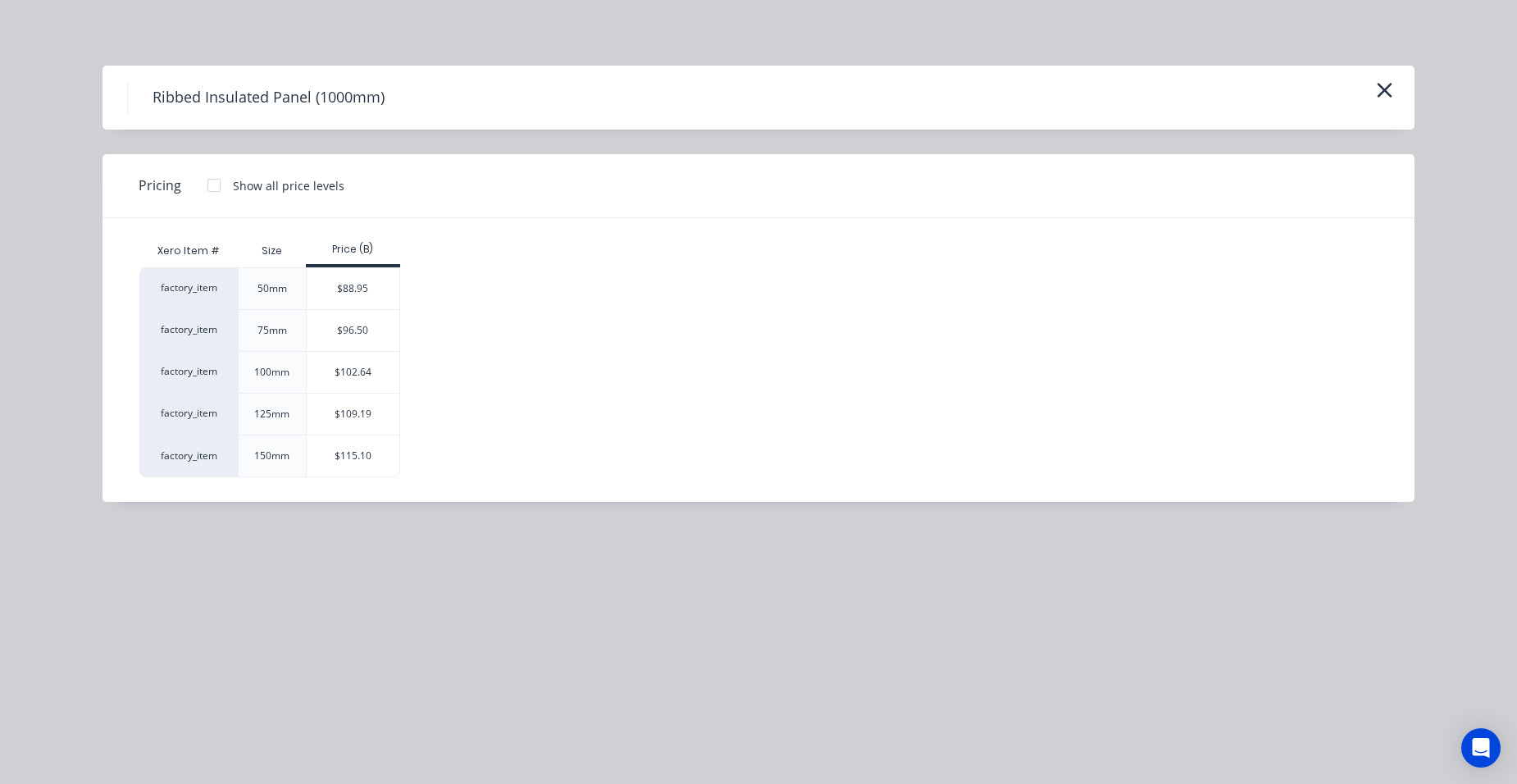
click at [362, 294] on div "$88.95" at bounding box center [353, 289] width 92 height 41
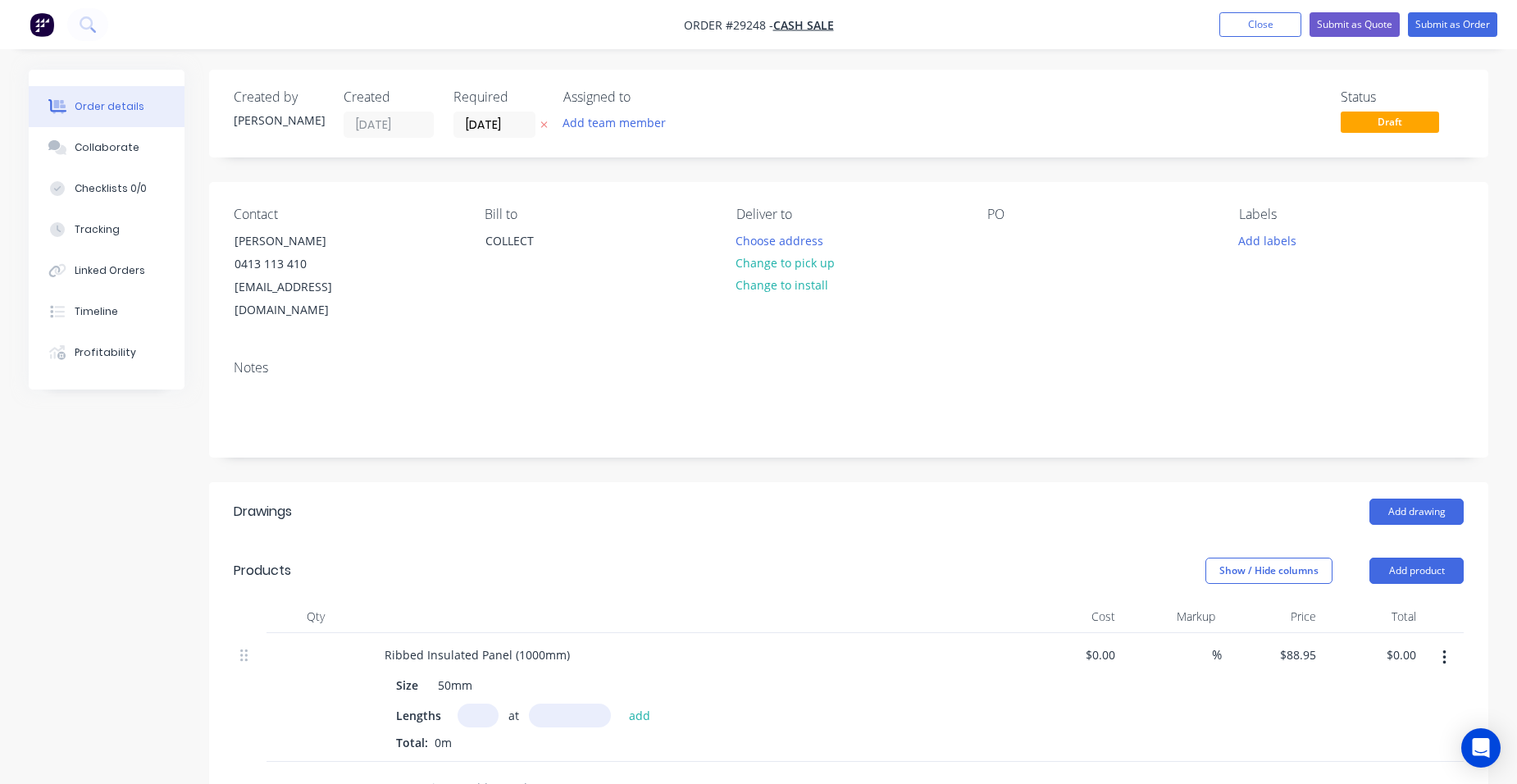
click at [558, 703] on input "text" at bounding box center [569, 715] width 82 height 24
type input "2210mm"
click at [649, 703] on button "add" at bounding box center [640, 714] width 39 height 22
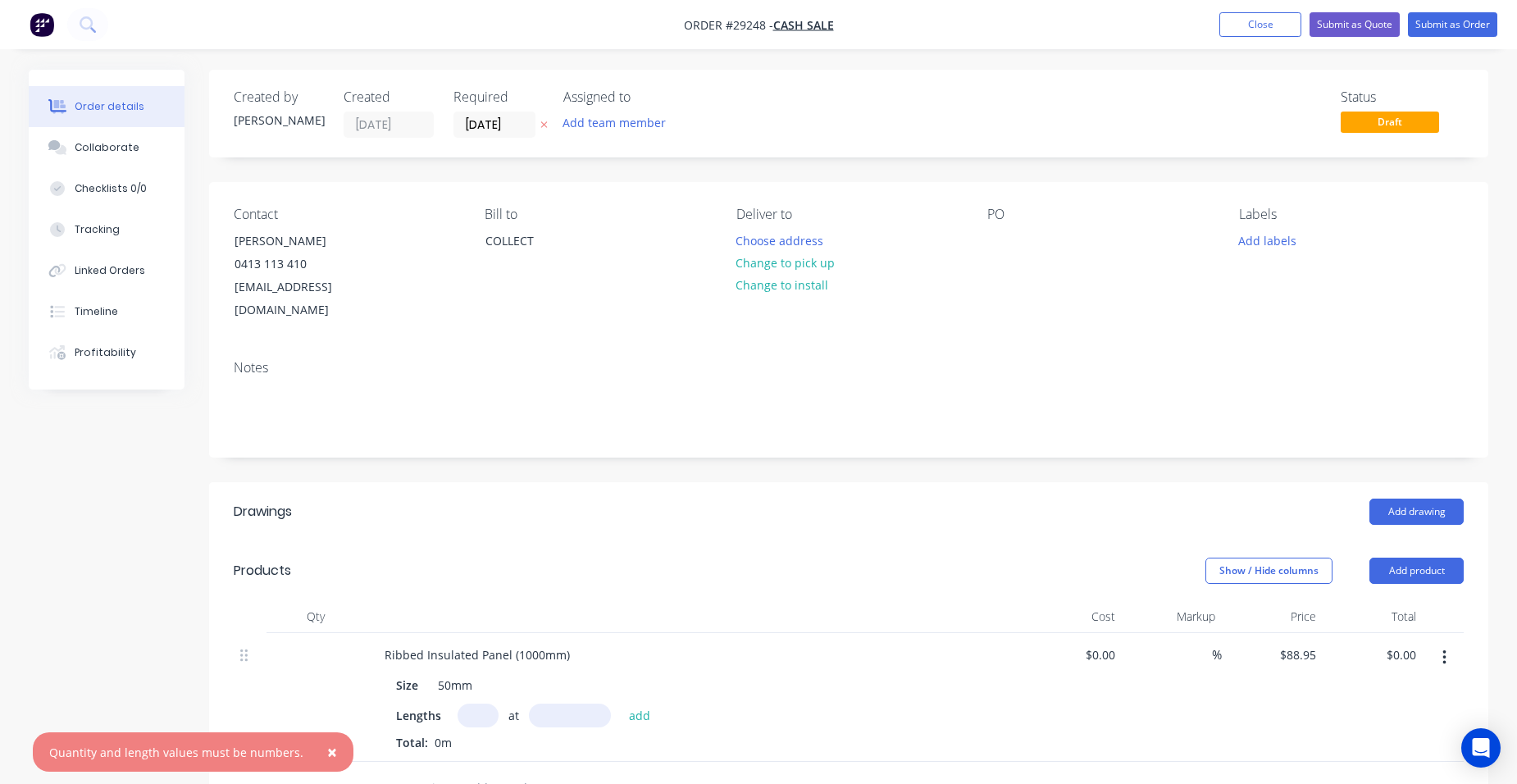
click at [573, 703] on input "text" at bounding box center [569, 715] width 82 height 24
type input "2210mm"
click at [483, 703] on input "text" at bounding box center [478, 715] width 41 height 24
type input "16"
click at [737, 642] on div "Ribbed Insulated Panel (1000mm)" at bounding box center [693, 654] width 642 height 24
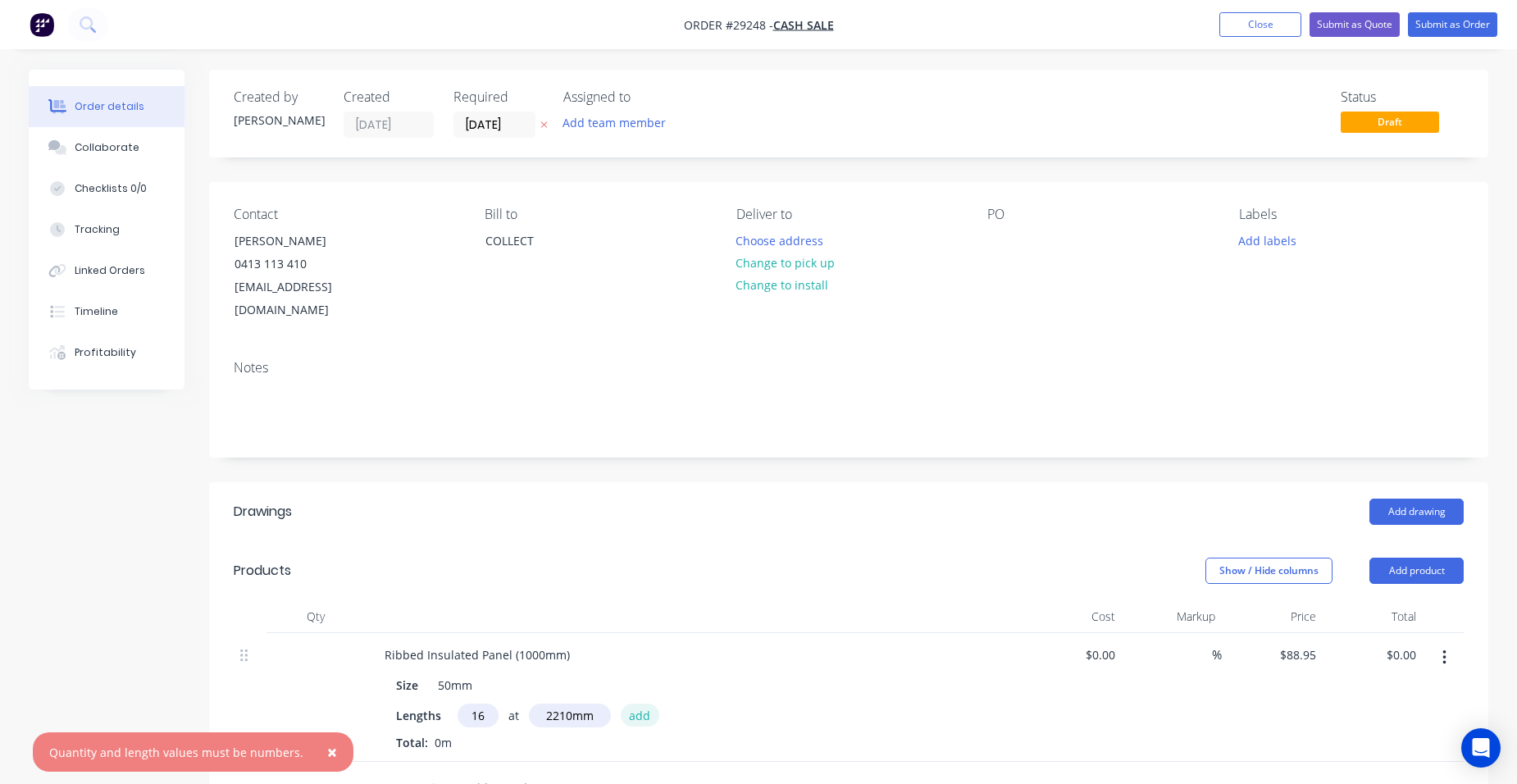
click at [632, 703] on button "add" at bounding box center [640, 714] width 39 height 22
type input "$3,145.27"
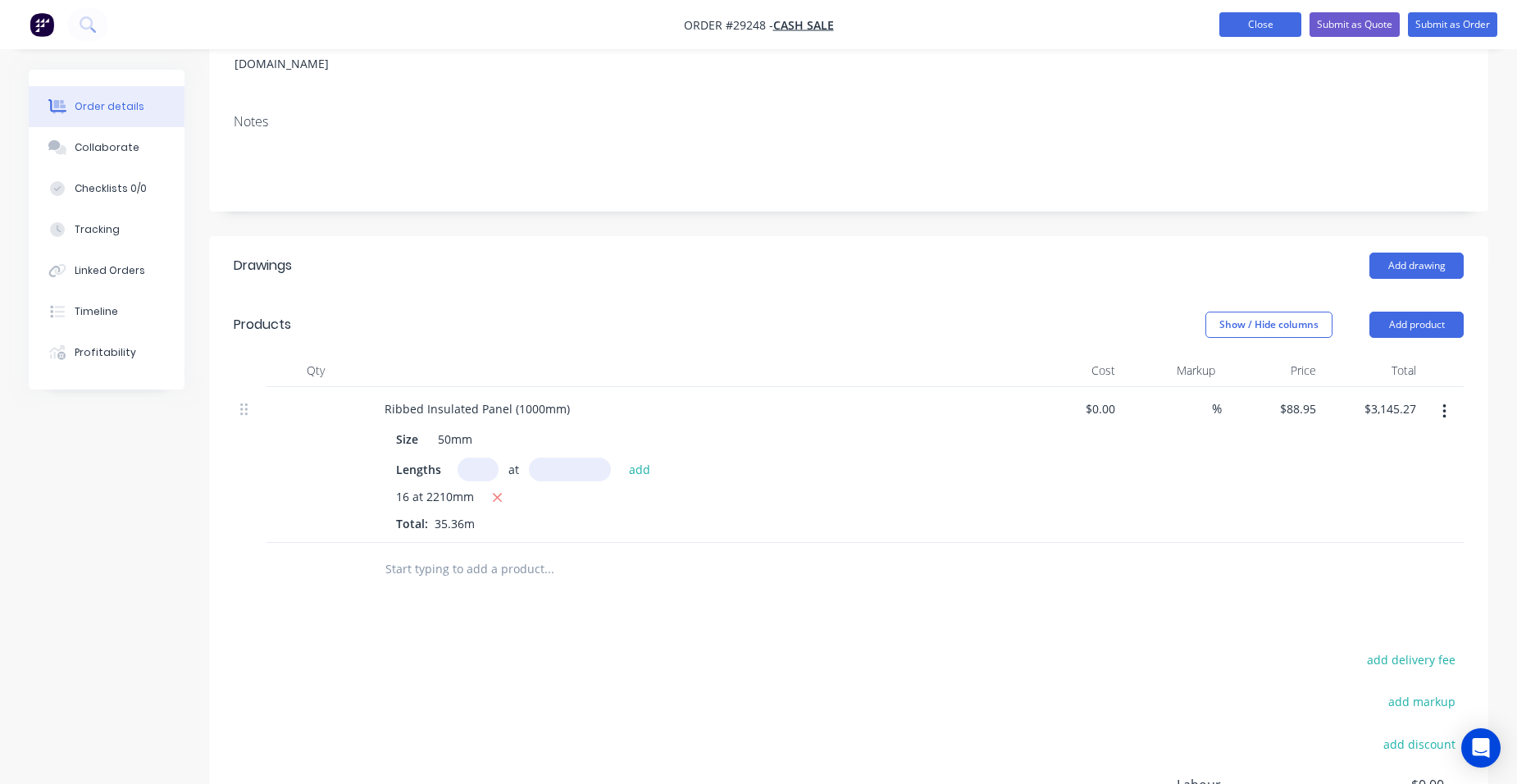
click at [1262, 22] on button "Close" at bounding box center [1260, 24] width 82 height 24
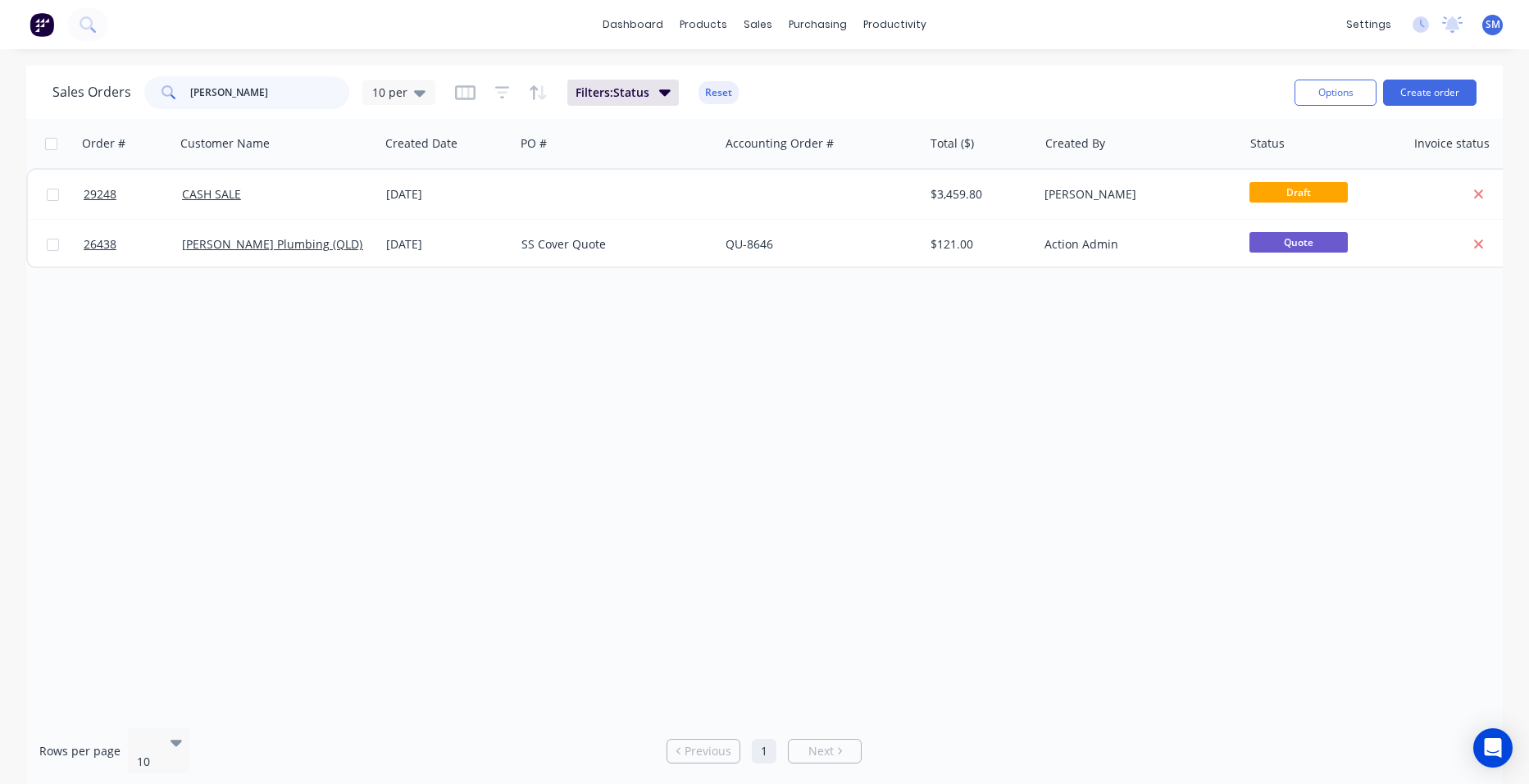
drag, startPoint x: 202, startPoint y: 103, endPoint x: 148, endPoint y: 104, distance: 54.0
click at [148, 104] on div "[PERSON_NAME]" at bounding box center [247, 92] width 205 height 33
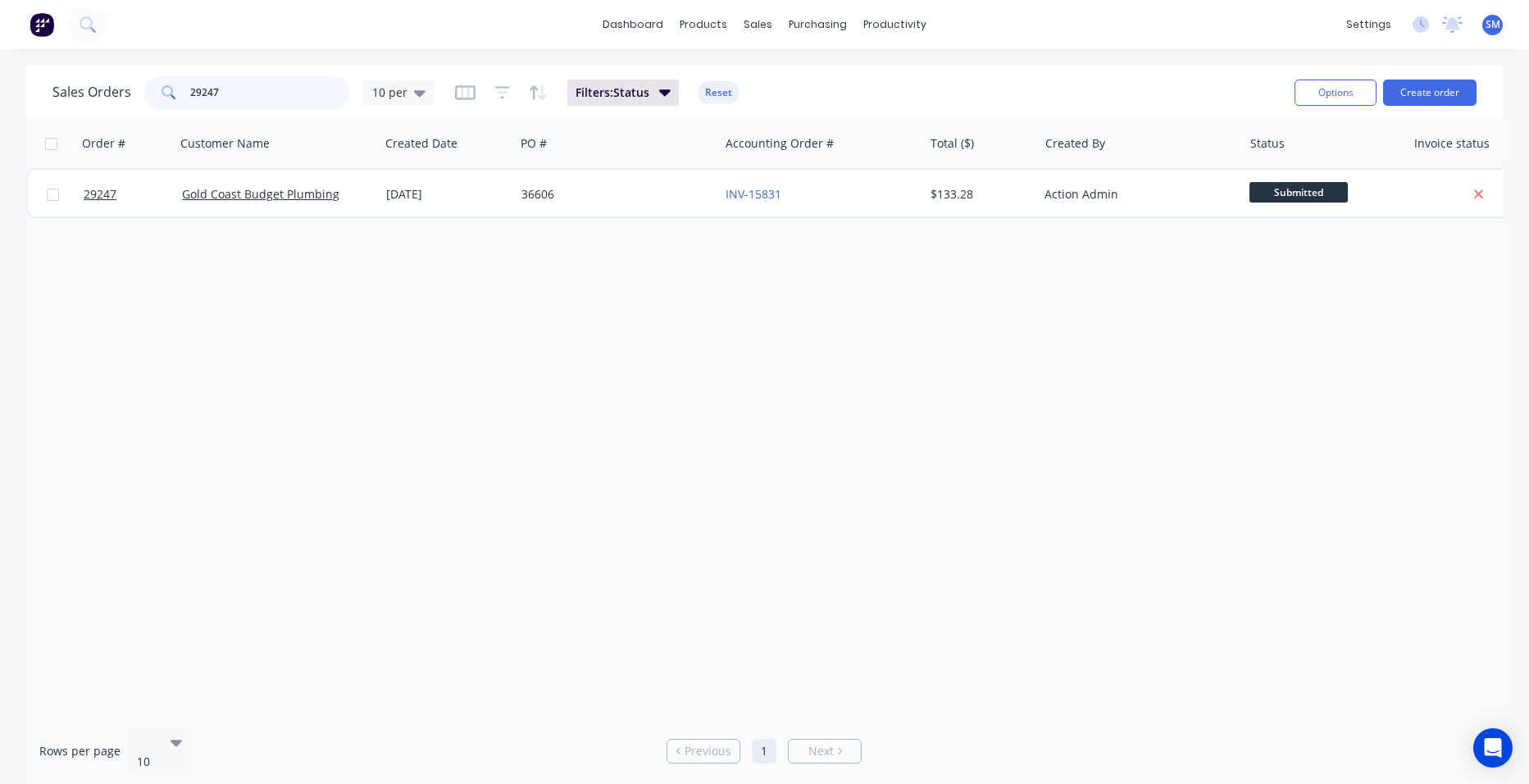
type input "29247"
click at [808, 66] on link "Sales Orders" at bounding box center [845, 78] width 217 height 33
drag, startPoint x: 165, startPoint y: 91, endPoint x: 144, endPoint y: 92, distance: 21.0
click at [144, 92] on div "29247" at bounding box center [247, 92] width 205 height 33
